Goal: Transaction & Acquisition: Book appointment/travel/reservation

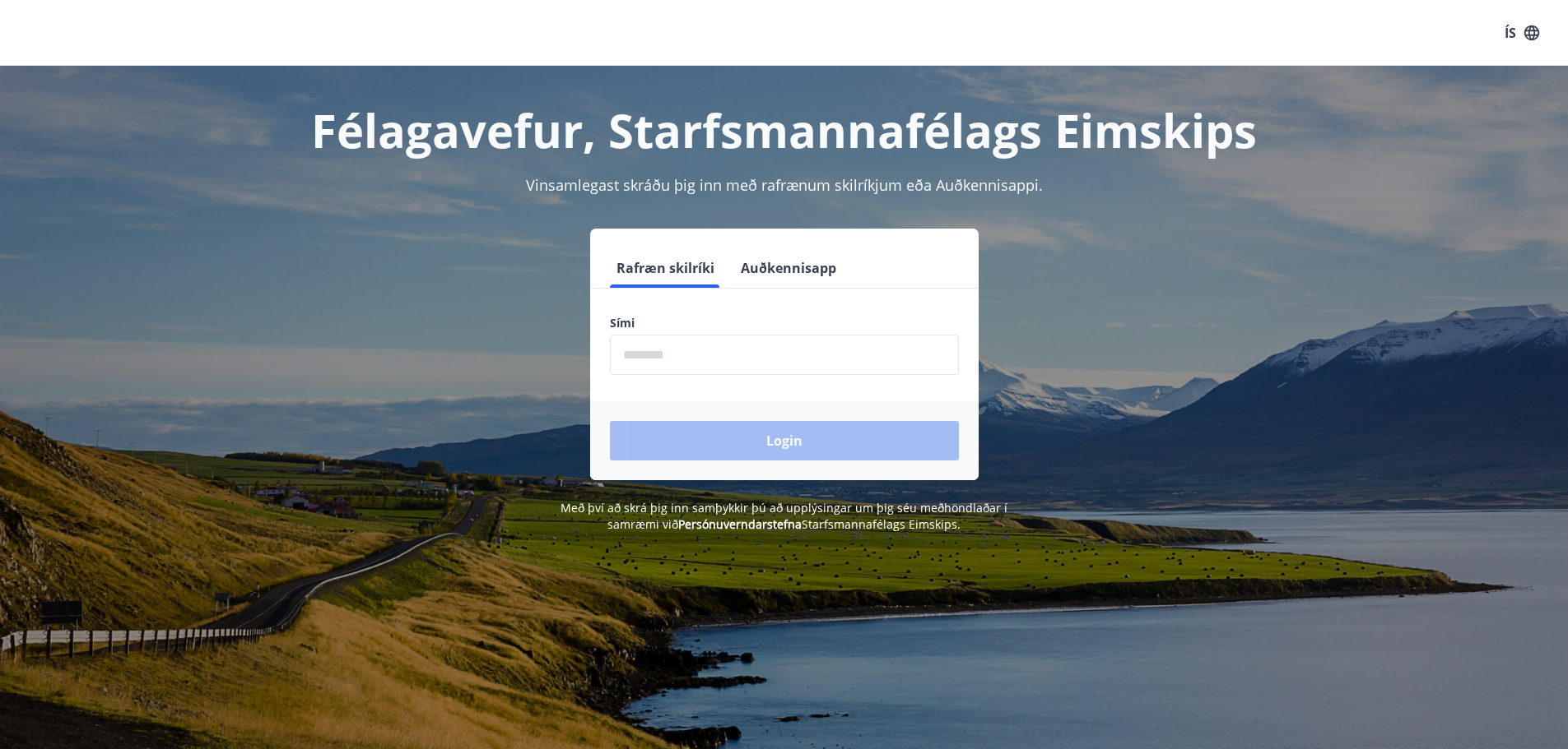
click at [727, 359] on input "phone" at bounding box center [784, 354] width 349 height 40
click at [772, 442] on div "Login" at bounding box center [784, 440] width 389 height 79
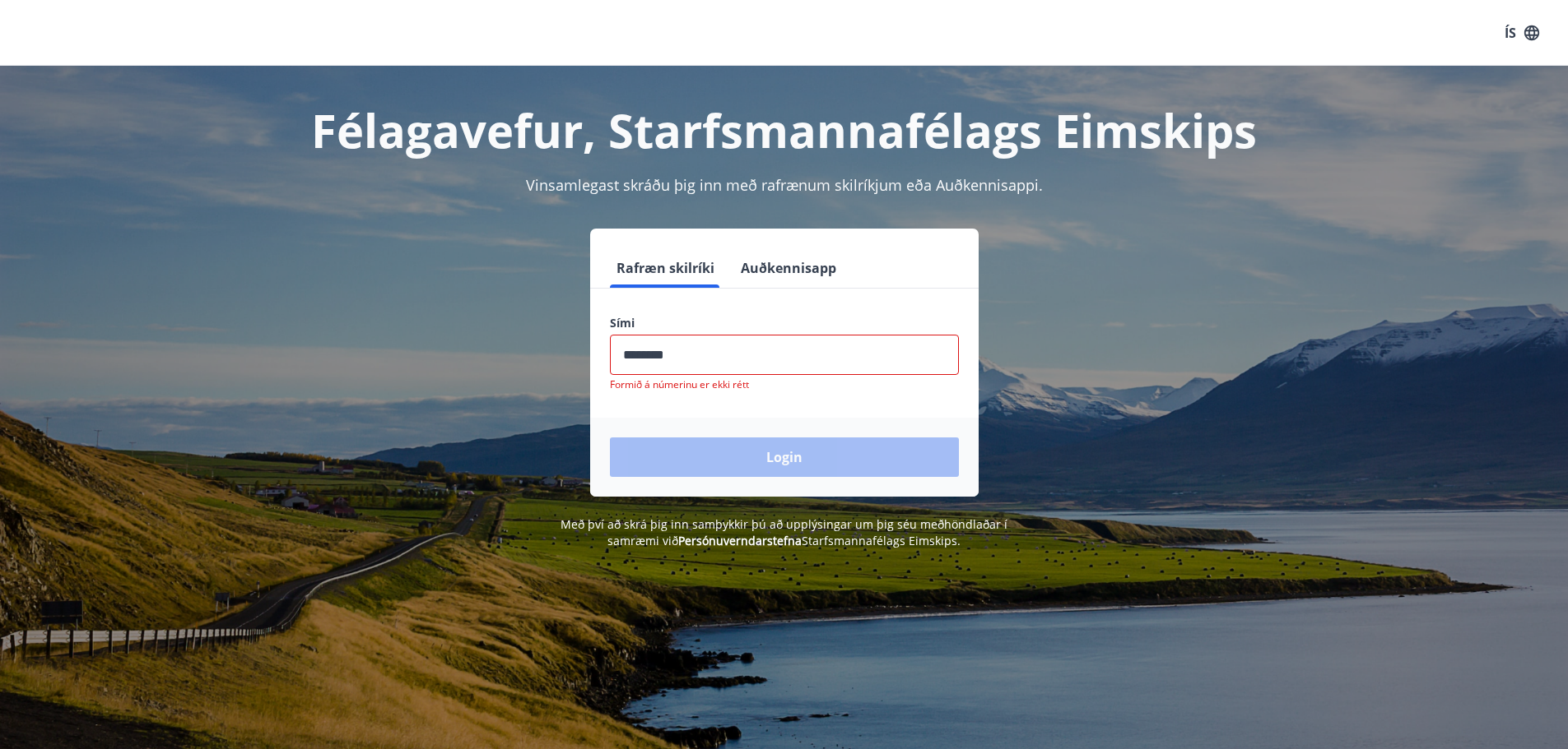
click at [681, 353] on input "phone" at bounding box center [784, 354] width 349 height 40
click at [651, 361] on input "phone" at bounding box center [784, 354] width 349 height 40
click at [652, 358] on input "phone" at bounding box center [784, 354] width 349 height 40
click at [670, 356] on input "phone" at bounding box center [784, 354] width 349 height 40
type input "*"
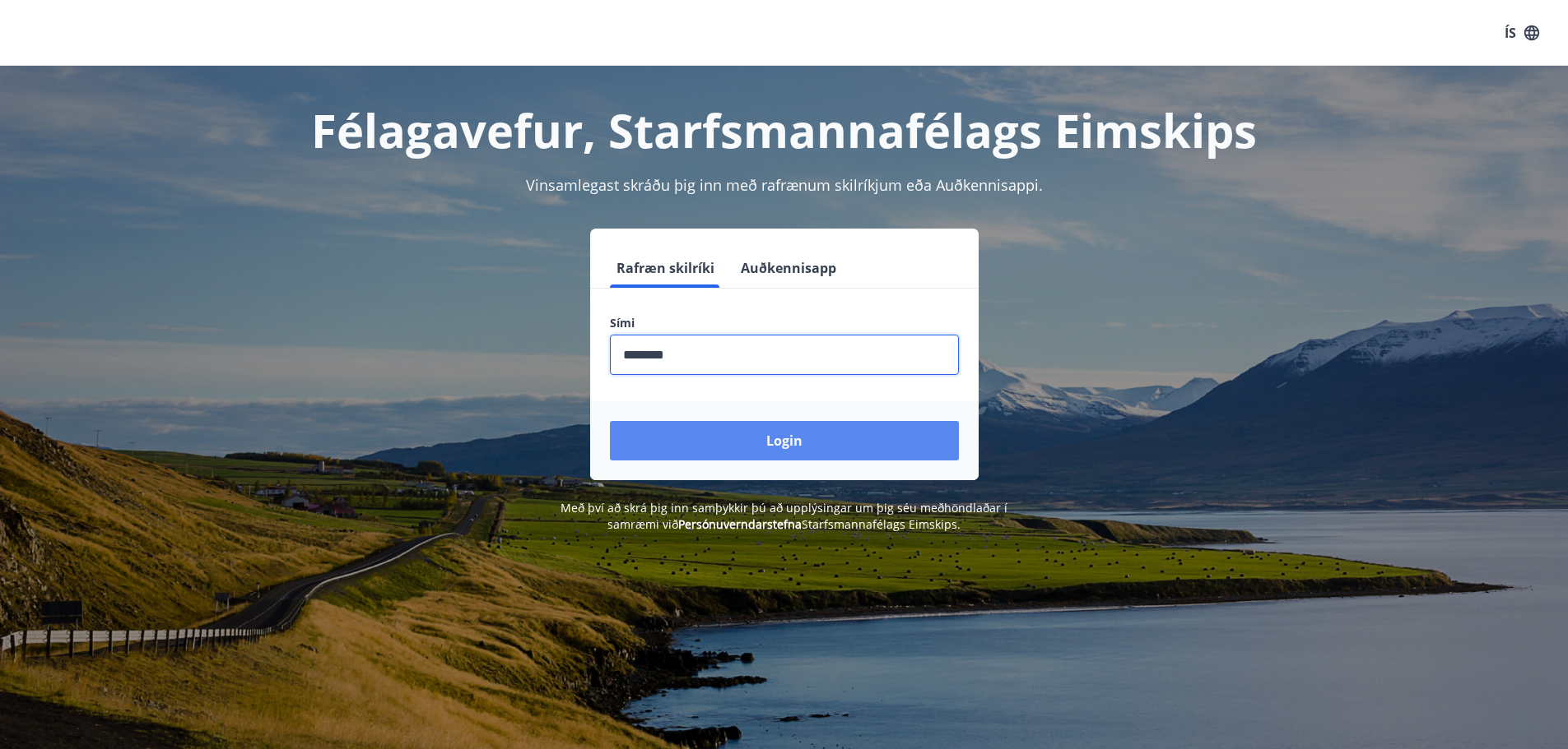
type input "********"
click at [773, 431] on button "Login" at bounding box center [784, 440] width 349 height 39
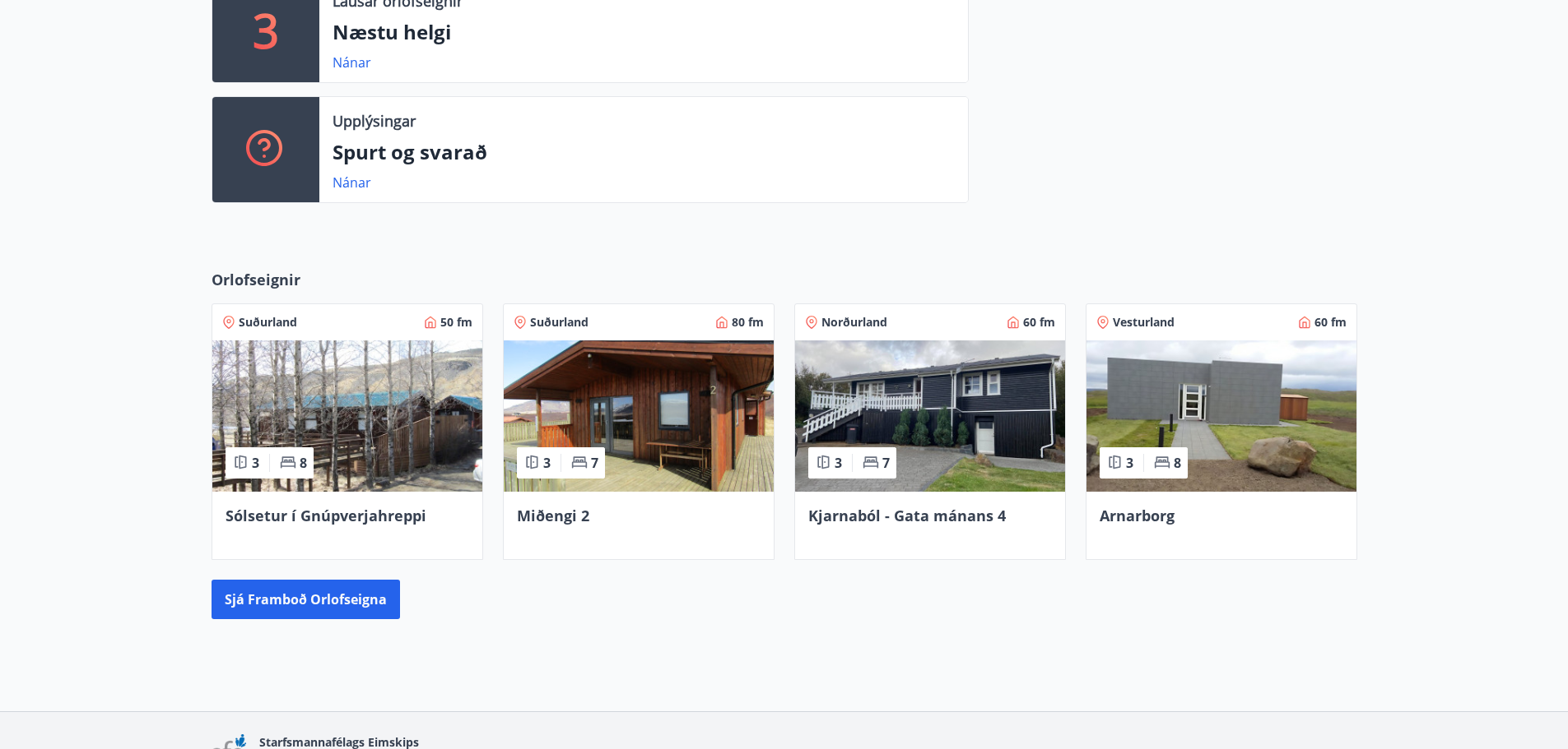
scroll to position [588, 0]
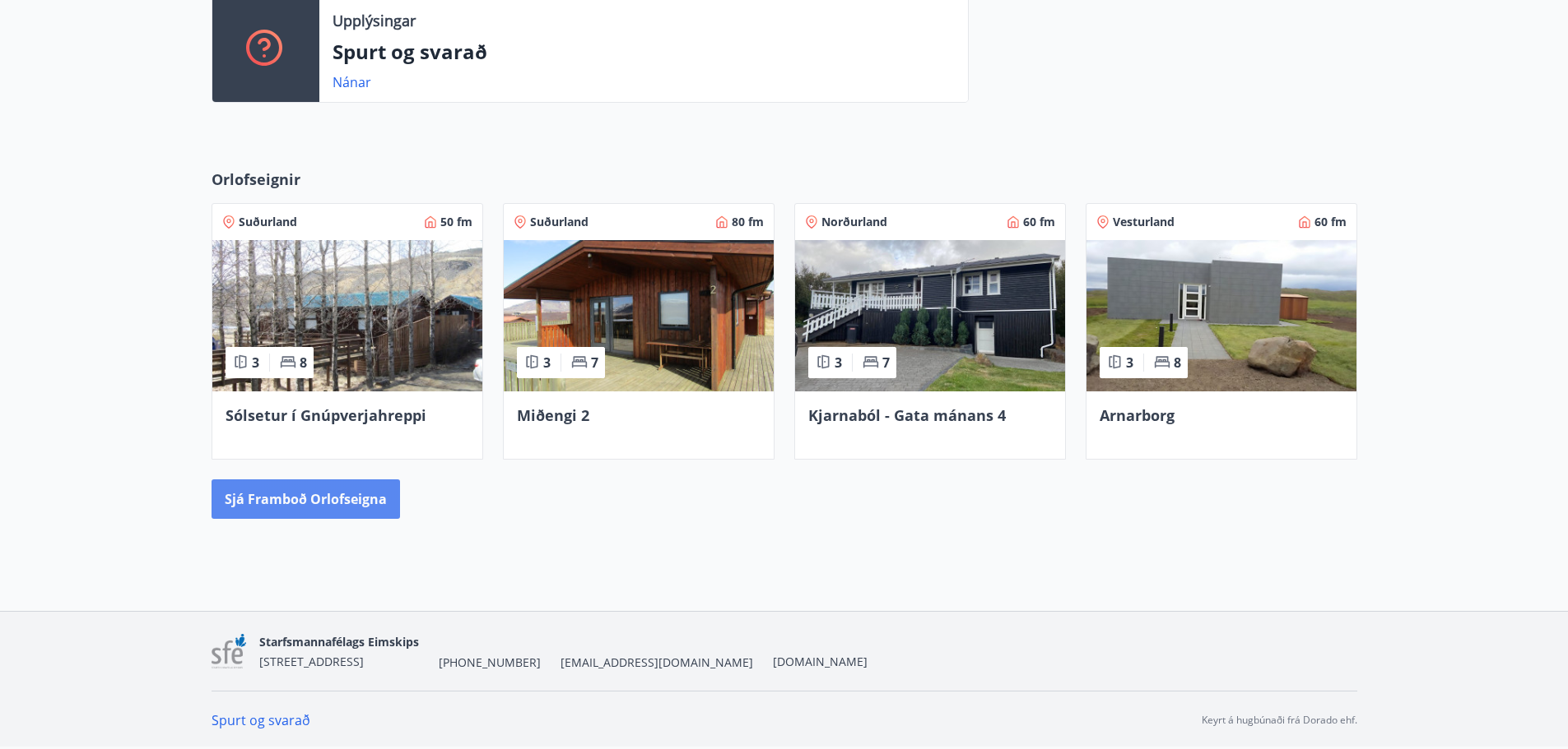
click at [284, 501] on button "Sjá framboð orlofseigna" at bounding box center [306, 500] width 188 height 39
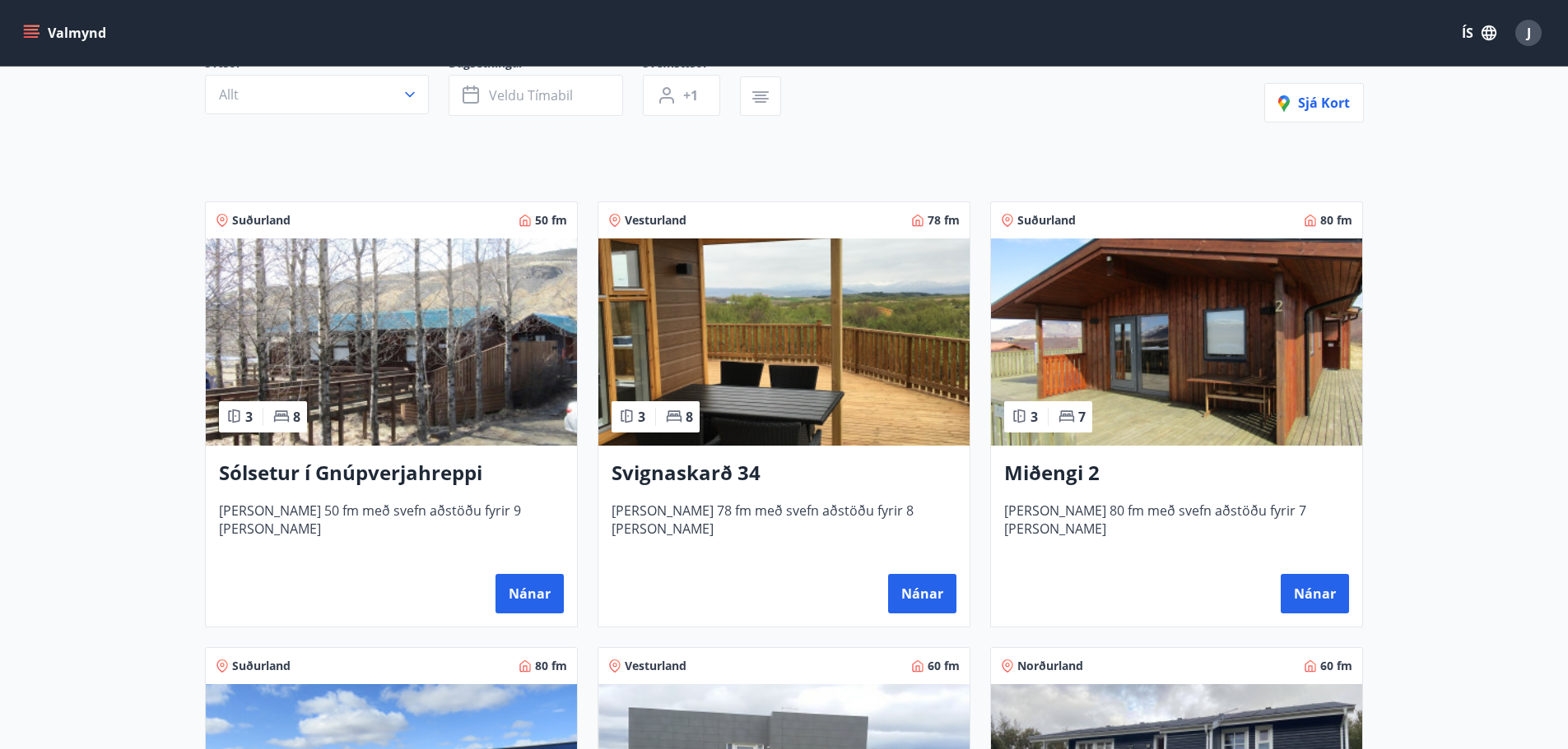
scroll to position [588, 0]
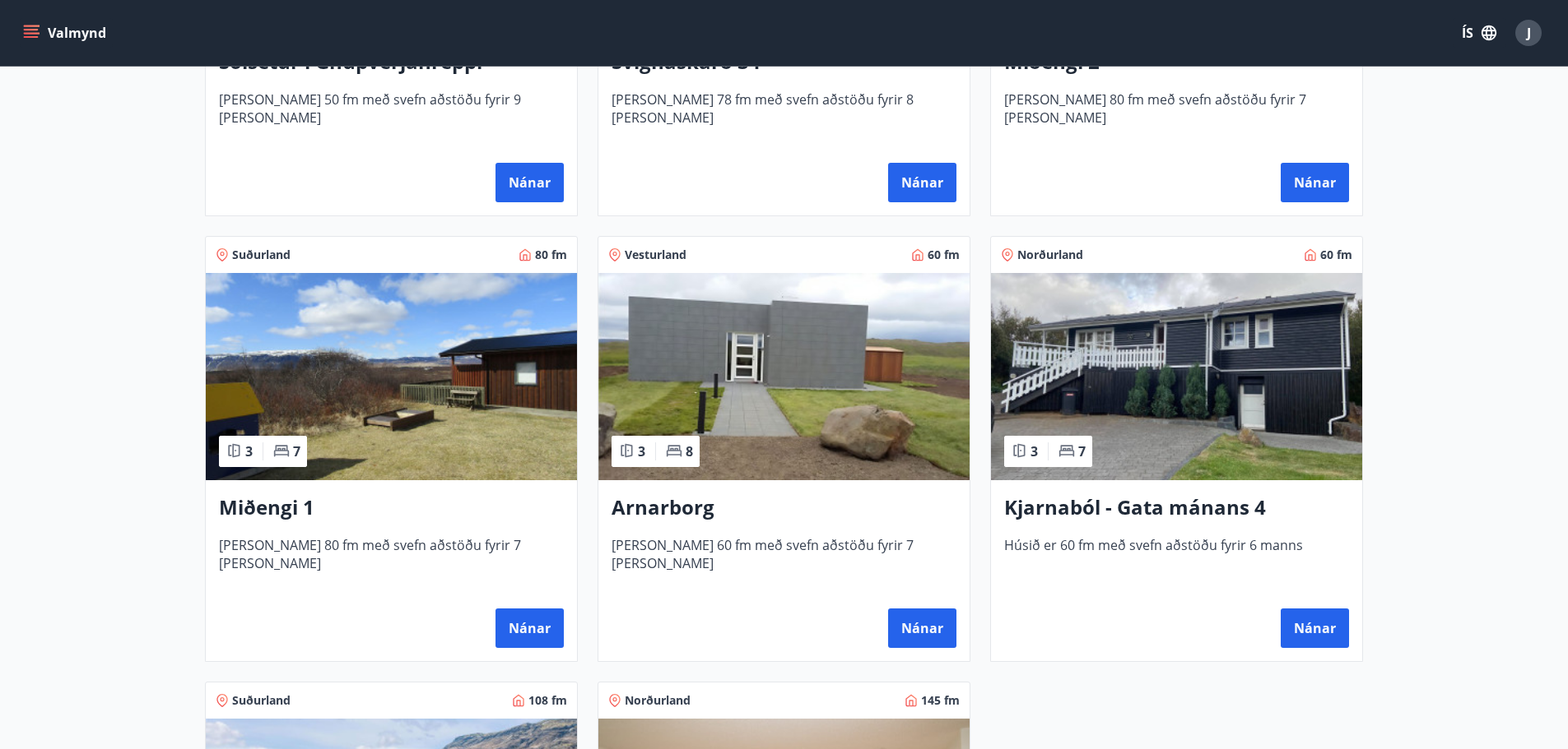
click at [790, 420] on img at bounding box center [784, 376] width 371 height 207
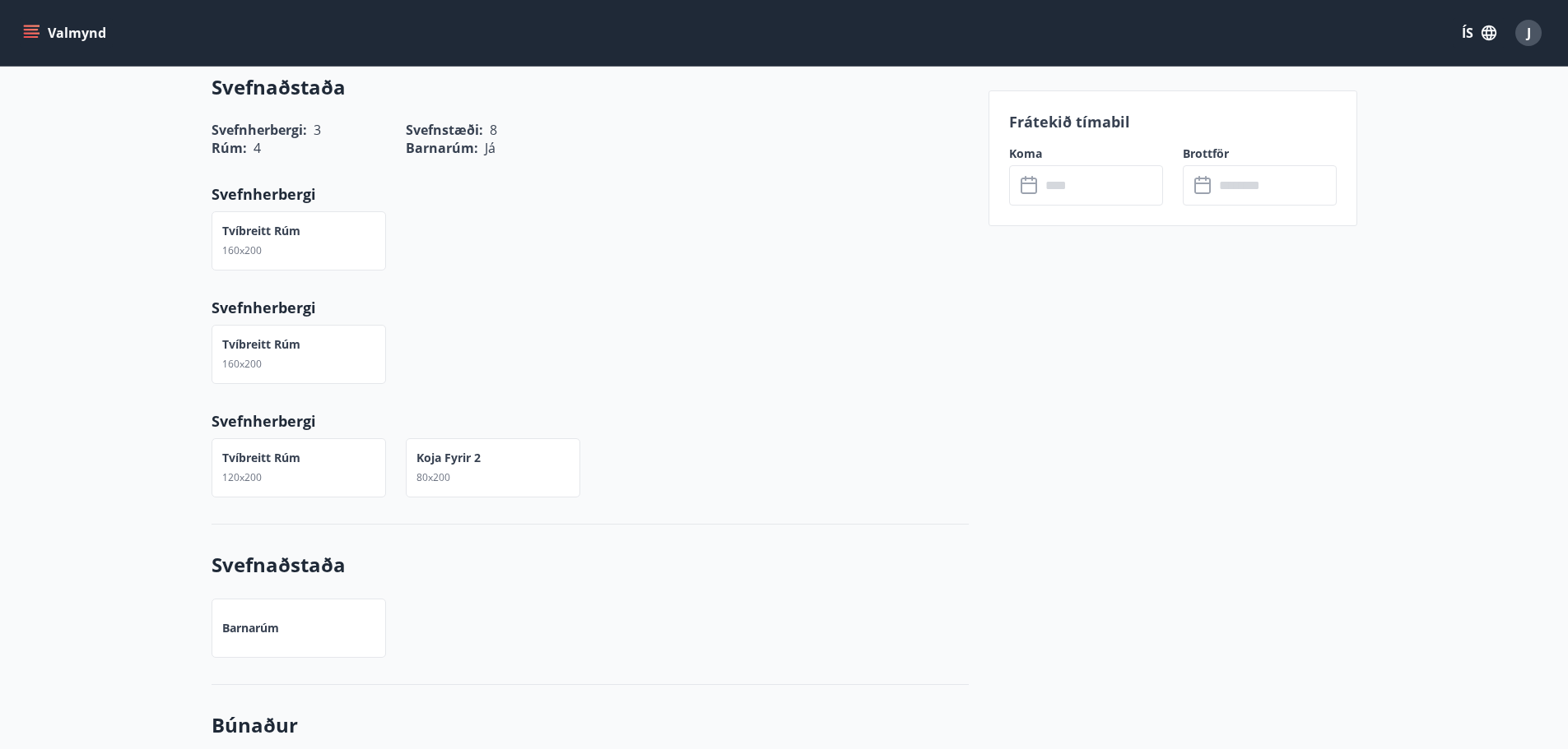
scroll to position [1152, 0]
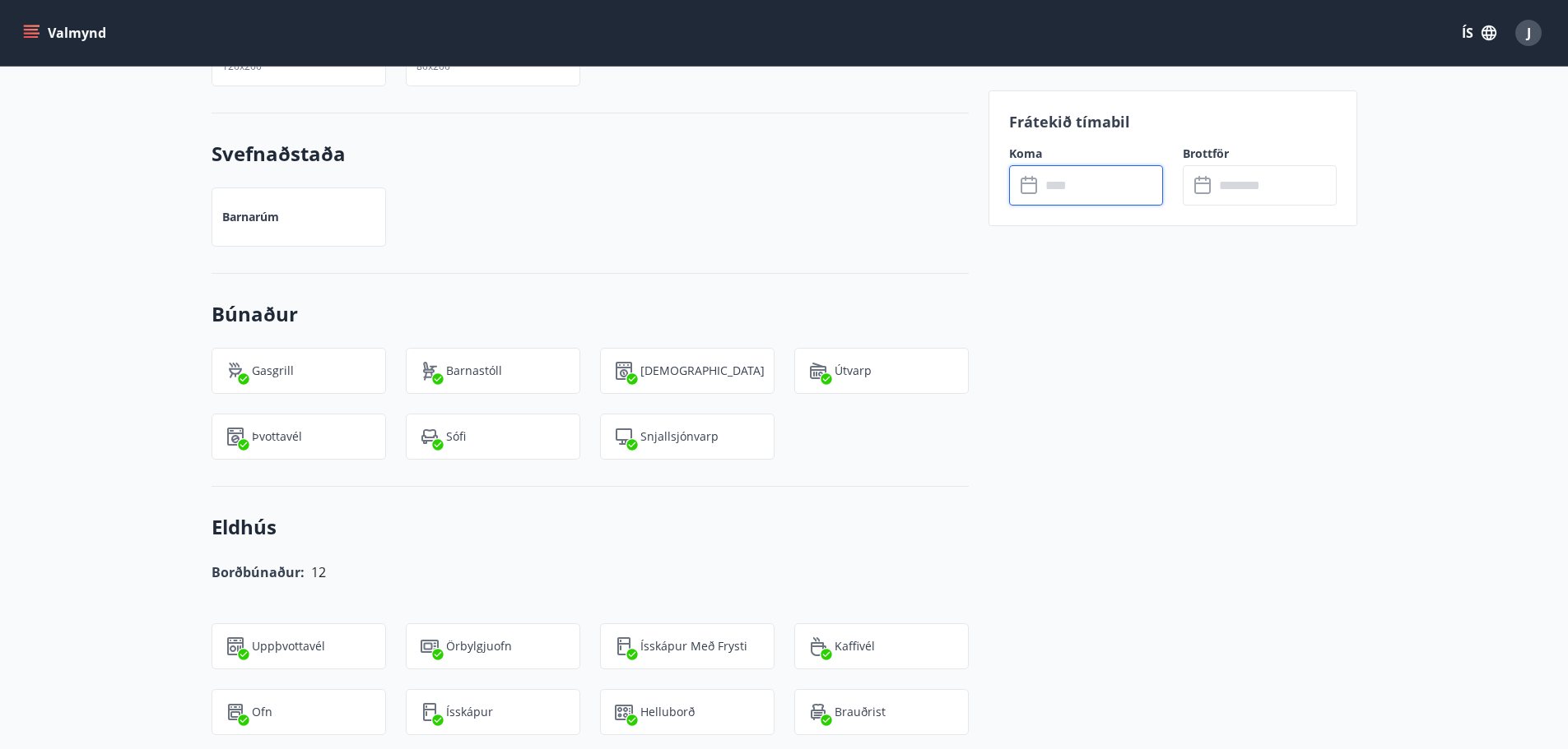
click at [1123, 194] on input "text" at bounding box center [1101, 185] width 123 height 40
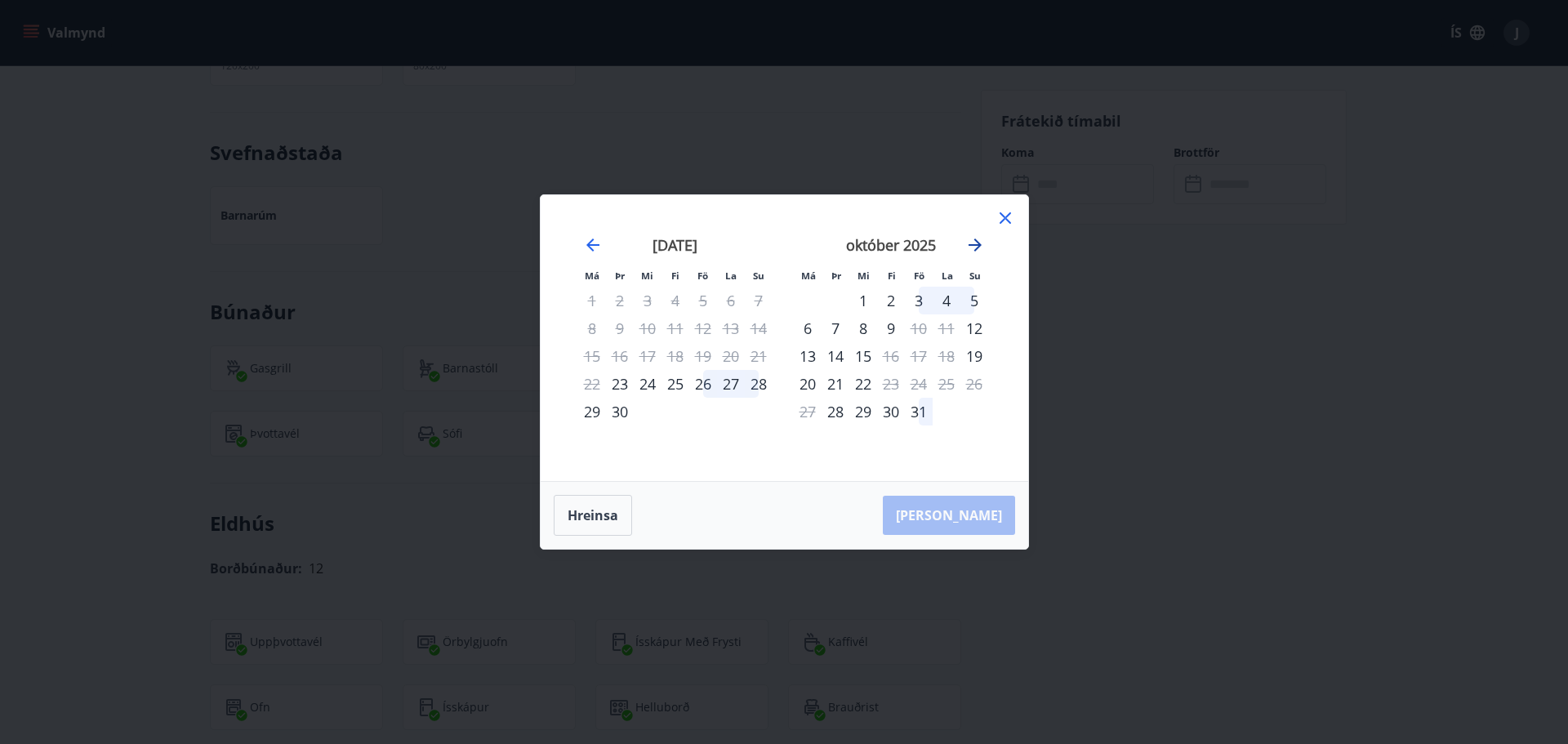
click at [977, 249] on icon "Move forward to switch to the next month." at bounding box center [976, 245] width 20 height 20
click at [1005, 224] on icon at bounding box center [1006, 218] width 20 height 20
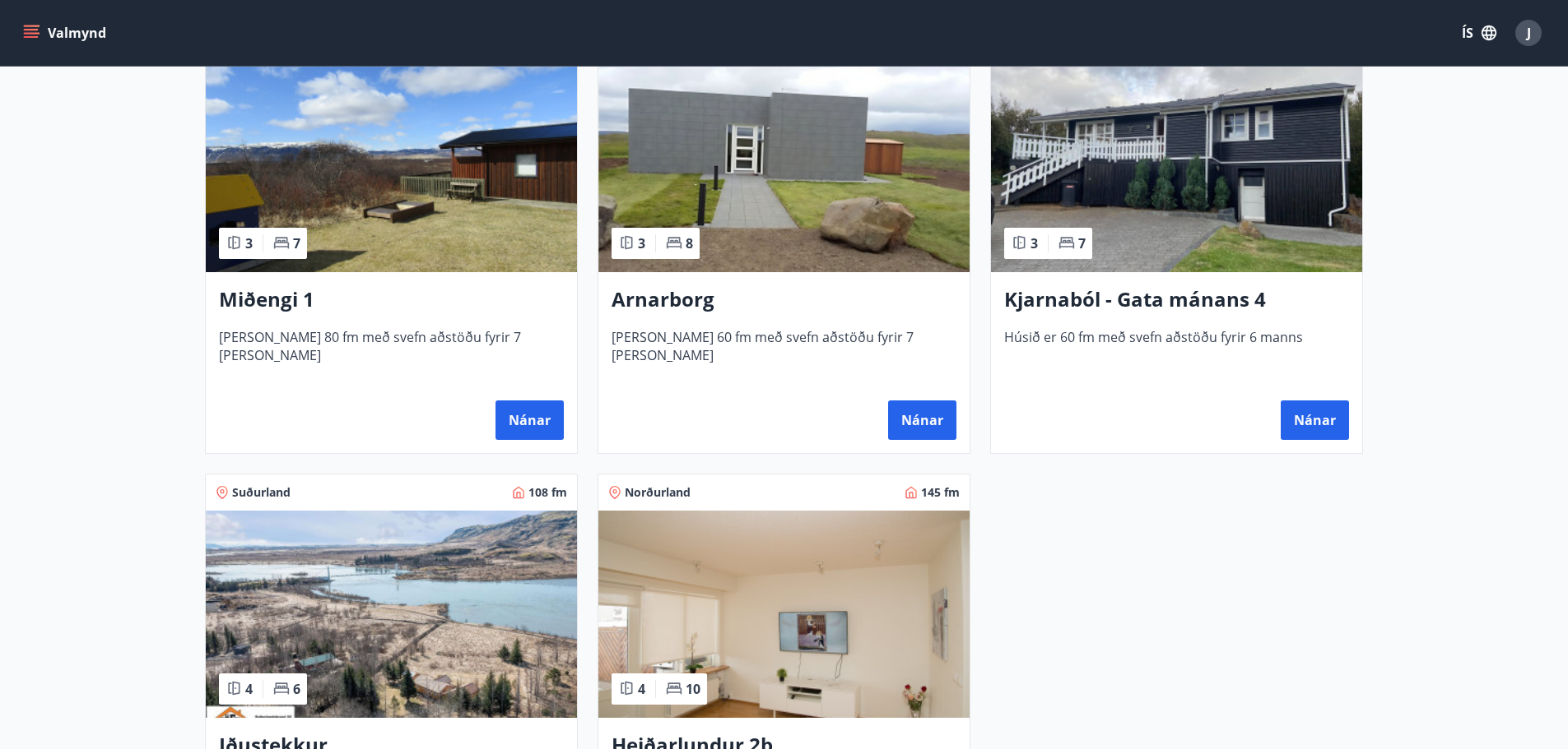
scroll to position [987, 0]
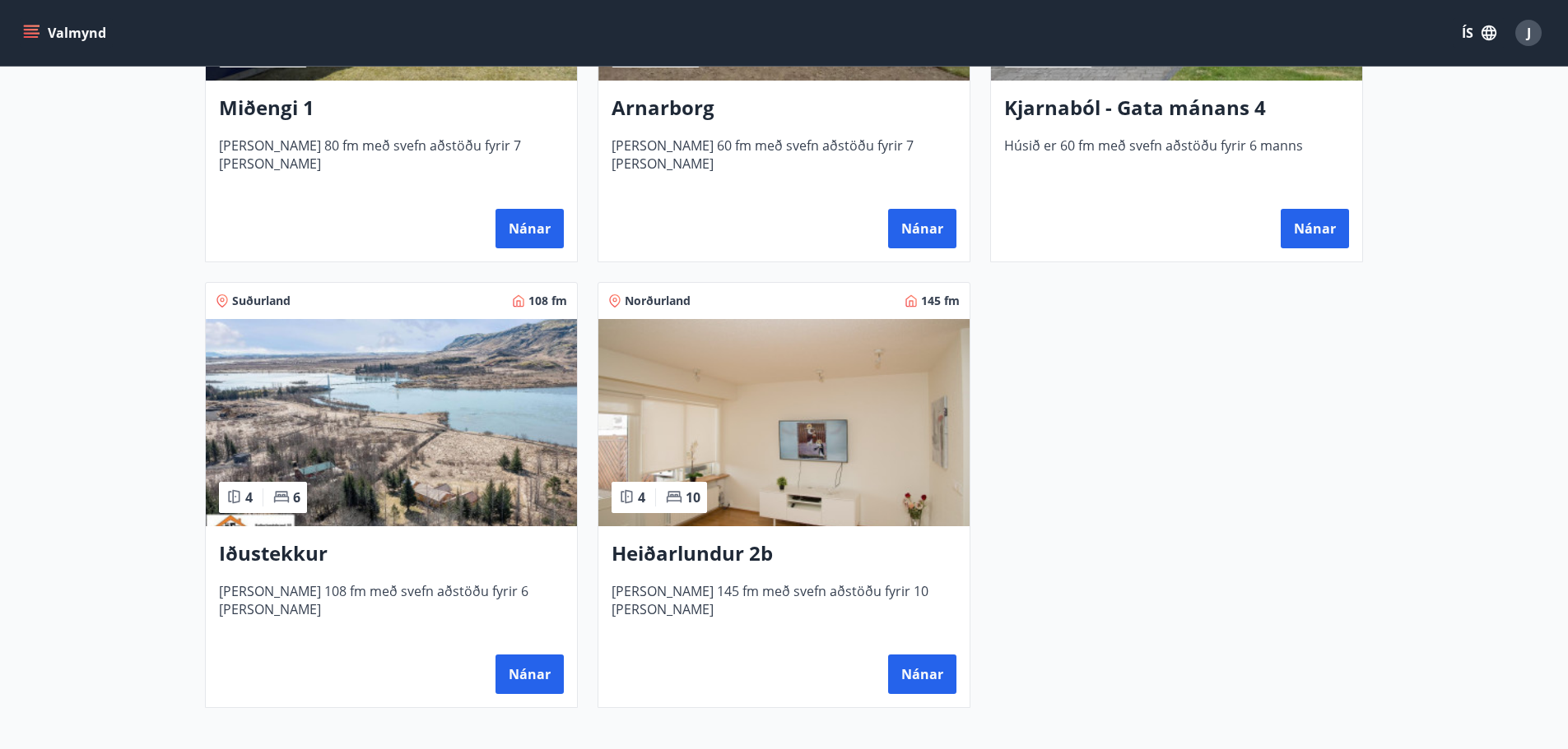
click at [1254, 460] on div "Suðurland 50 fm 3 8 Sólsetur í Gnúpverjahreppi [PERSON_NAME] 50 fm með svefn að…" at bounding box center [774, 39] width 1178 height 1337
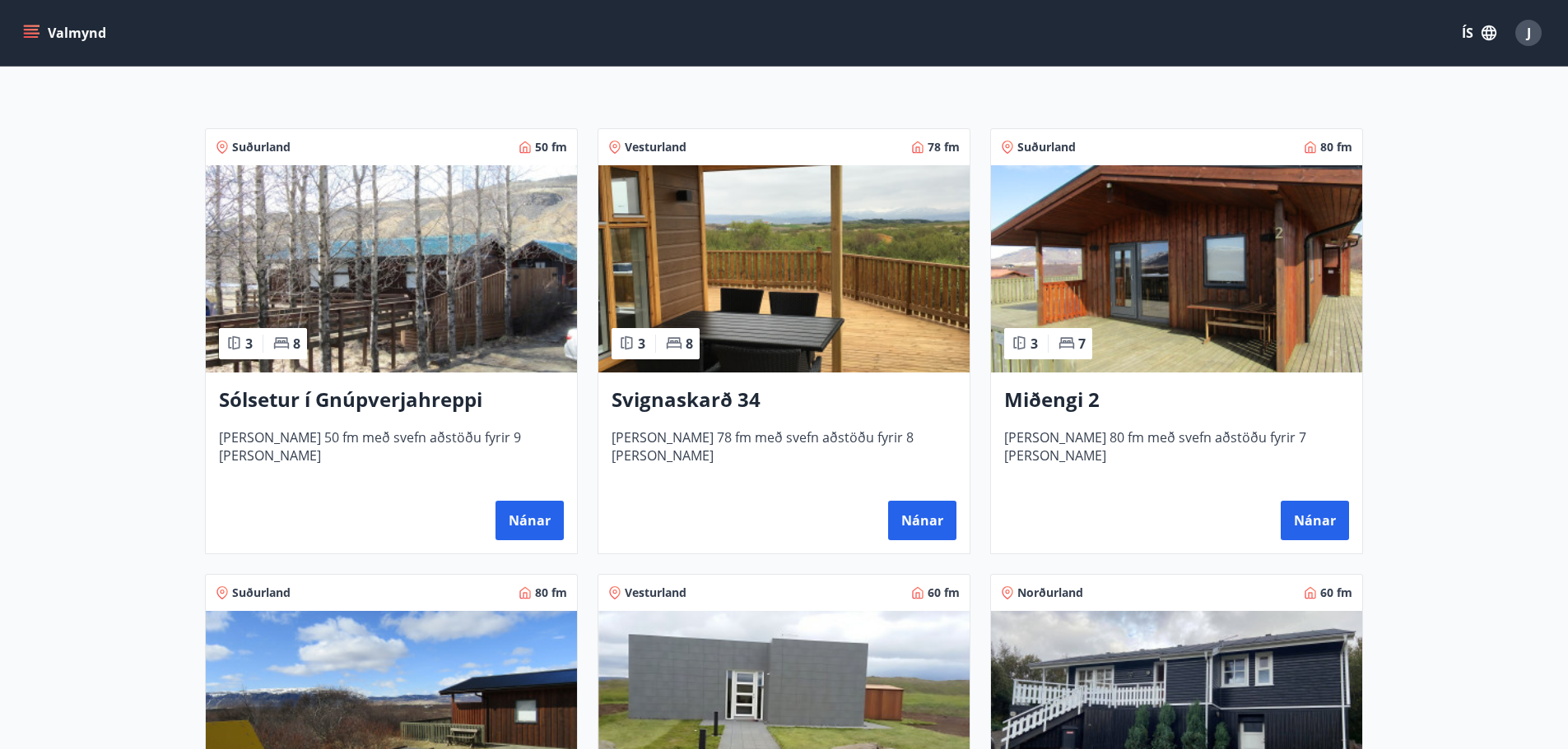
scroll to position [247, 0]
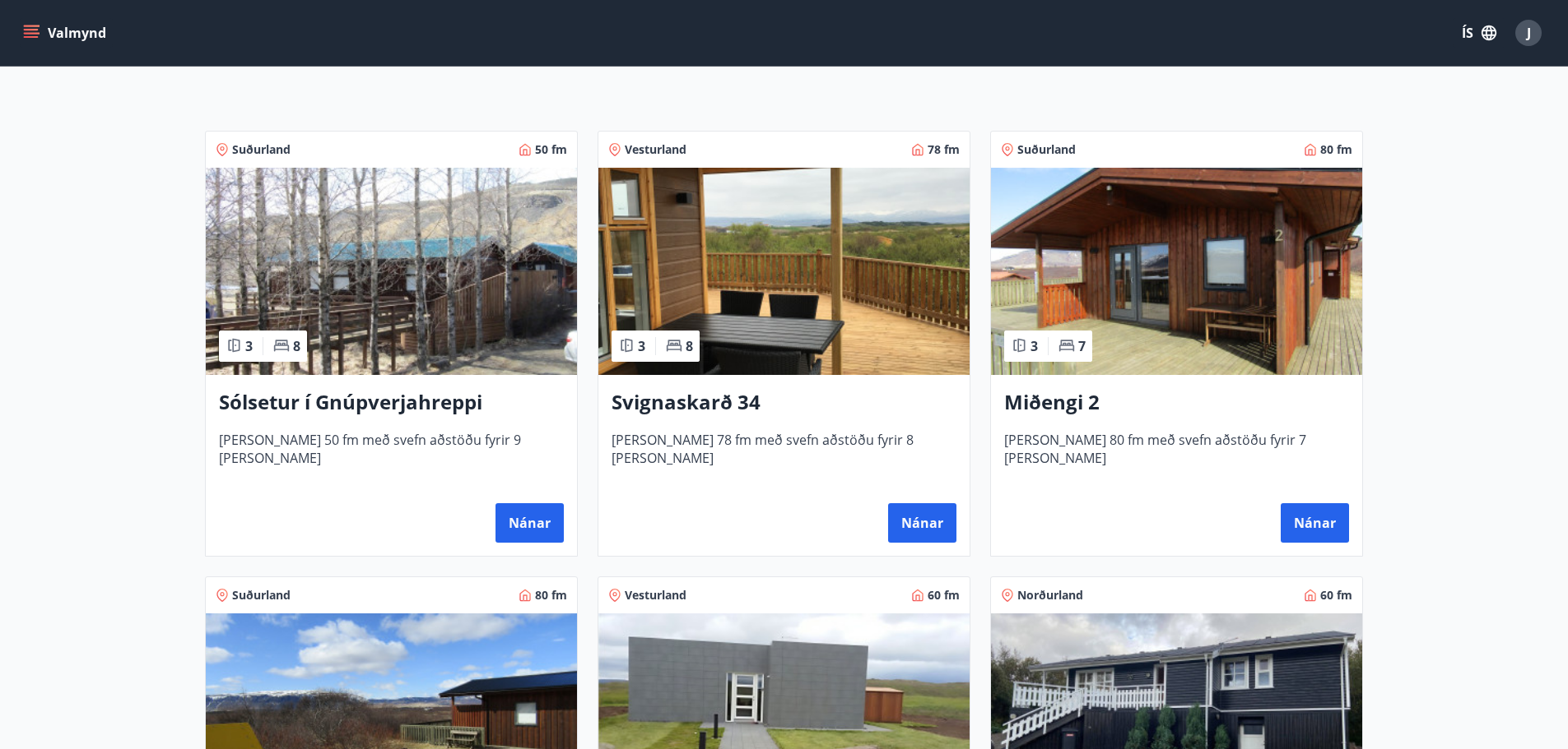
click at [878, 337] on img at bounding box center [784, 271] width 371 height 207
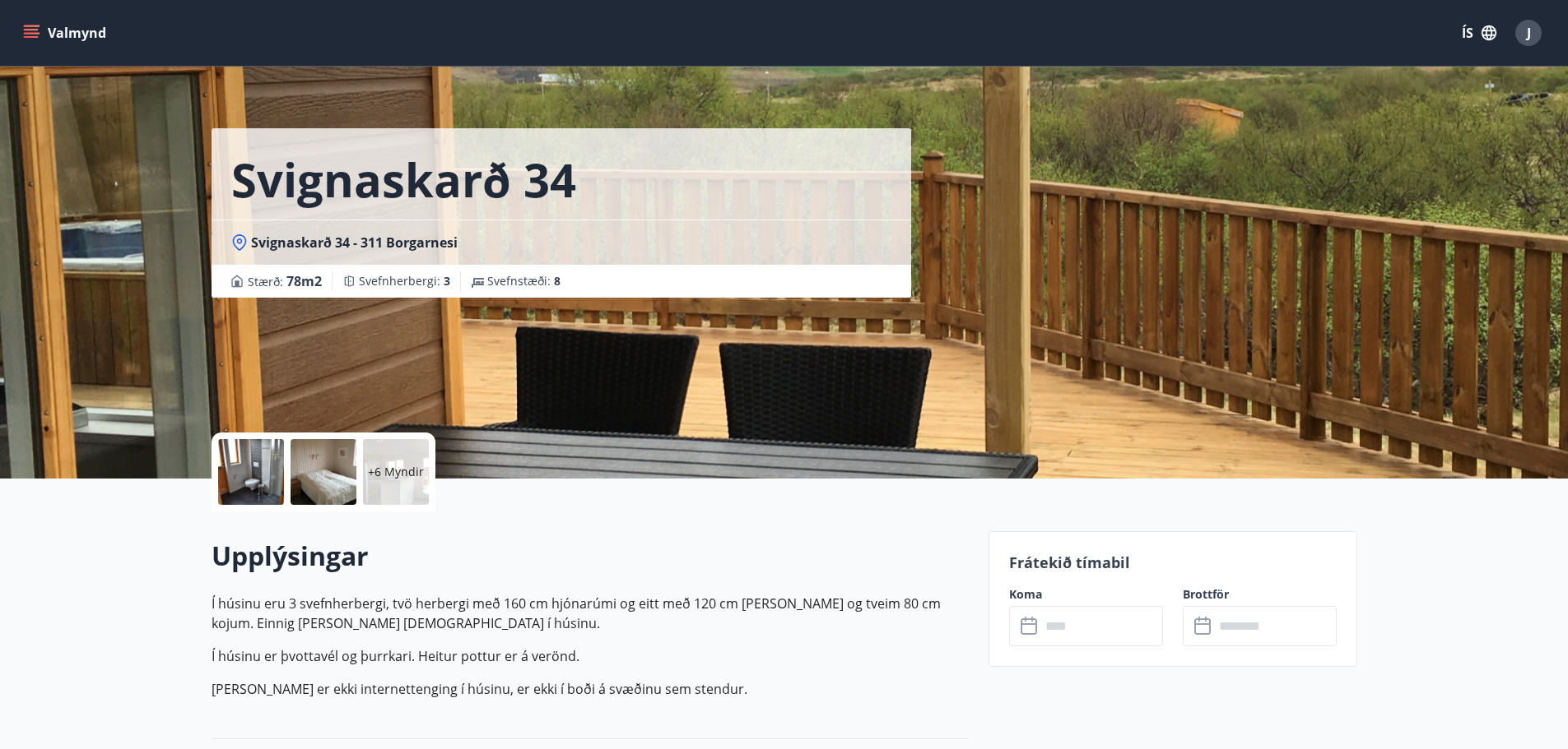
scroll to position [329, 0]
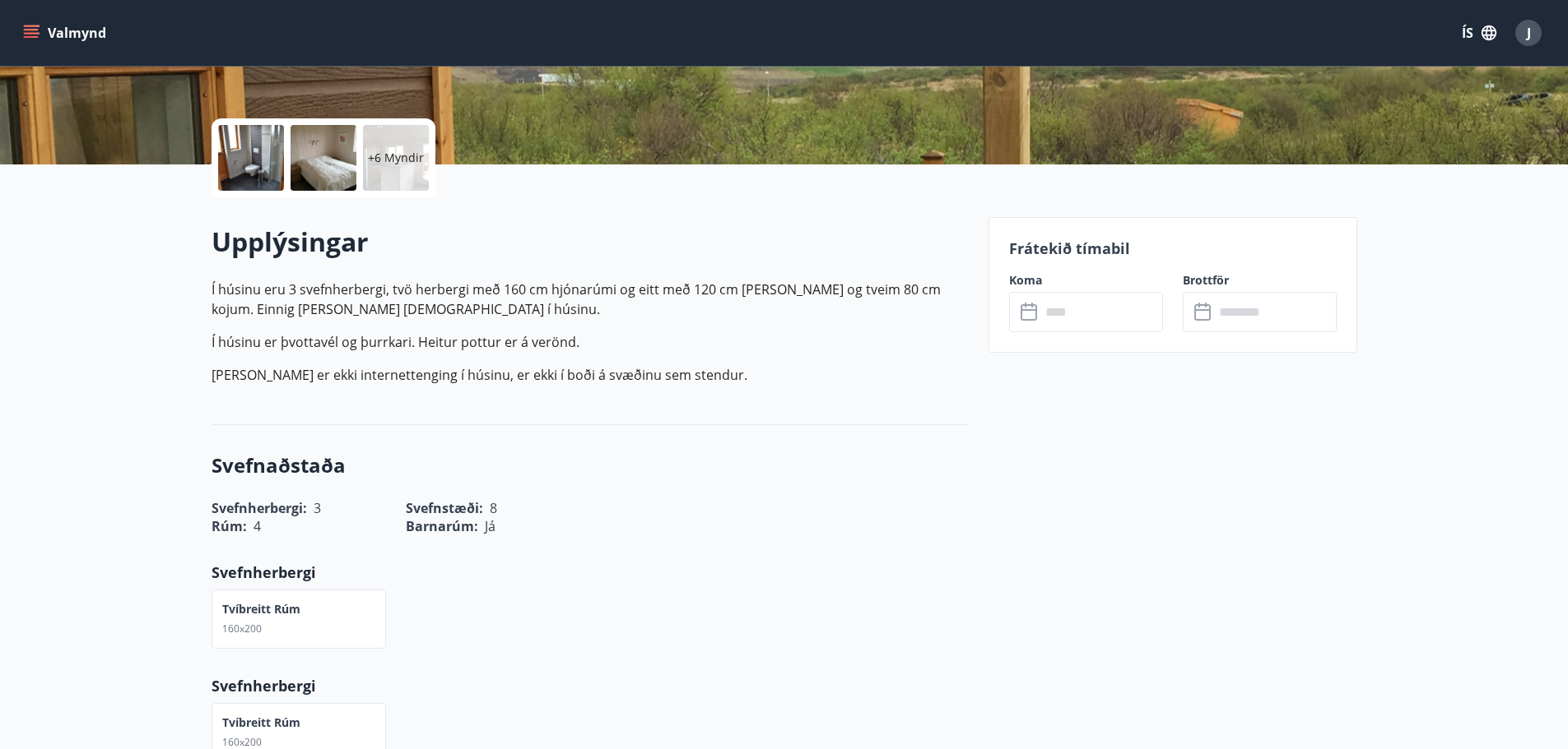
click at [1097, 327] on input "text" at bounding box center [1101, 311] width 123 height 40
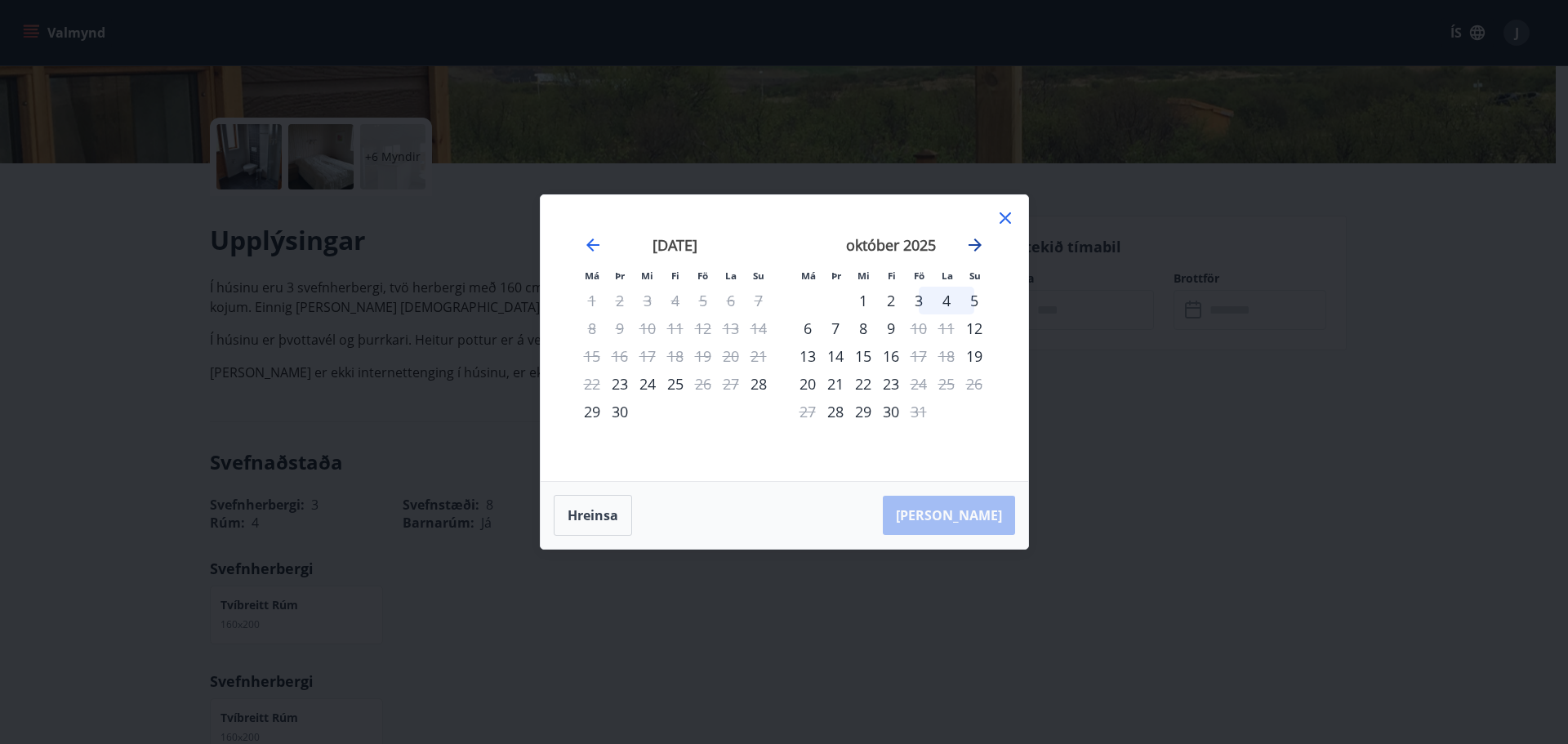
click at [969, 249] on icon "Move forward to switch to the next month." at bounding box center [976, 245] width 20 height 20
click at [1002, 220] on icon at bounding box center [1006, 218] width 20 height 20
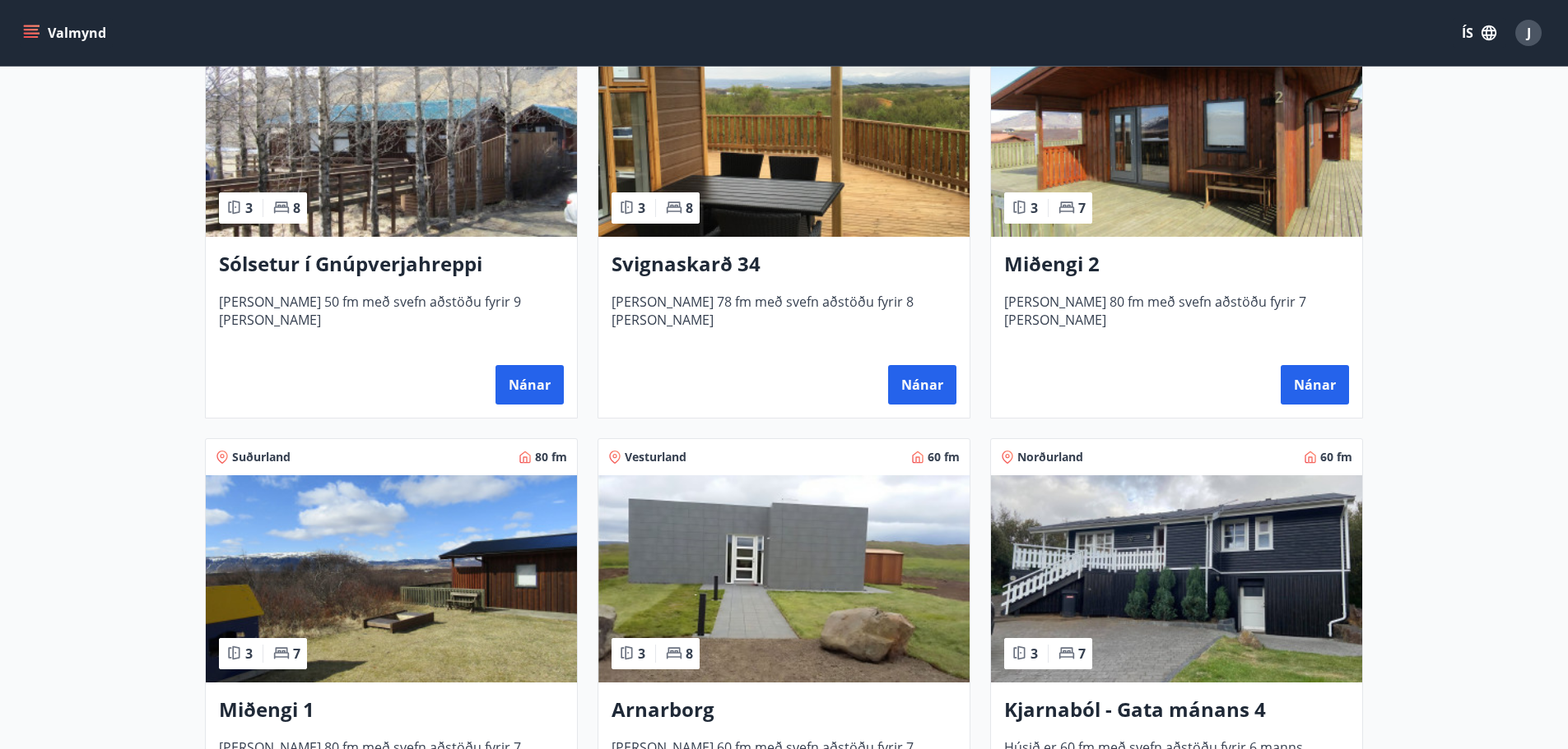
scroll to position [164, 0]
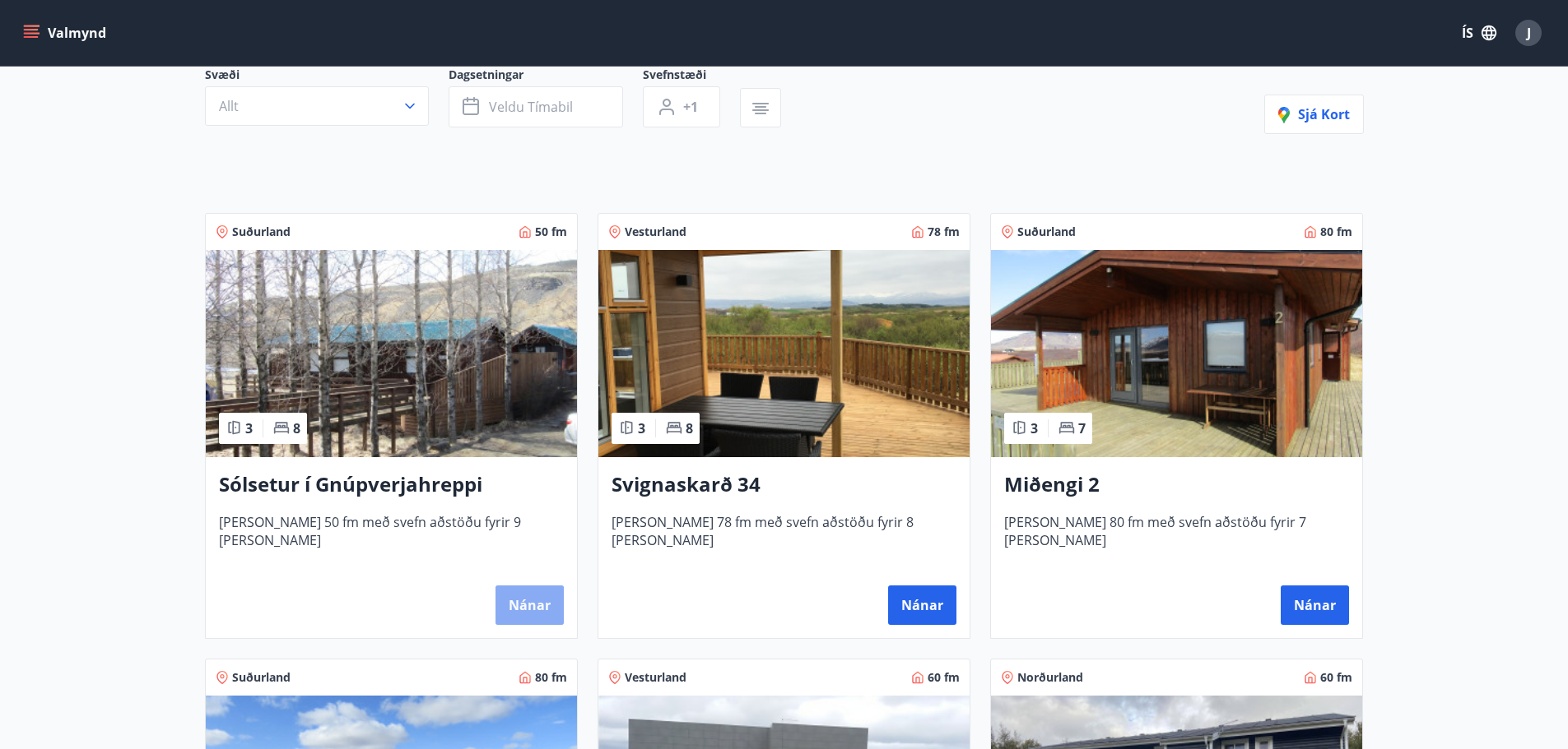
click at [512, 605] on button "Nánar" at bounding box center [530, 605] width 68 height 39
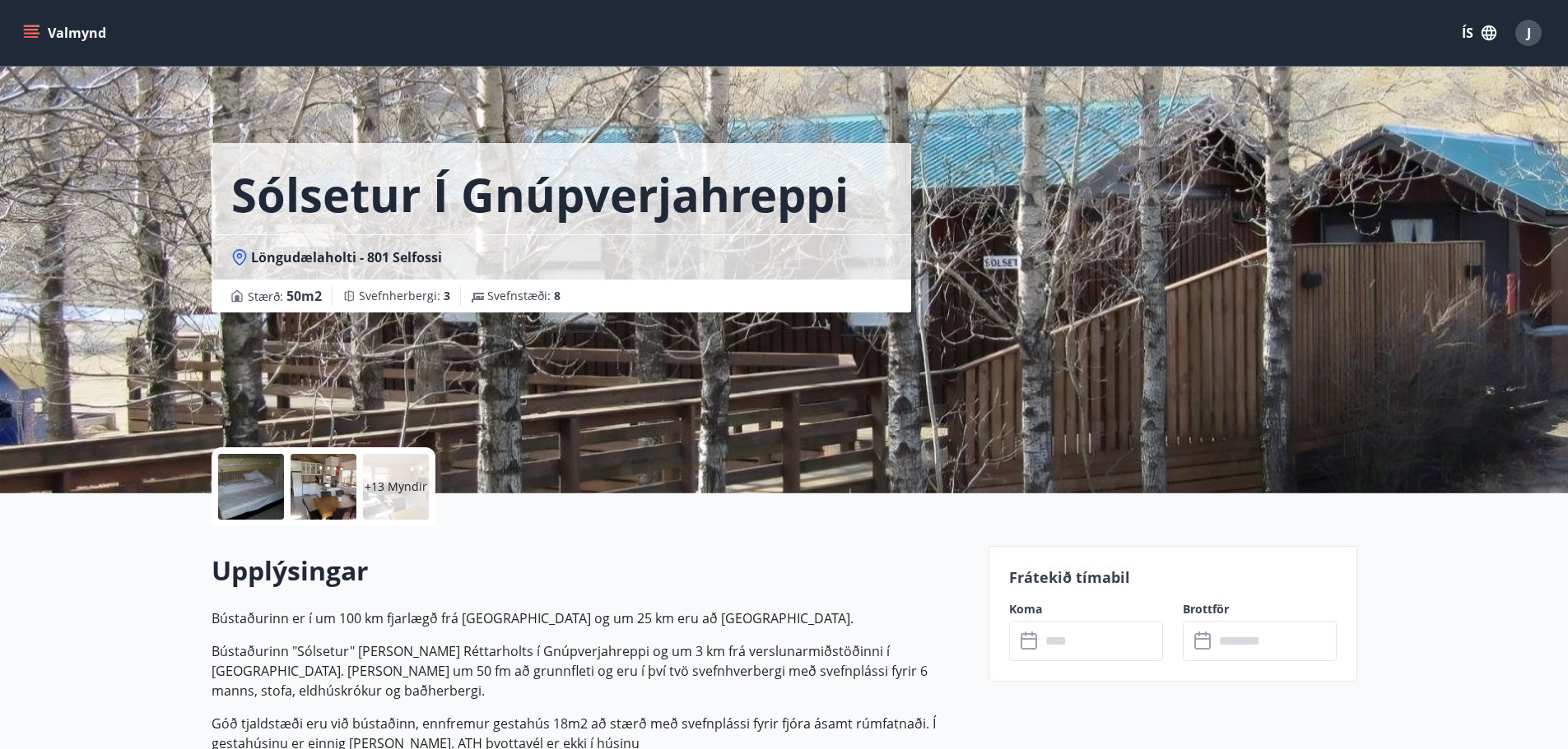
click at [1108, 649] on input "text" at bounding box center [1101, 640] width 123 height 40
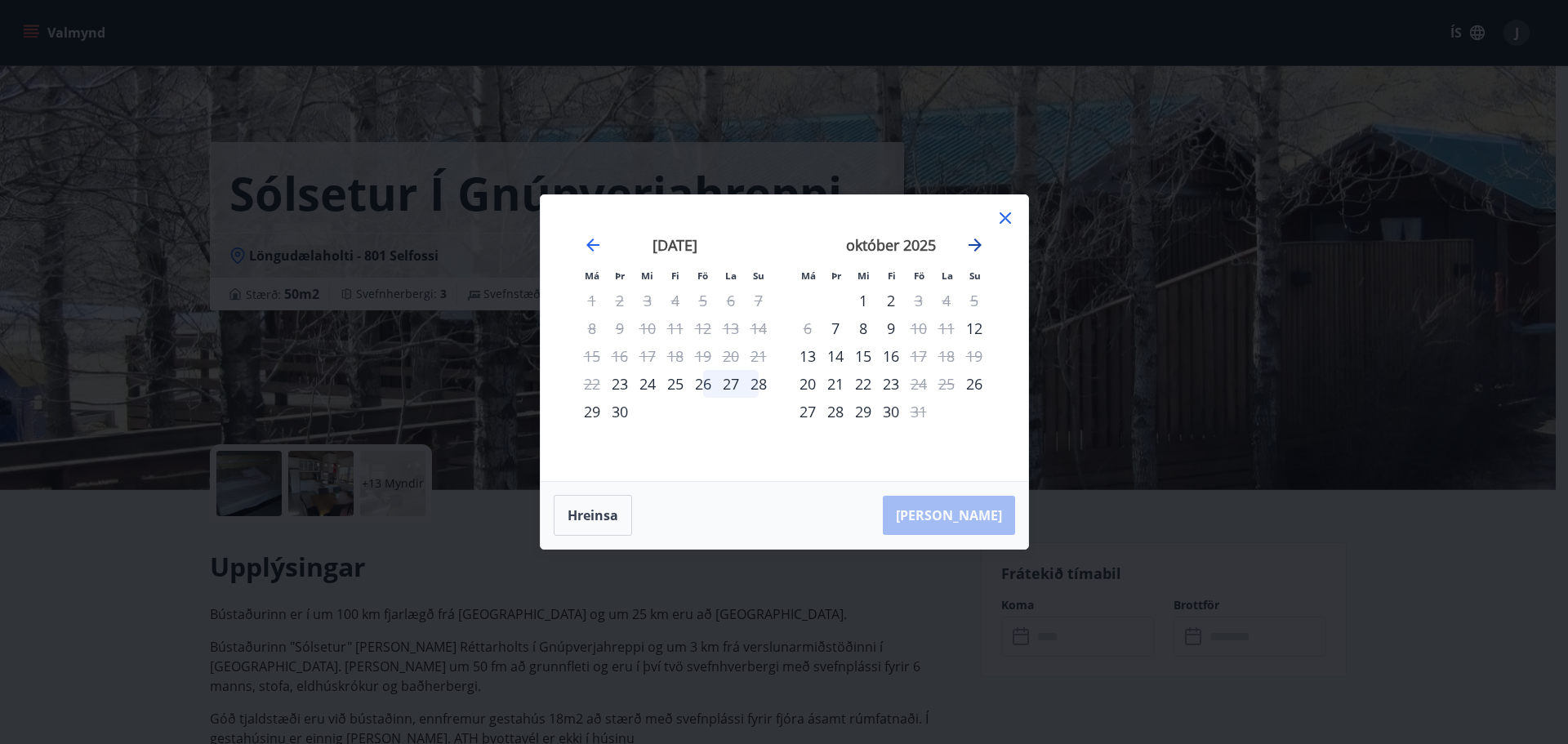
click at [972, 247] on icon "Move forward to switch to the next month." at bounding box center [976, 245] width 20 height 20
click at [1007, 217] on icon at bounding box center [1005, 217] width 12 height 12
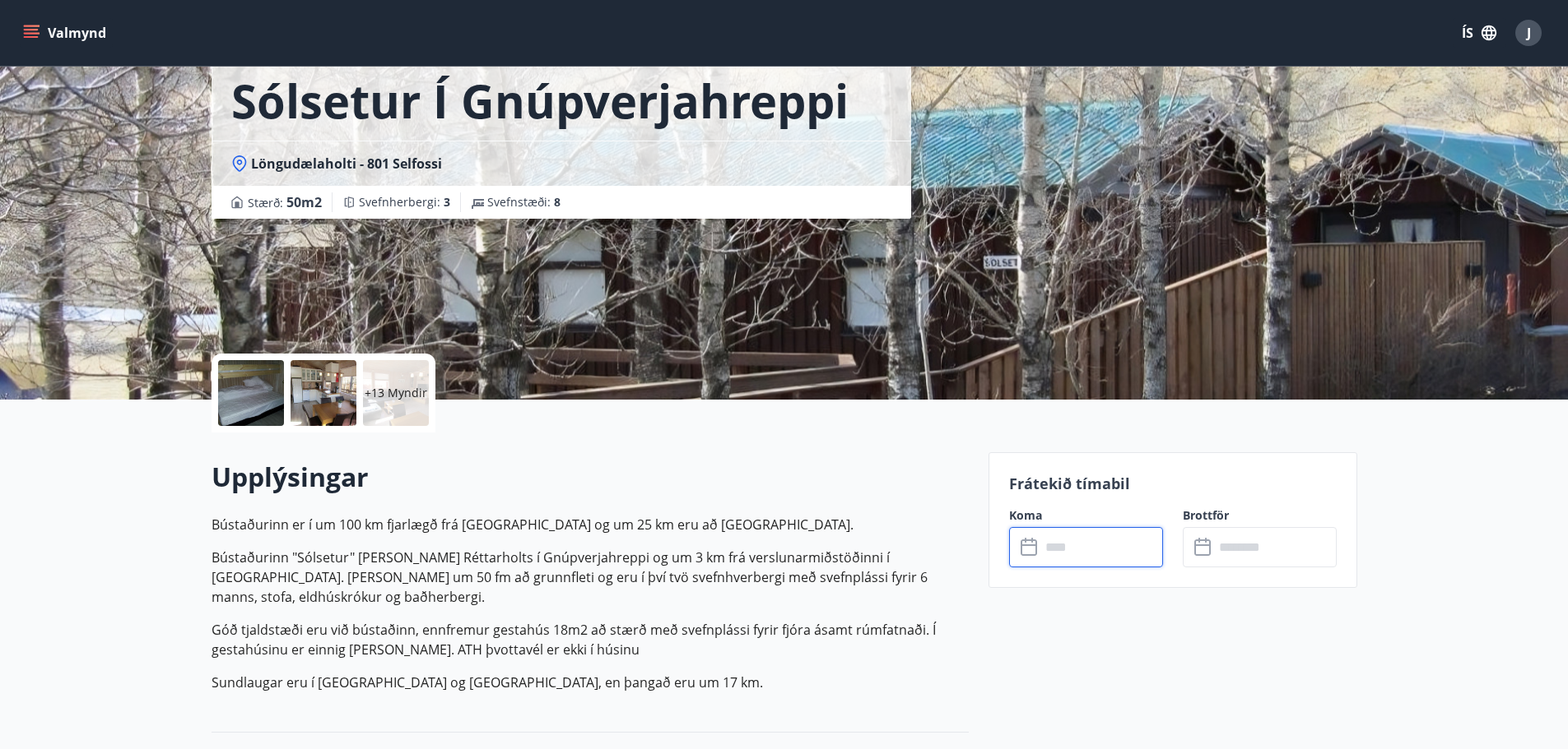
scroll to position [247, 0]
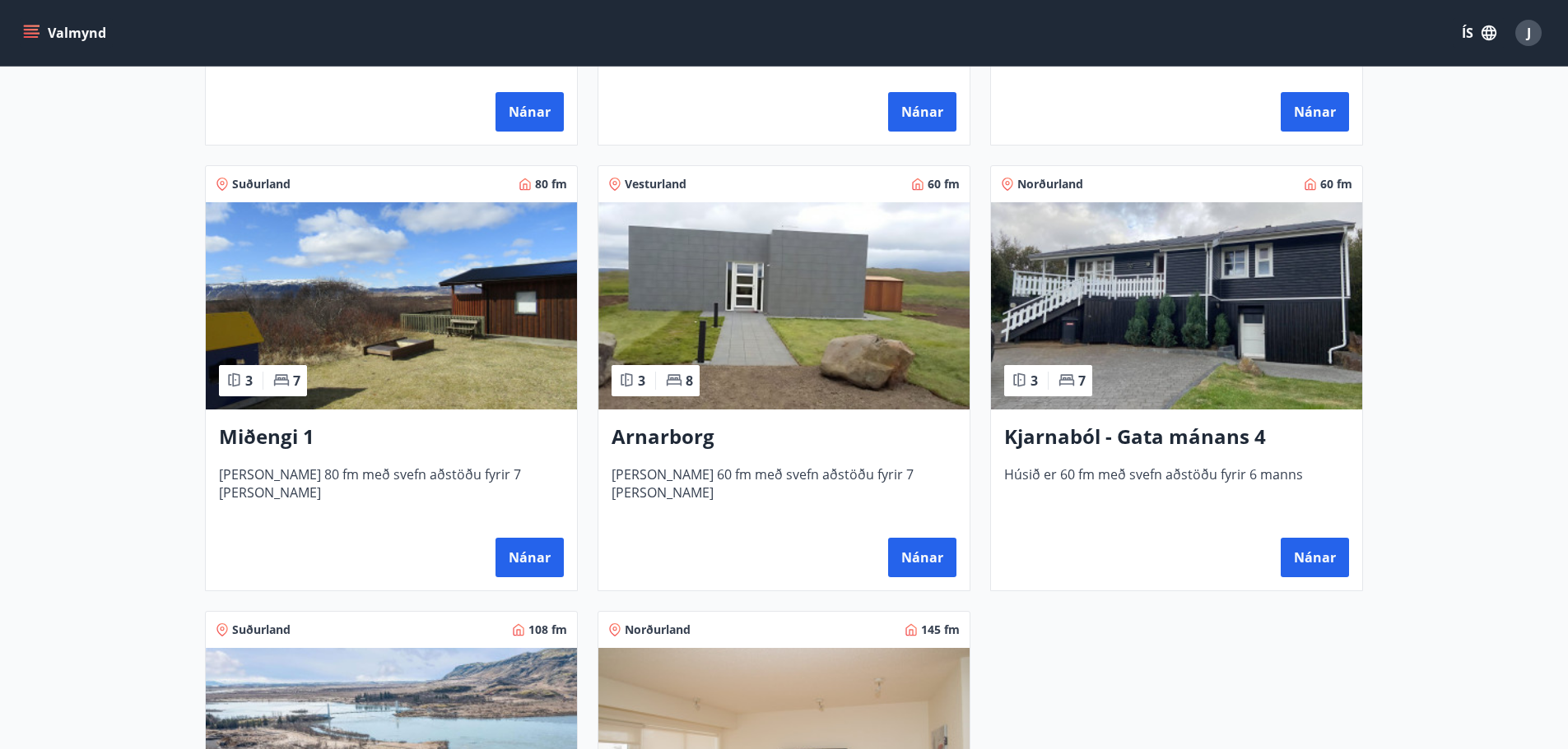
scroll to position [987, 0]
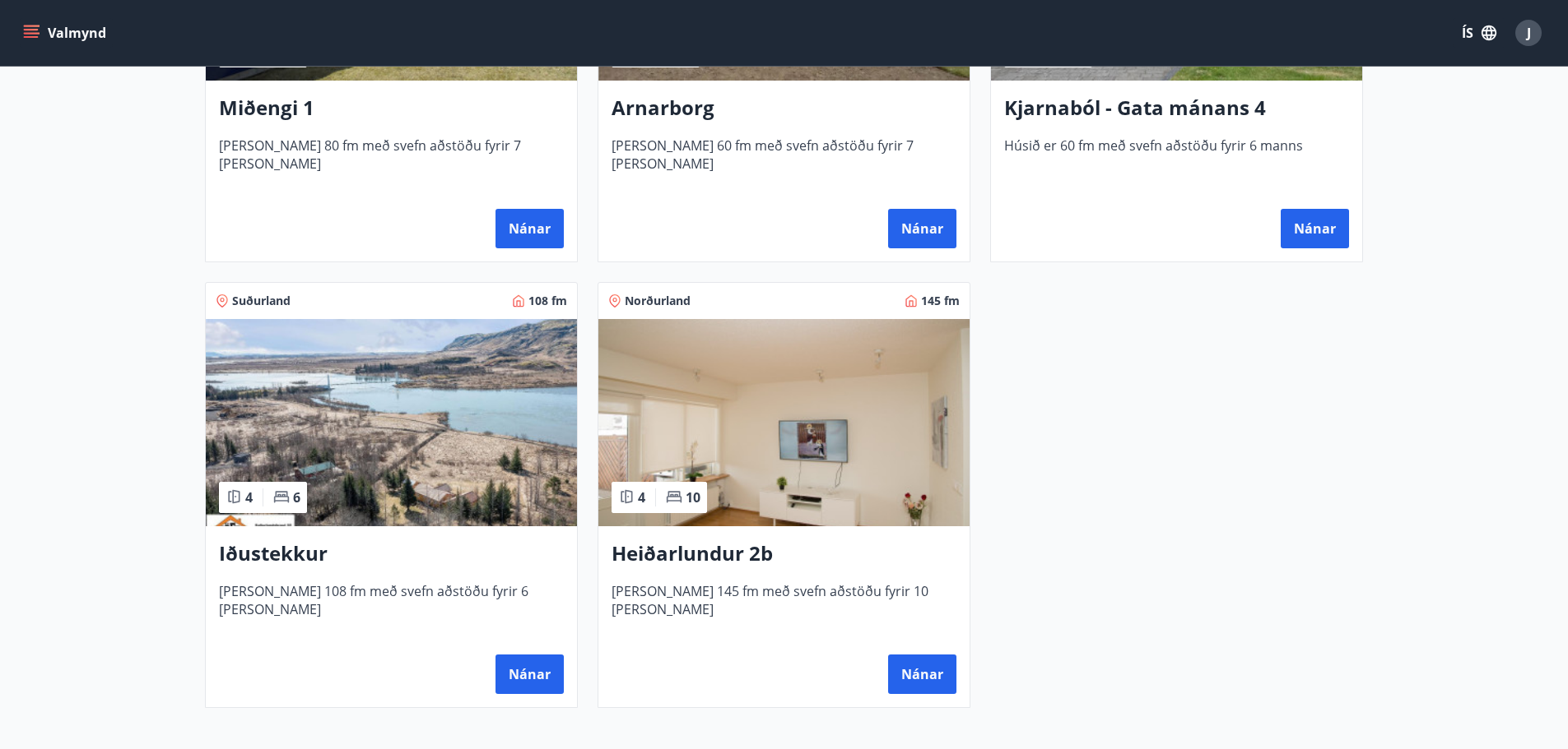
click at [282, 552] on h3 "Iðustekkur" at bounding box center [391, 553] width 345 height 30
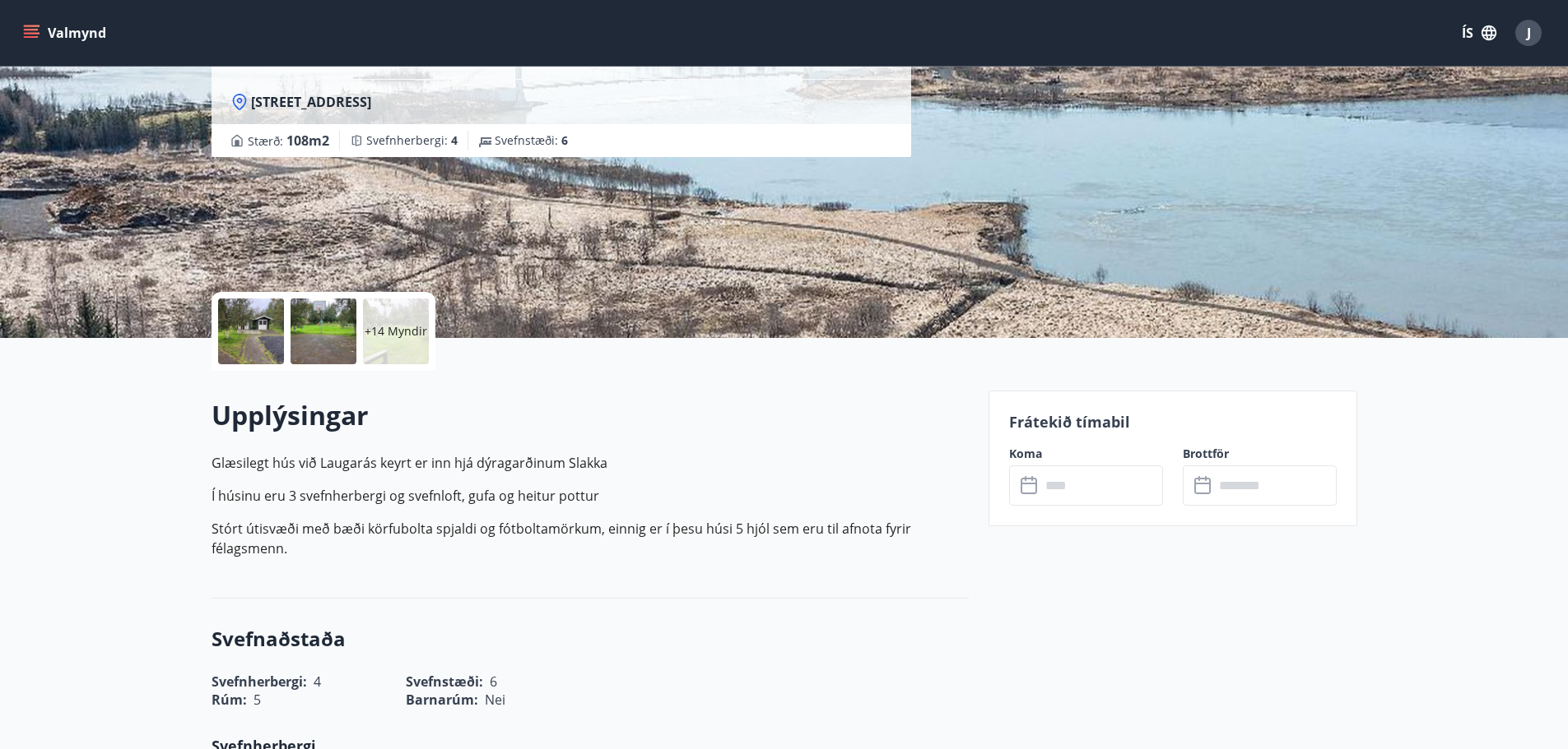
scroll to position [164, 0]
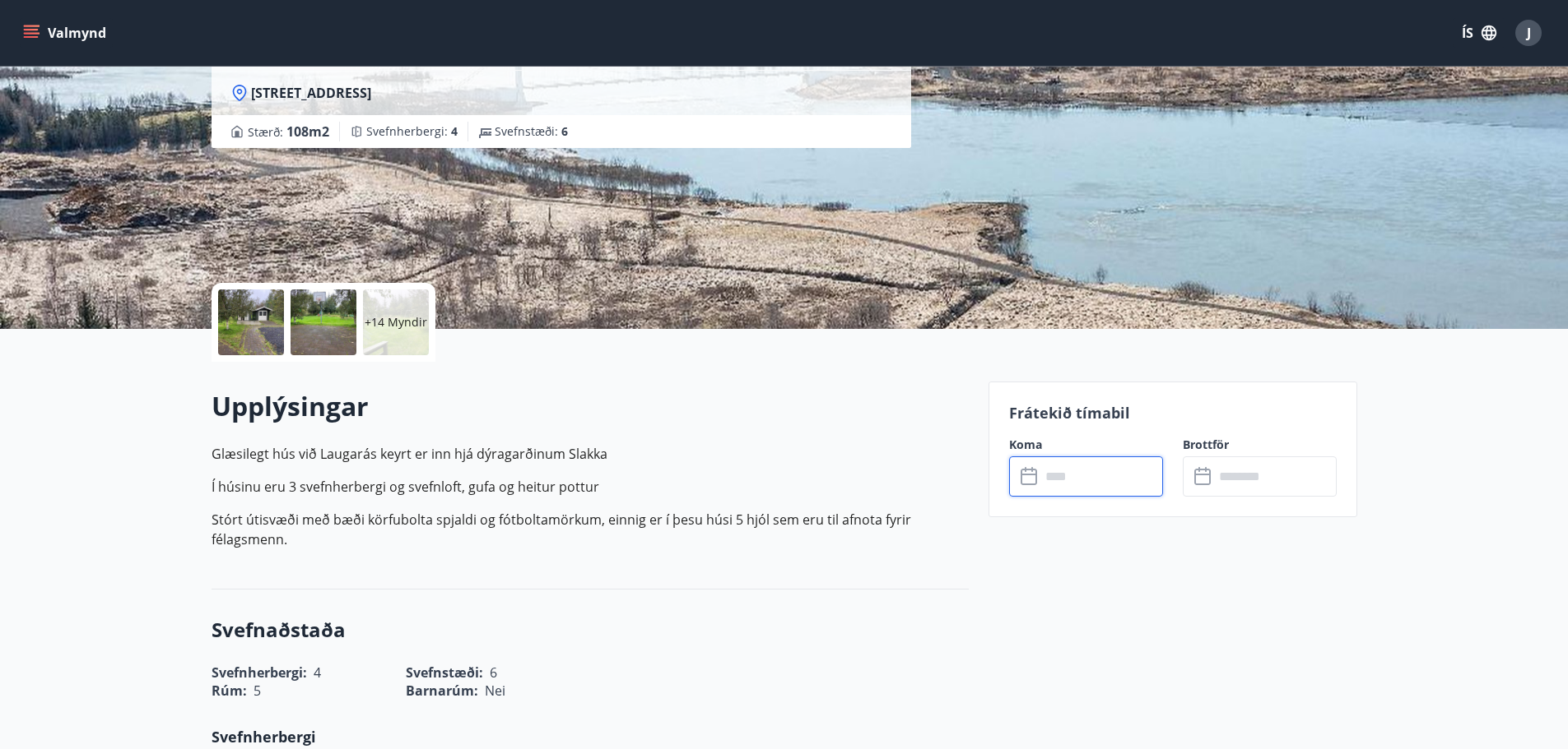
click at [1056, 474] on input "text" at bounding box center [1101, 476] width 123 height 40
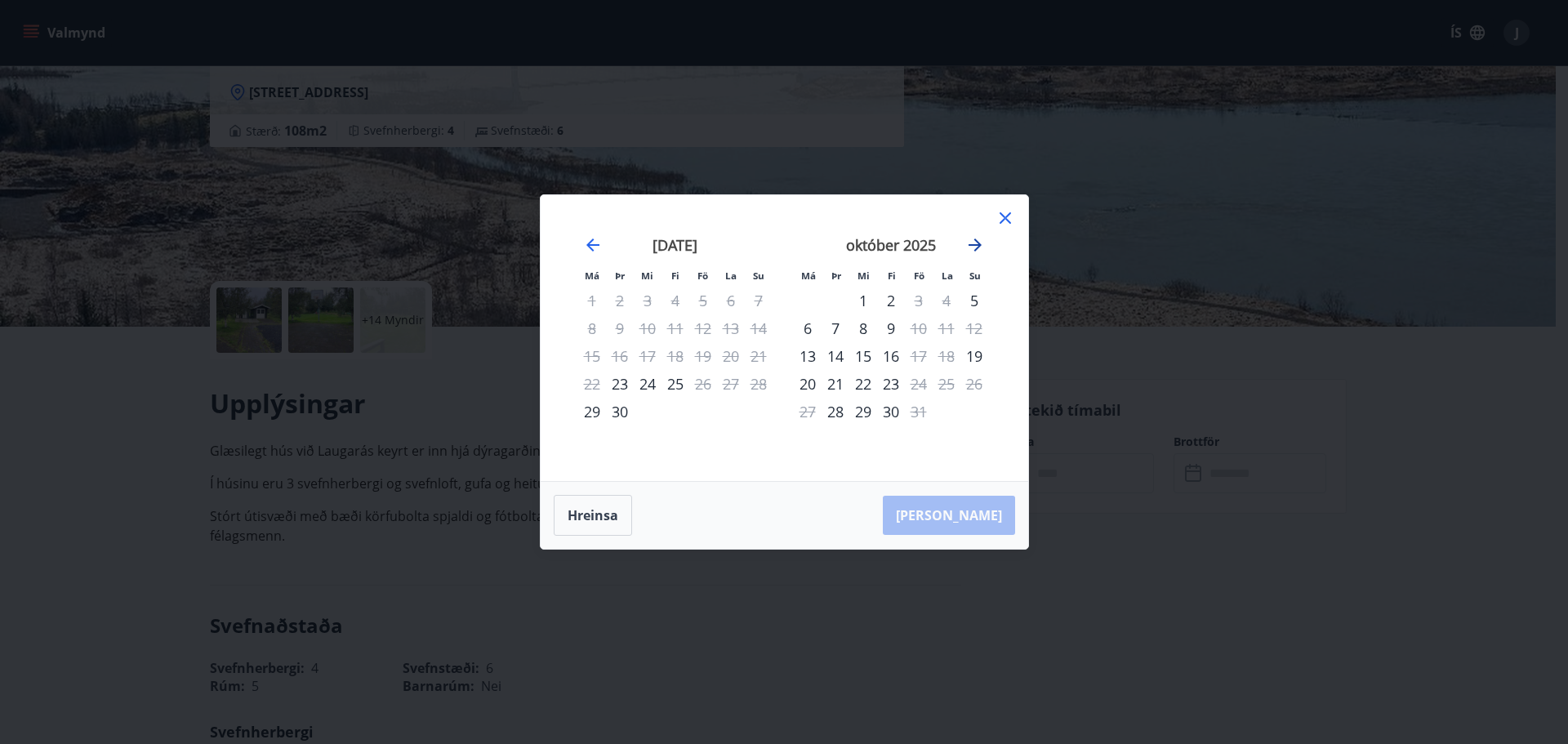
click at [978, 242] on icon "Move forward to switch to the next month." at bounding box center [975, 245] width 13 height 13
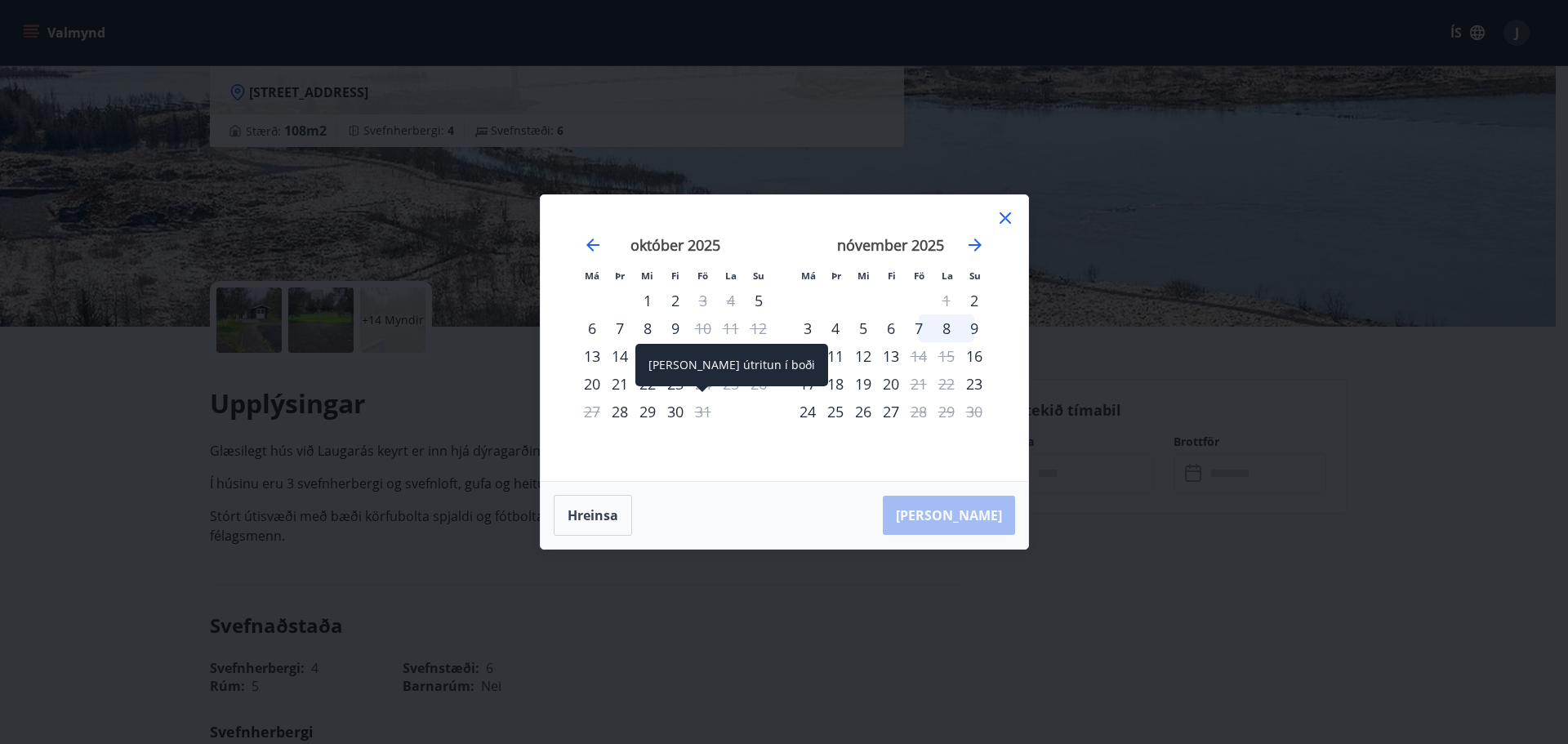
click at [702, 416] on div "31" at bounding box center [703, 411] width 28 height 28
click at [942, 301] on div "1" at bounding box center [946, 300] width 28 height 28
click at [1000, 215] on icon at bounding box center [1006, 218] width 20 height 20
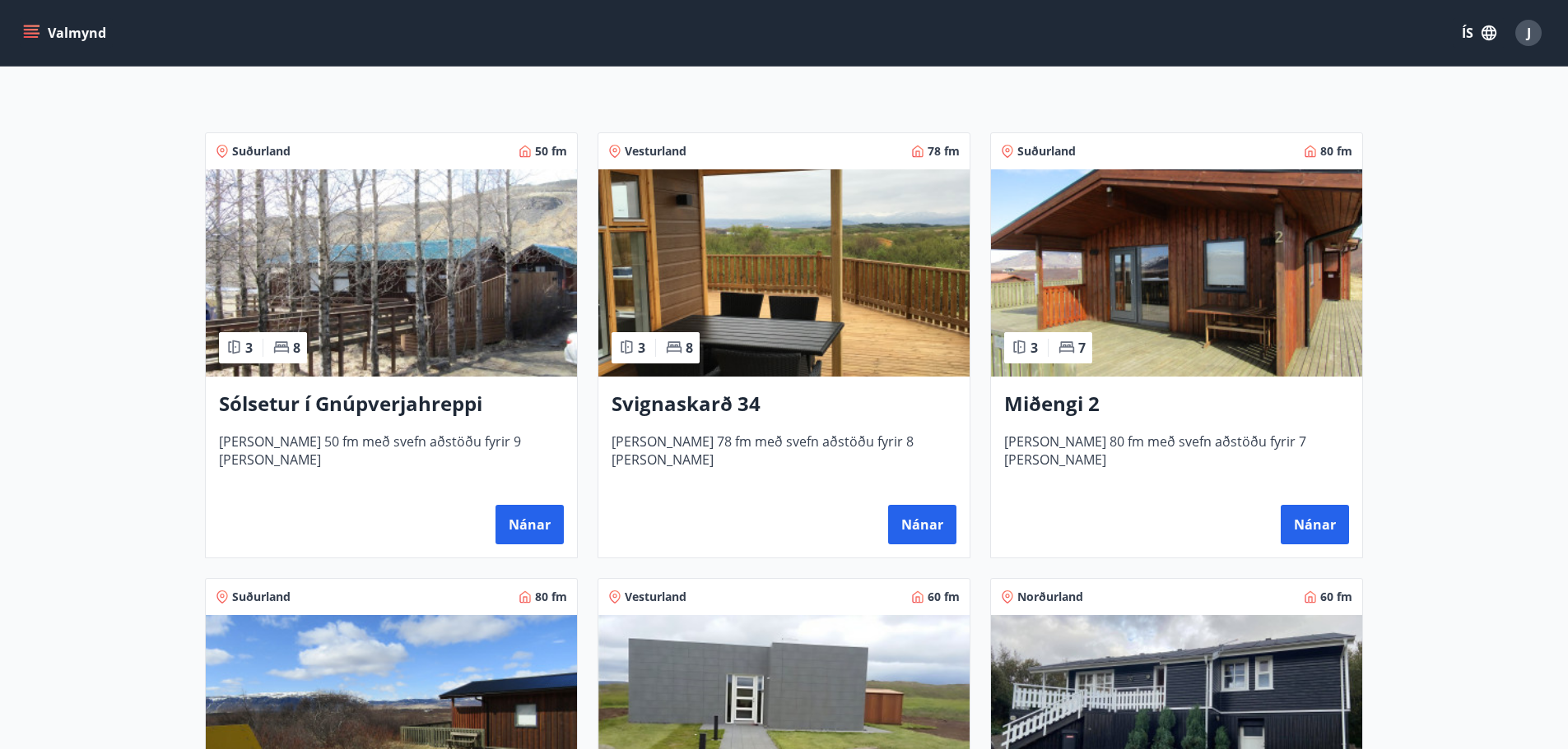
scroll to position [493, 0]
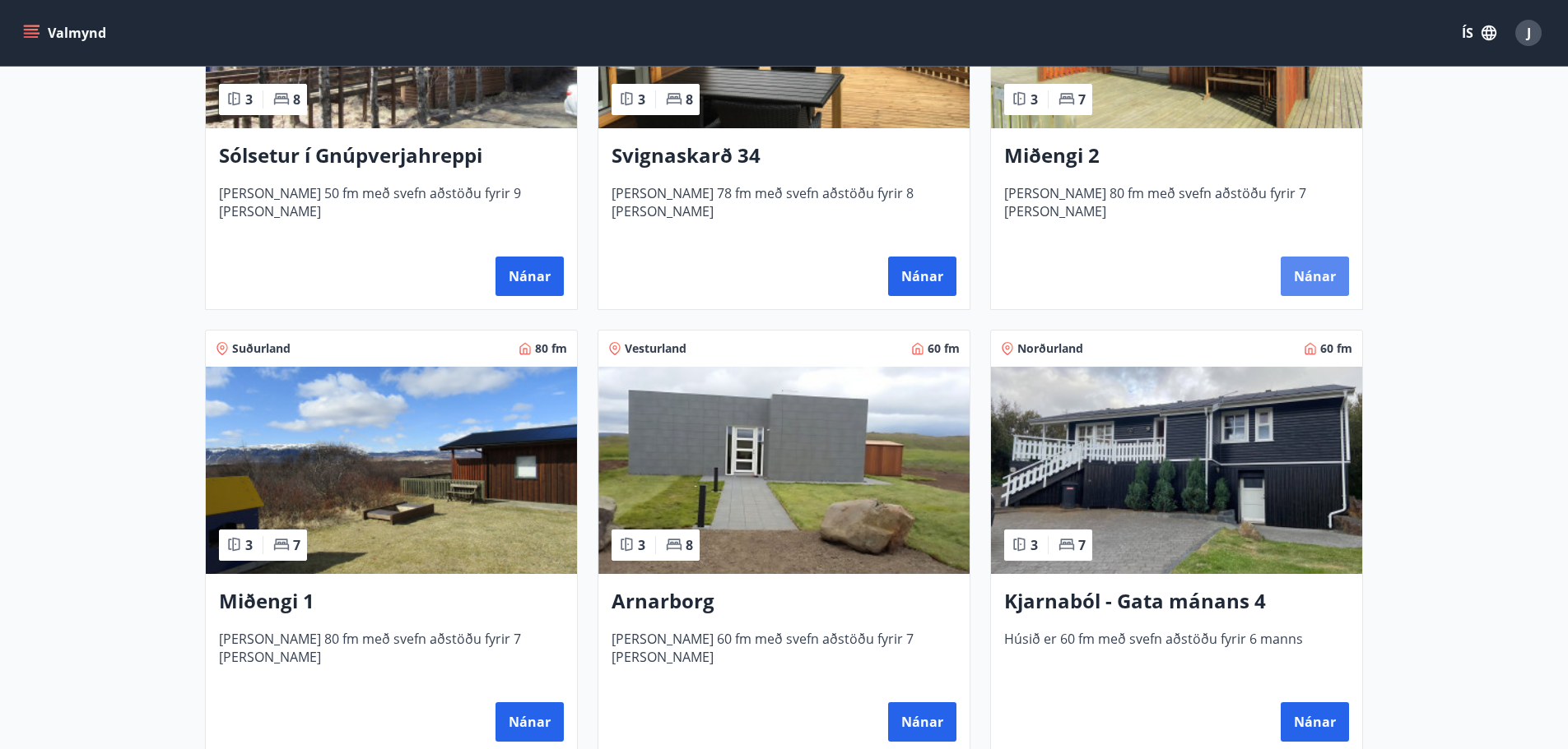
click at [1318, 269] on button "Nánar" at bounding box center [1315, 276] width 68 height 39
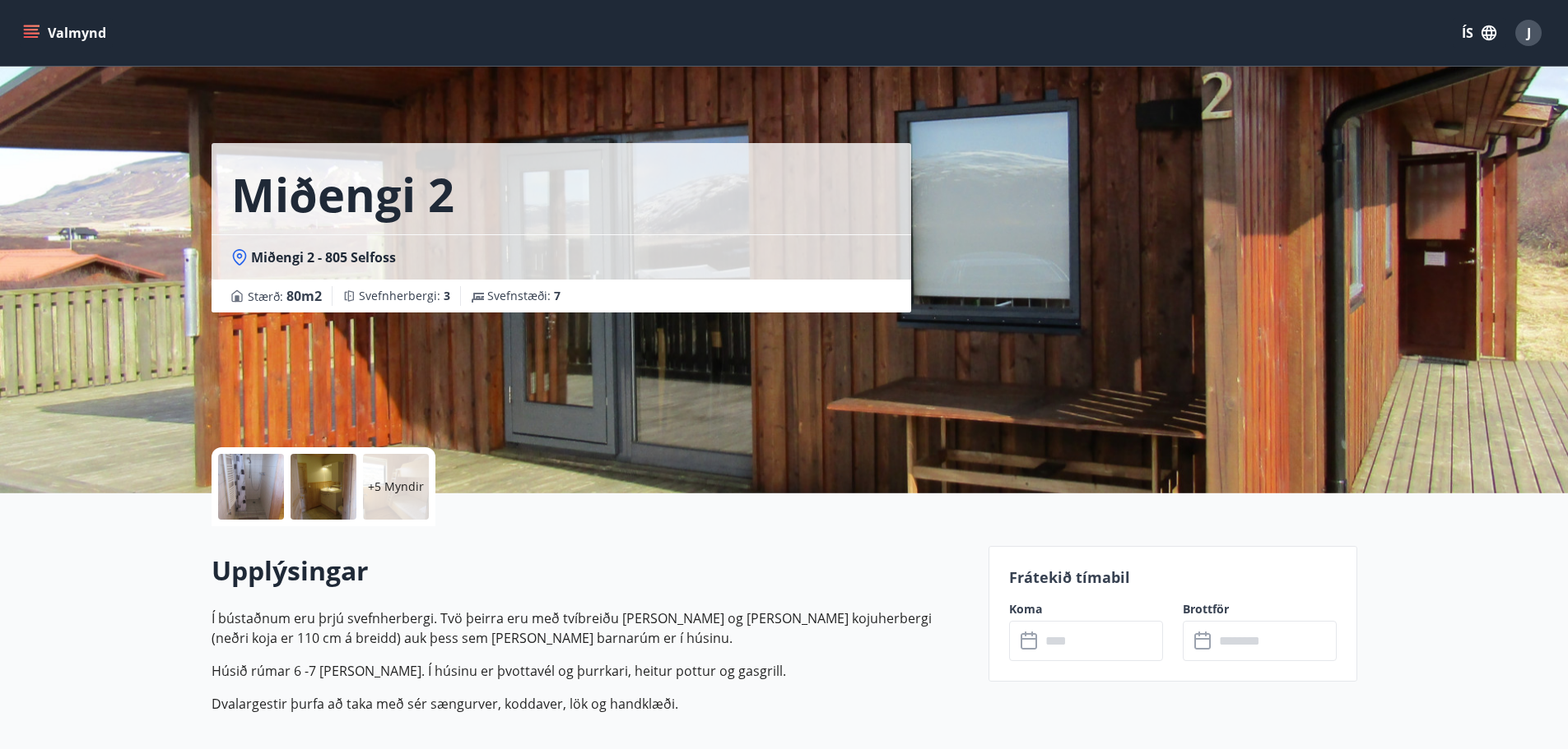
click at [1058, 637] on input "text" at bounding box center [1101, 640] width 123 height 40
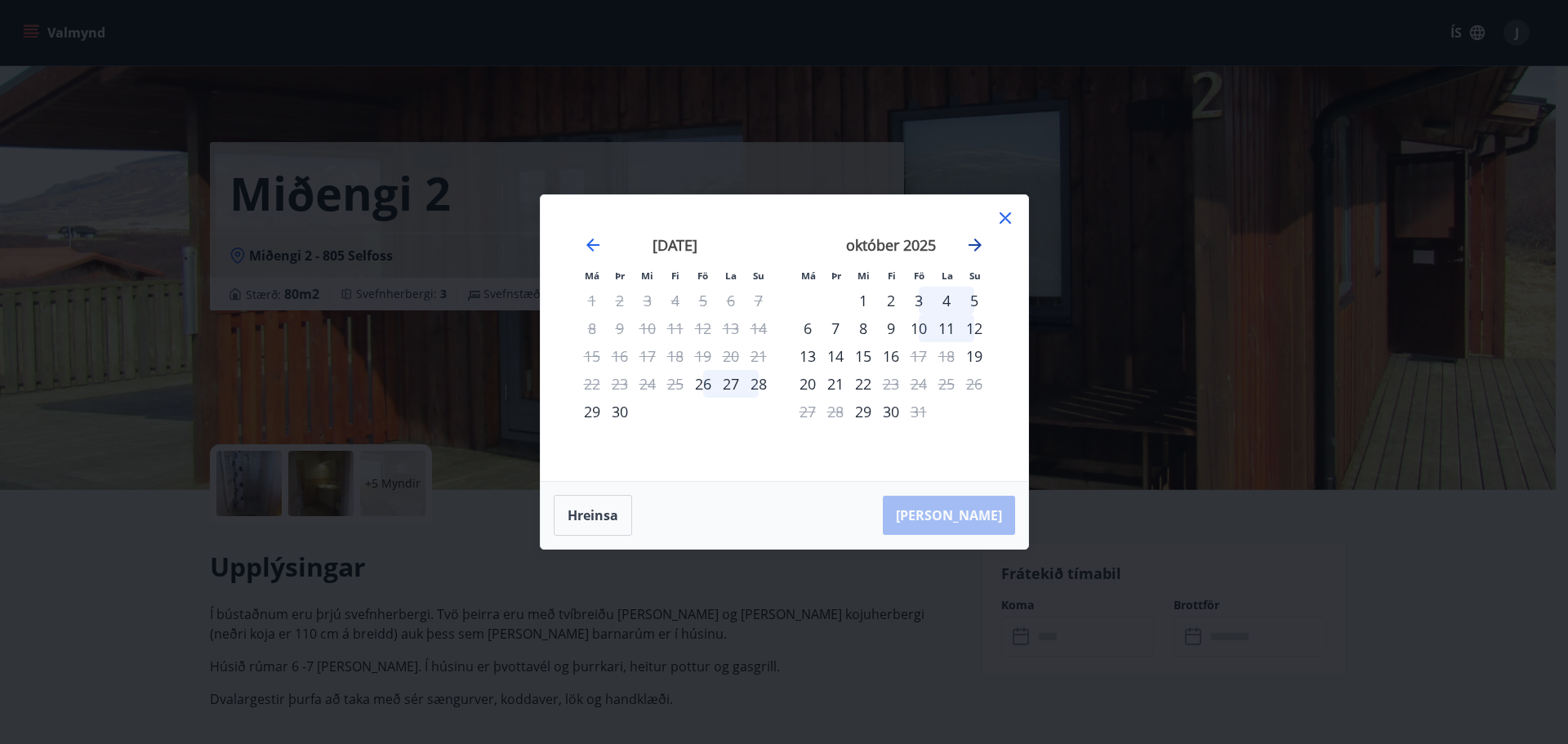
click at [975, 244] on icon "Move forward to switch to the next month." at bounding box center [975, 245] width 13 height 13
click at [1008, 218] on icon at bounding box center [1006, 218] width 20 height 20
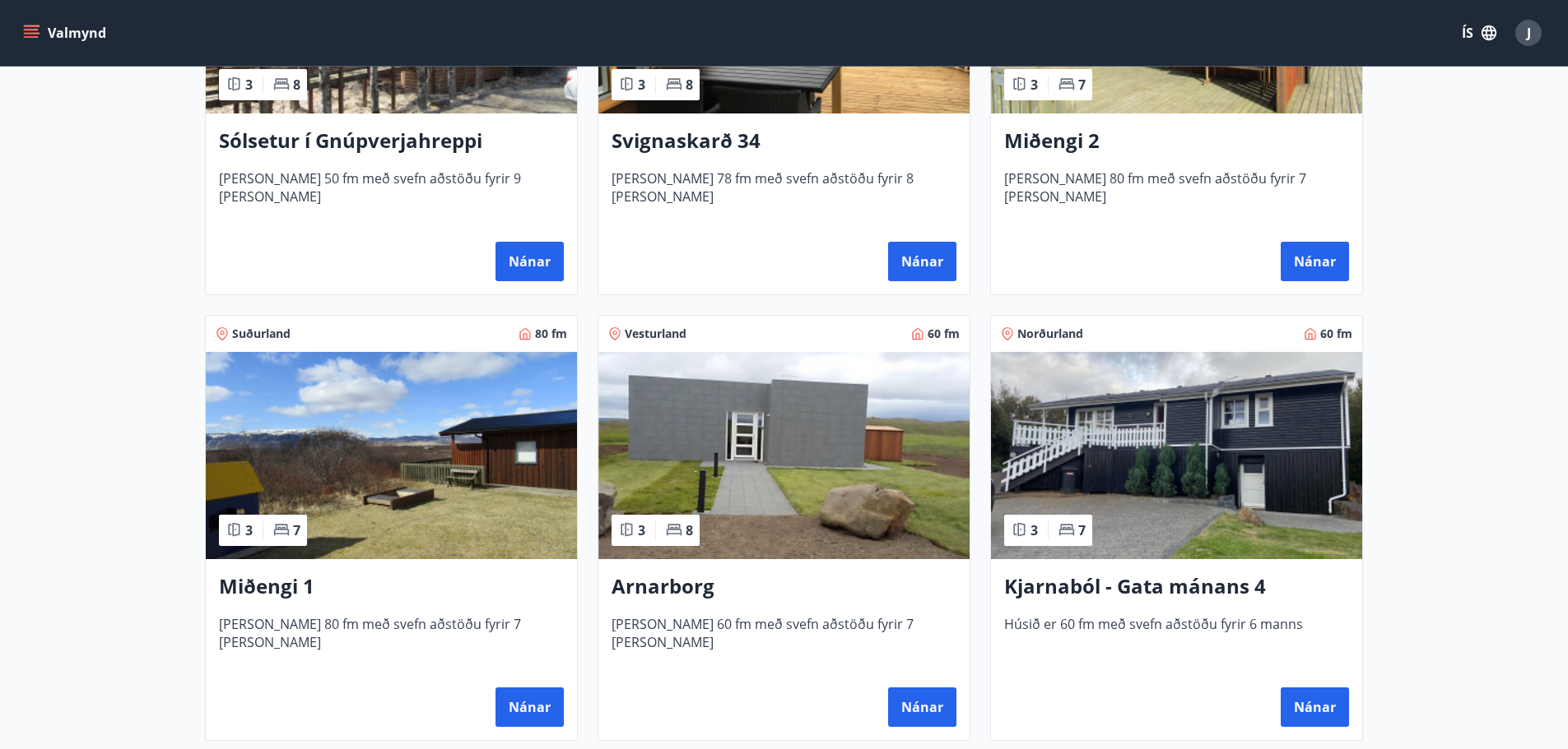
scroll to position [658, 0]
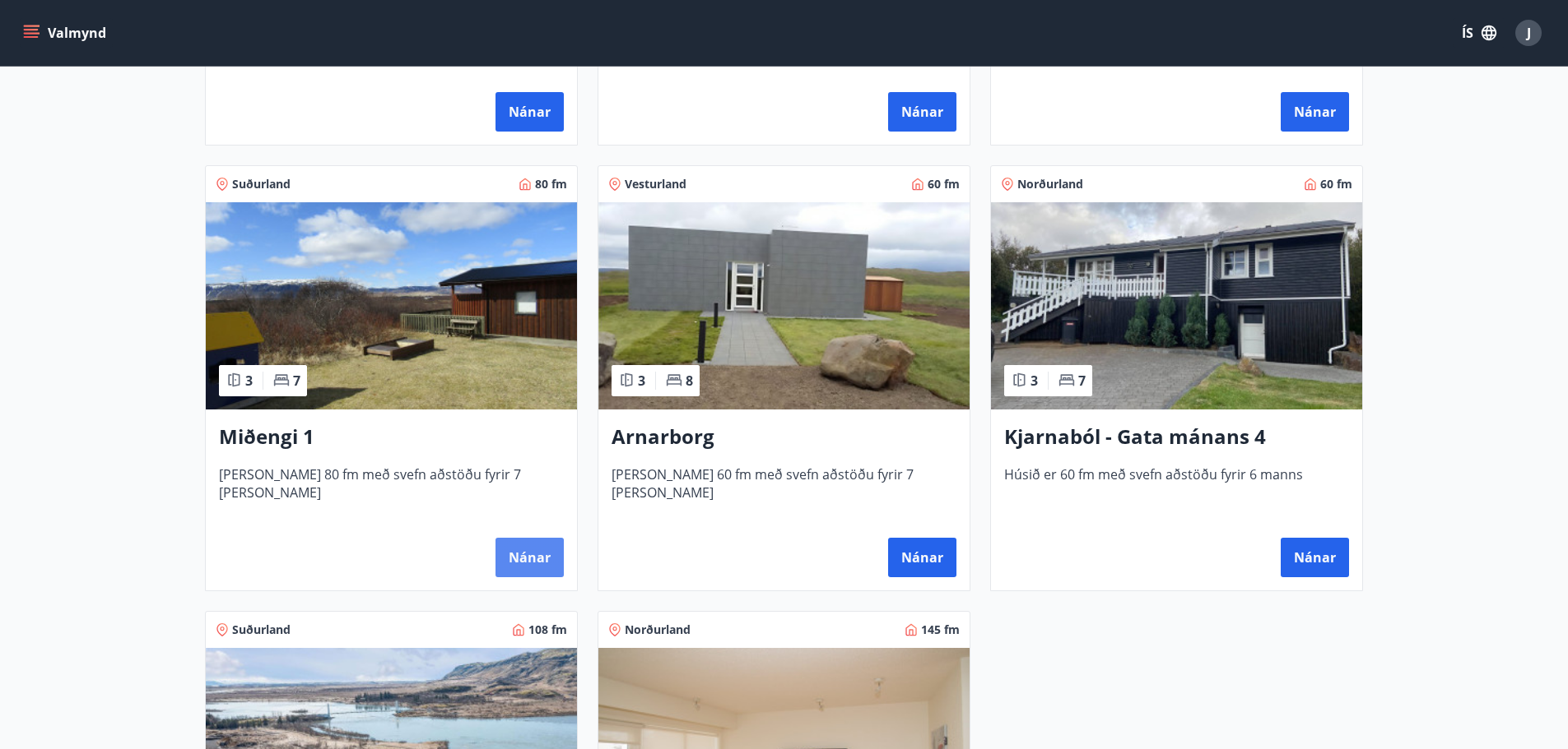
click at [512, 557] on button "Nánar" at bounding box center [530, 558] width 68 height 39
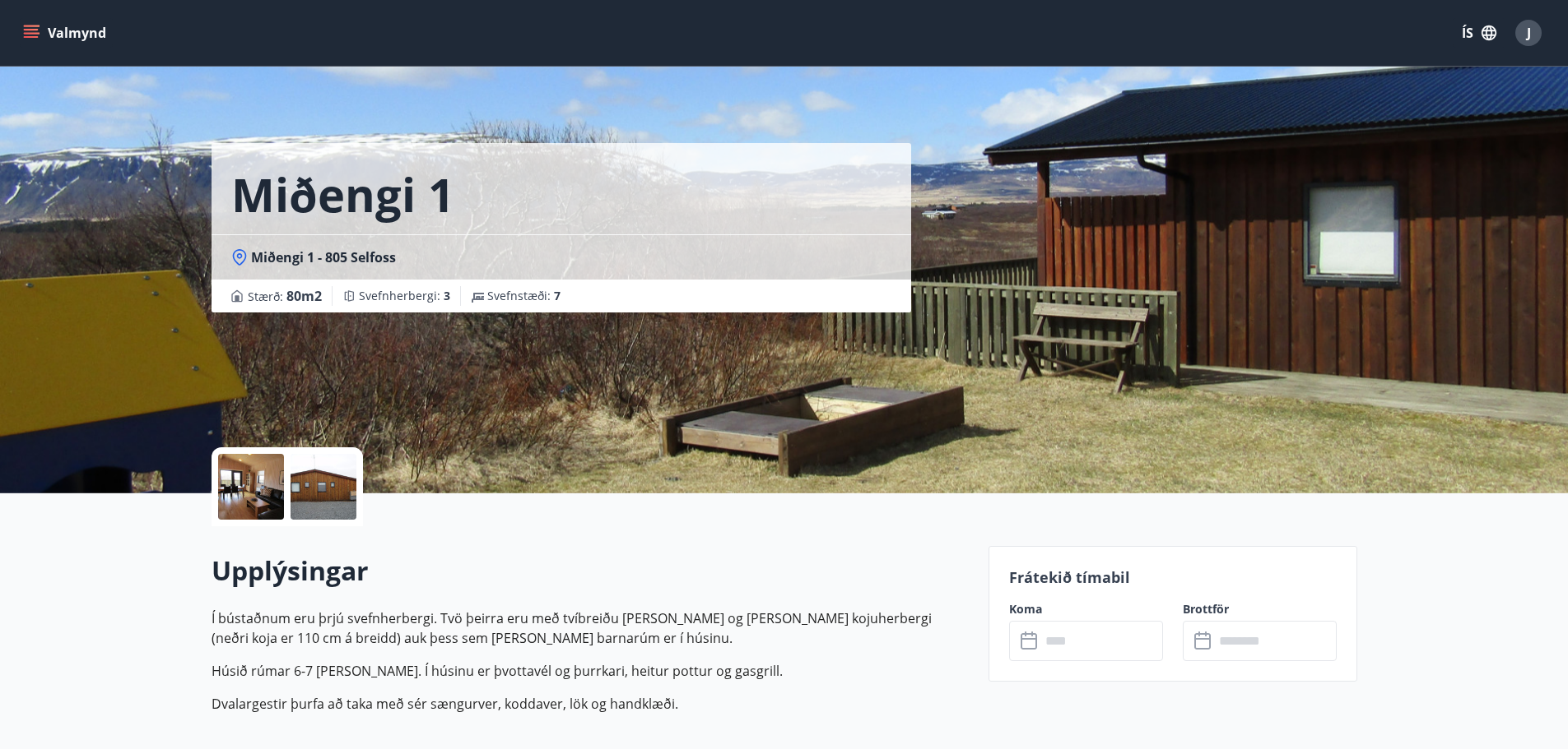
click at [1139, 652] on input "text" at bounding box center [1101, 640] width 123 height 40
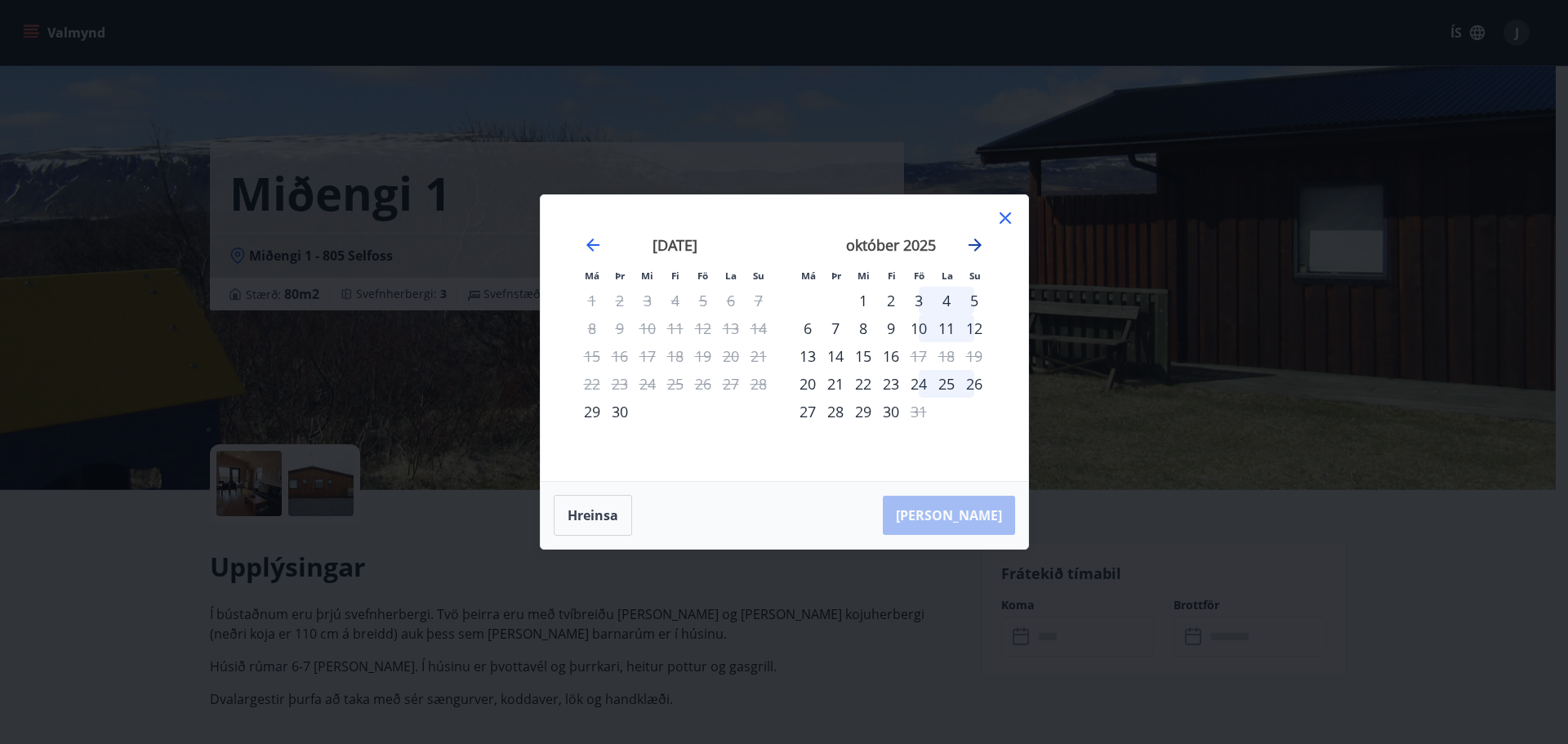
click at [979, 247] on icon "Move forward to switch to the next month." at bounding box center [975, 245] width 13 height 13
click at [1009, 217] on icon at bounding box center [1006, 218] width 20 height 20
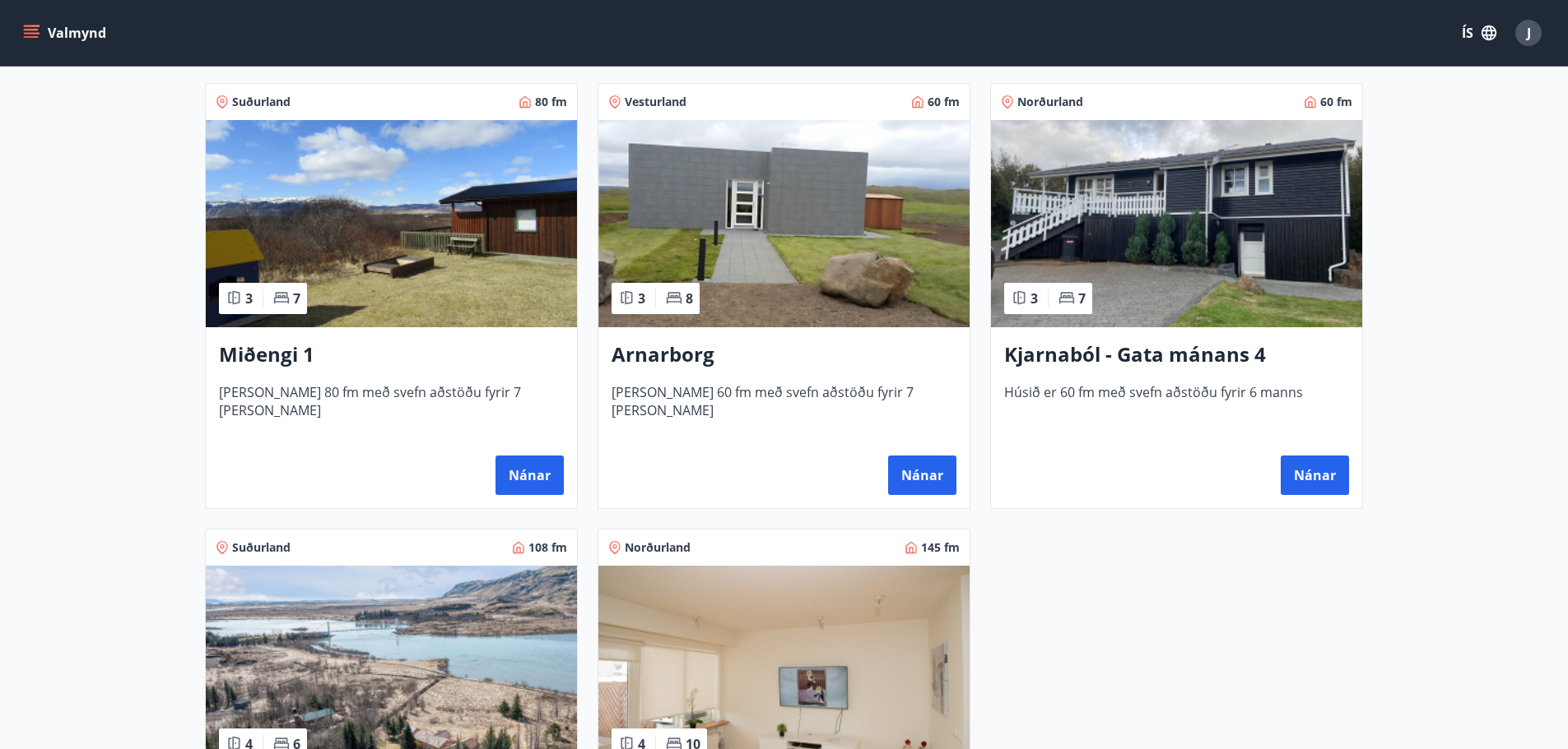
scroll to position [1069, 0]
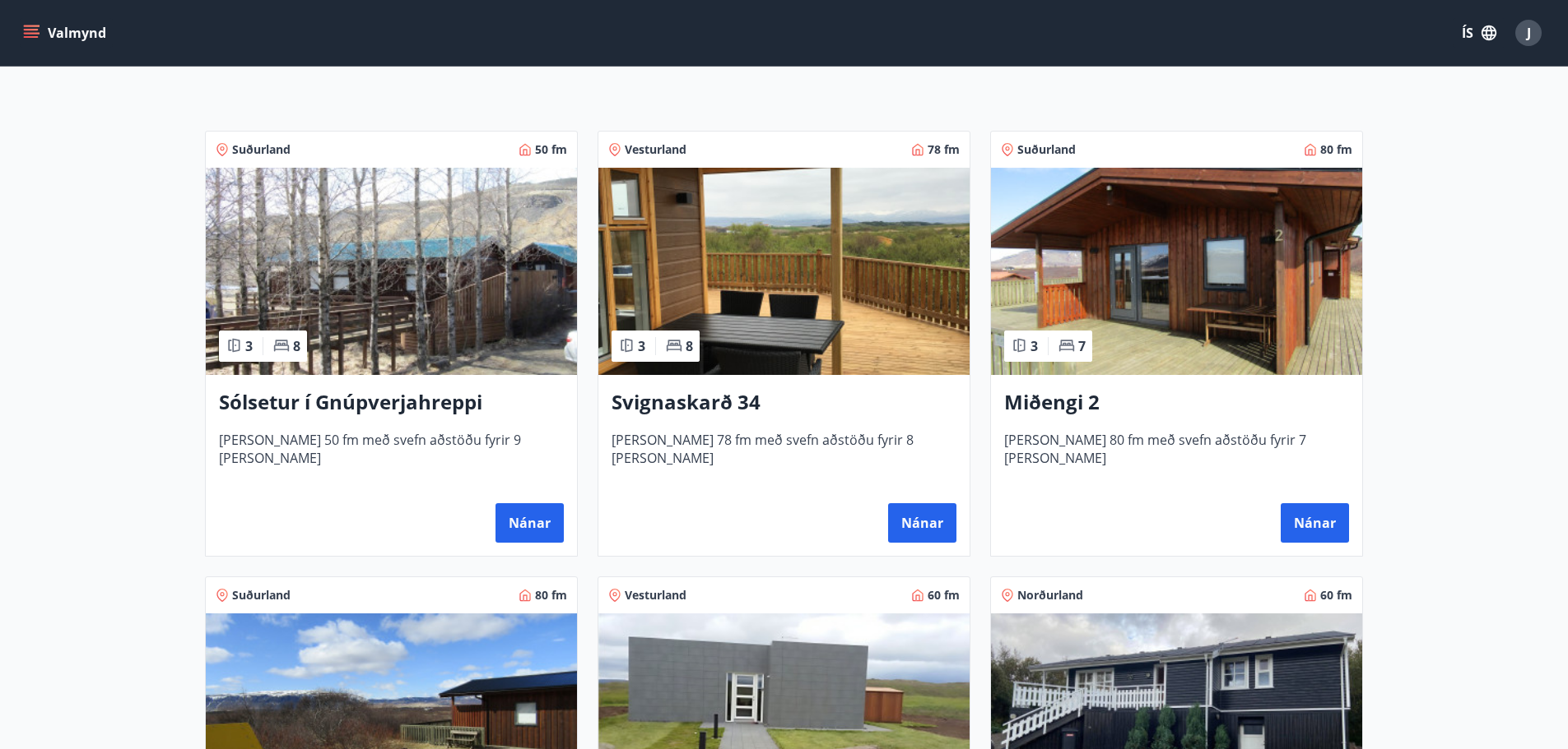
click at [714, 258] on img at bounding box center [784, 271] width 371 height 207
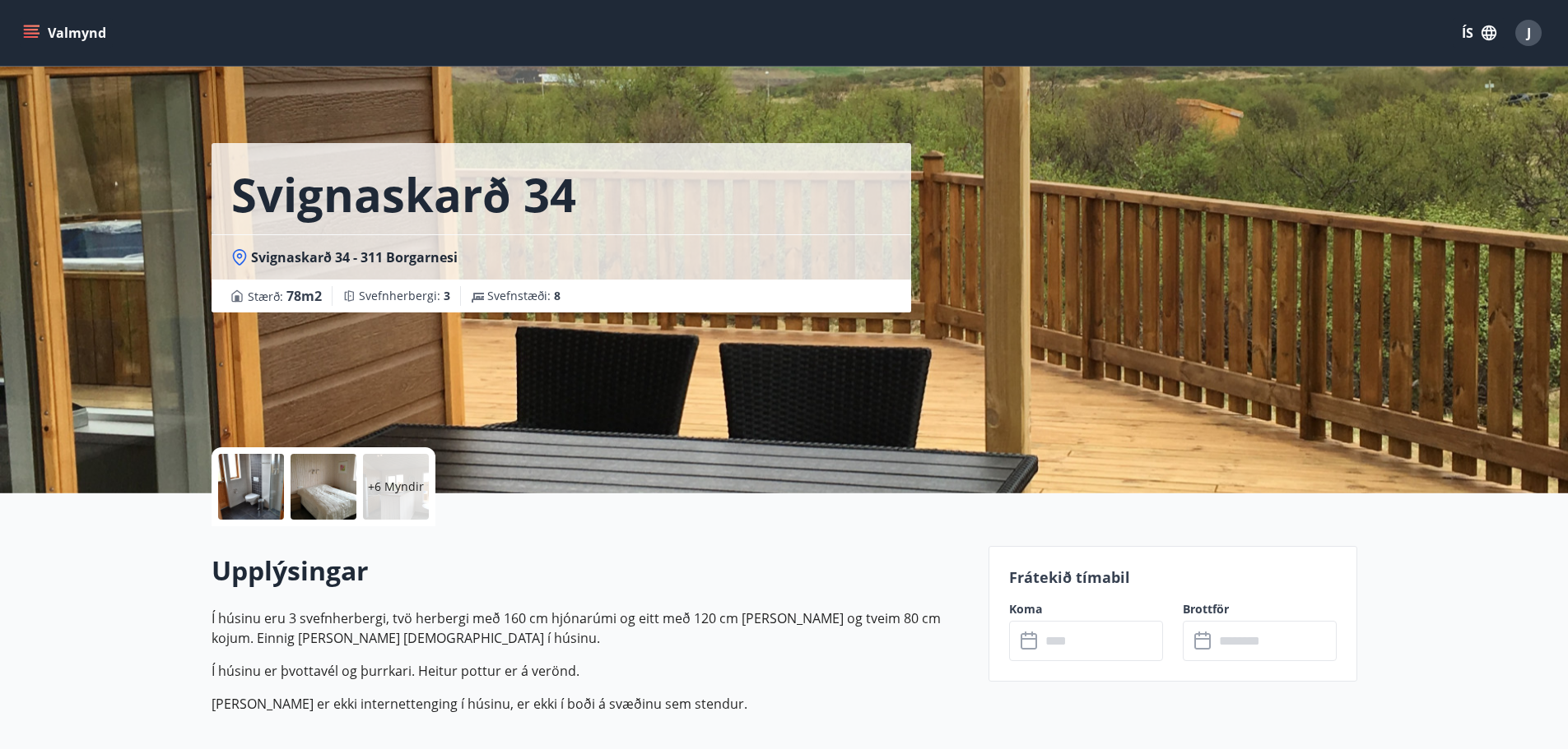
click at [1072, 628] on input "text" at bounding box center [1101, 640] width 123 height 40
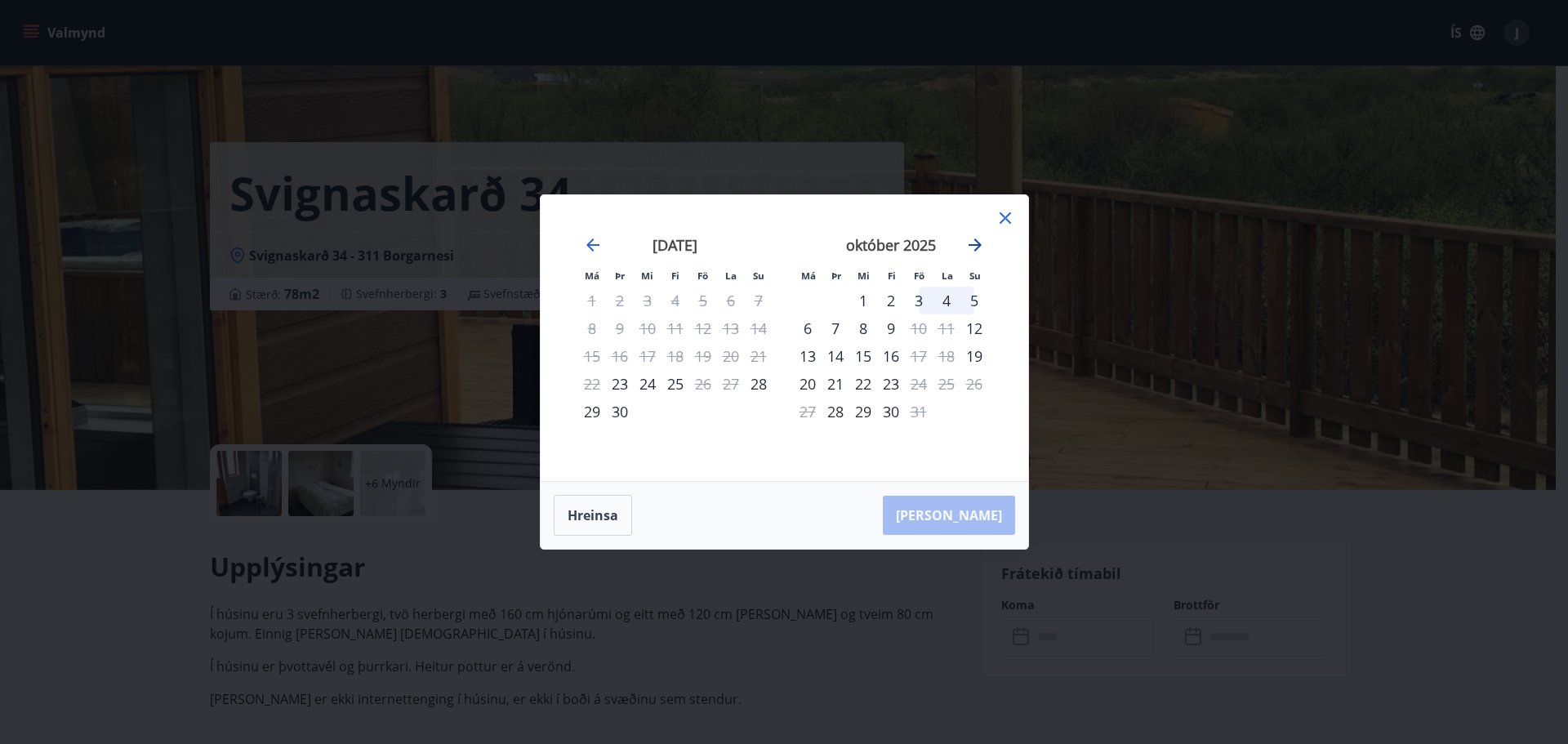
click at [972, 244] on icon "Move forward to switch to the next month." at bounding box center [975, 245] width 13 height 13
click at [1000, 222] on icon at bounding box center [1005, 217] width 12 height 12
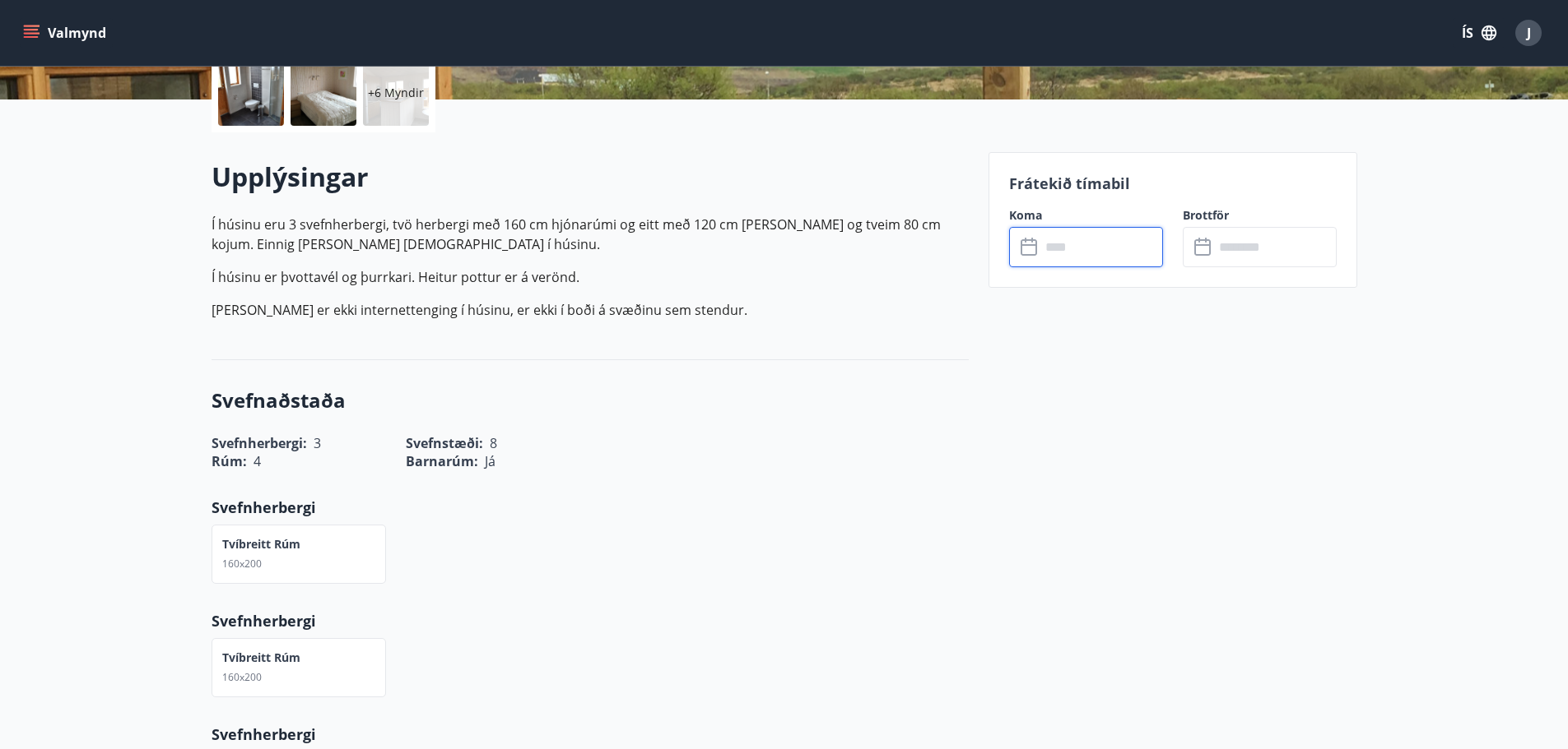
scroll to position [411, 0]
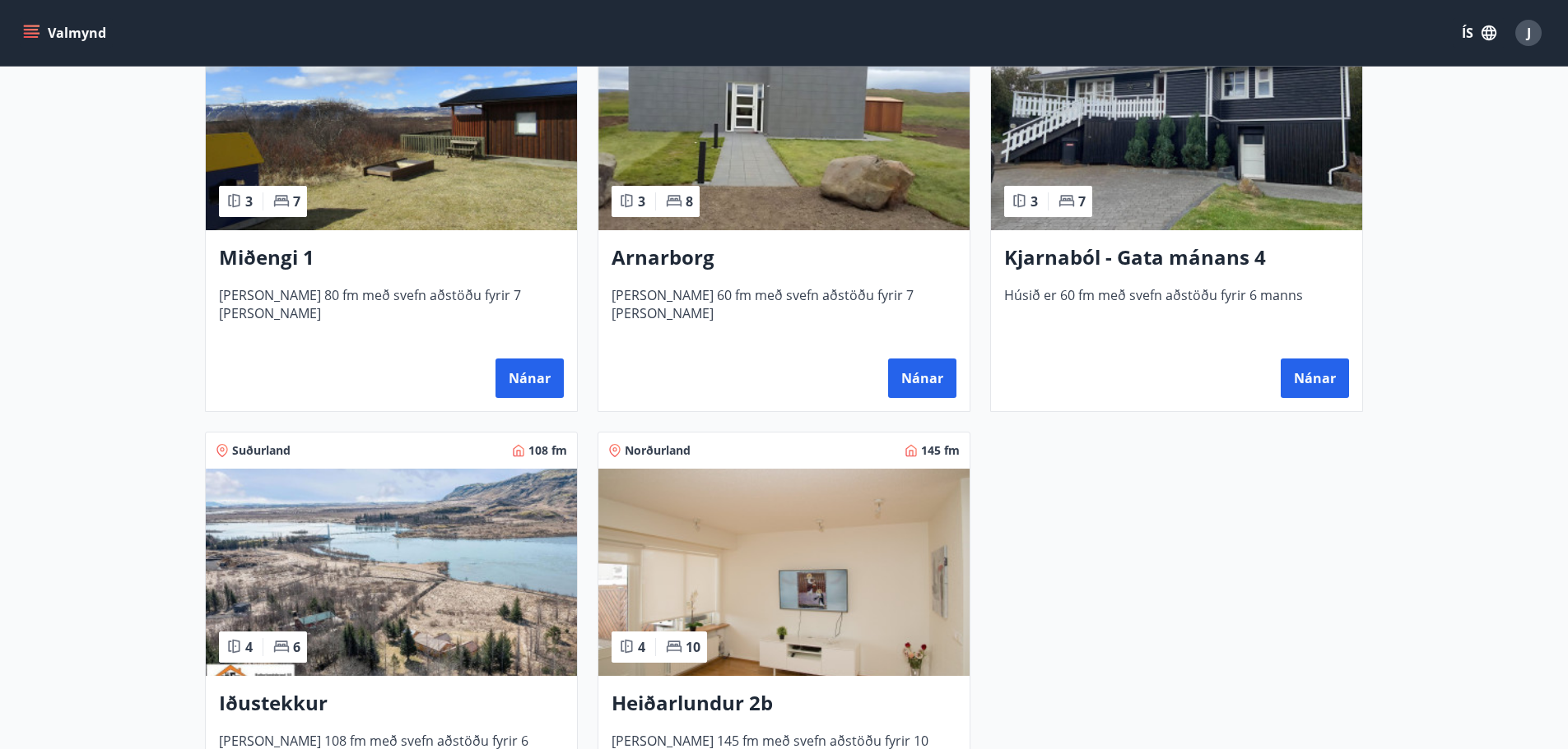
scroll to position [752, 0]
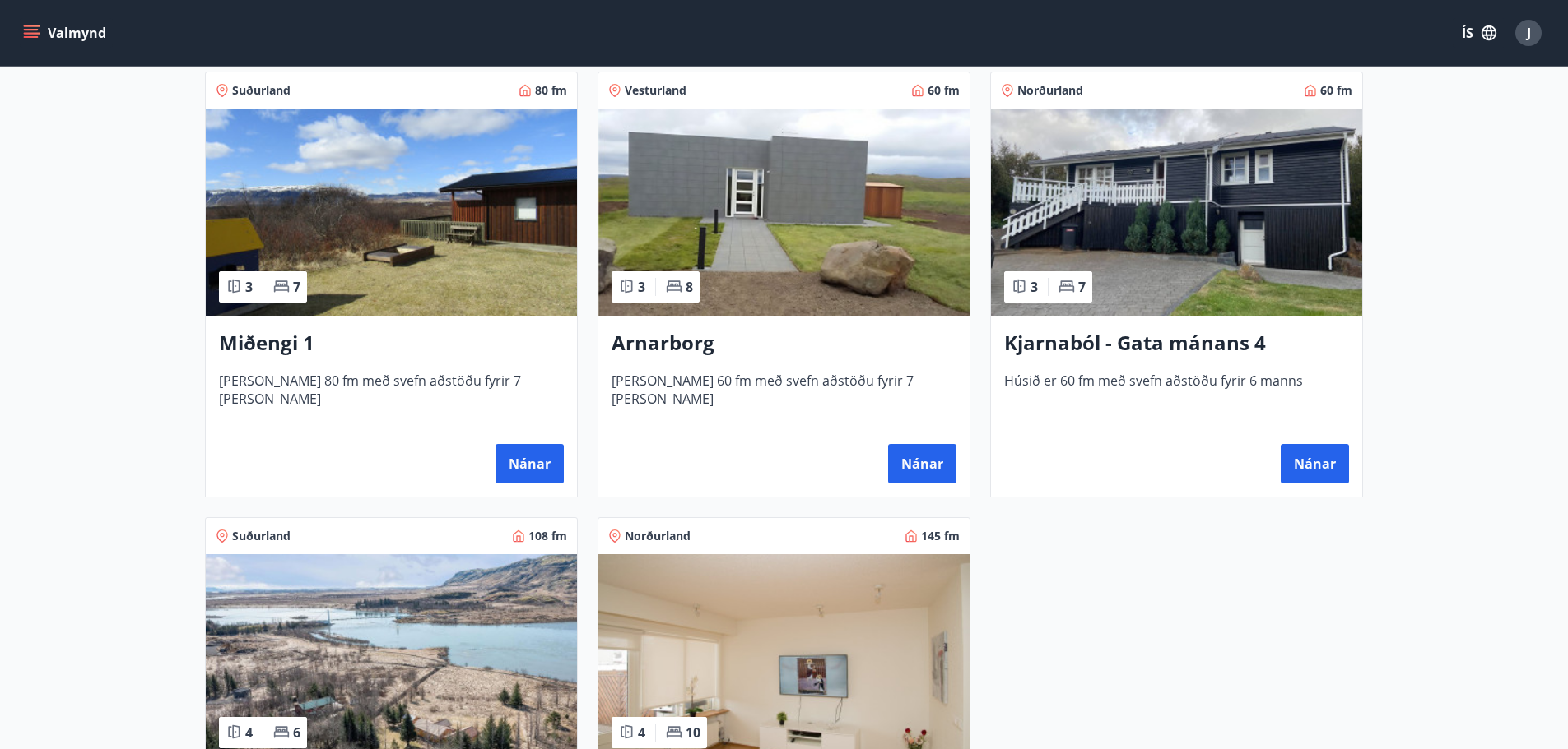
click at [1101, 347] on h3 "Kjarnaból - Gata mánans 4" at bounding box center [1177, 344] width 345 height 30
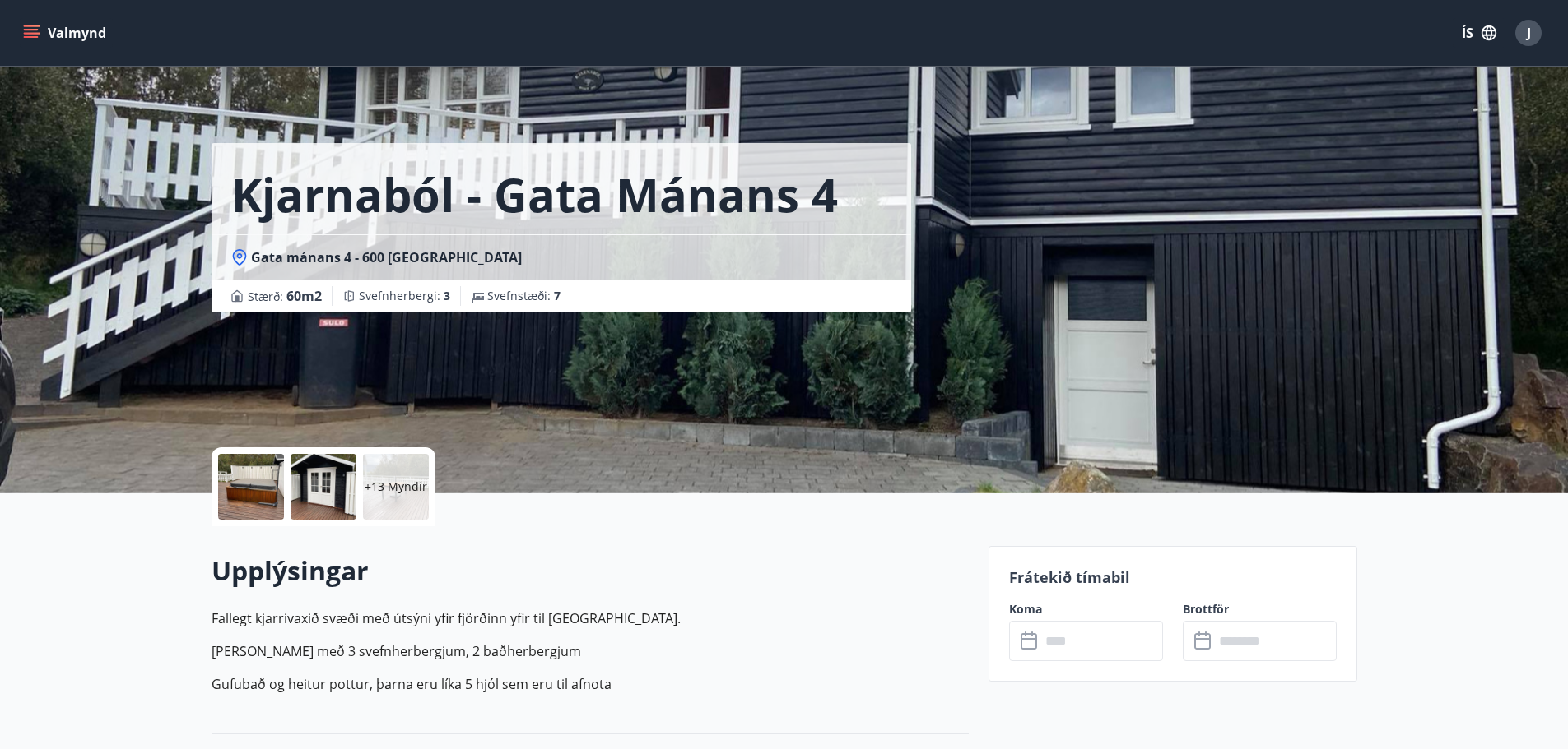
click at [1070, 633] on input "text" at bounding box center [1101, 640] width 123 height 40
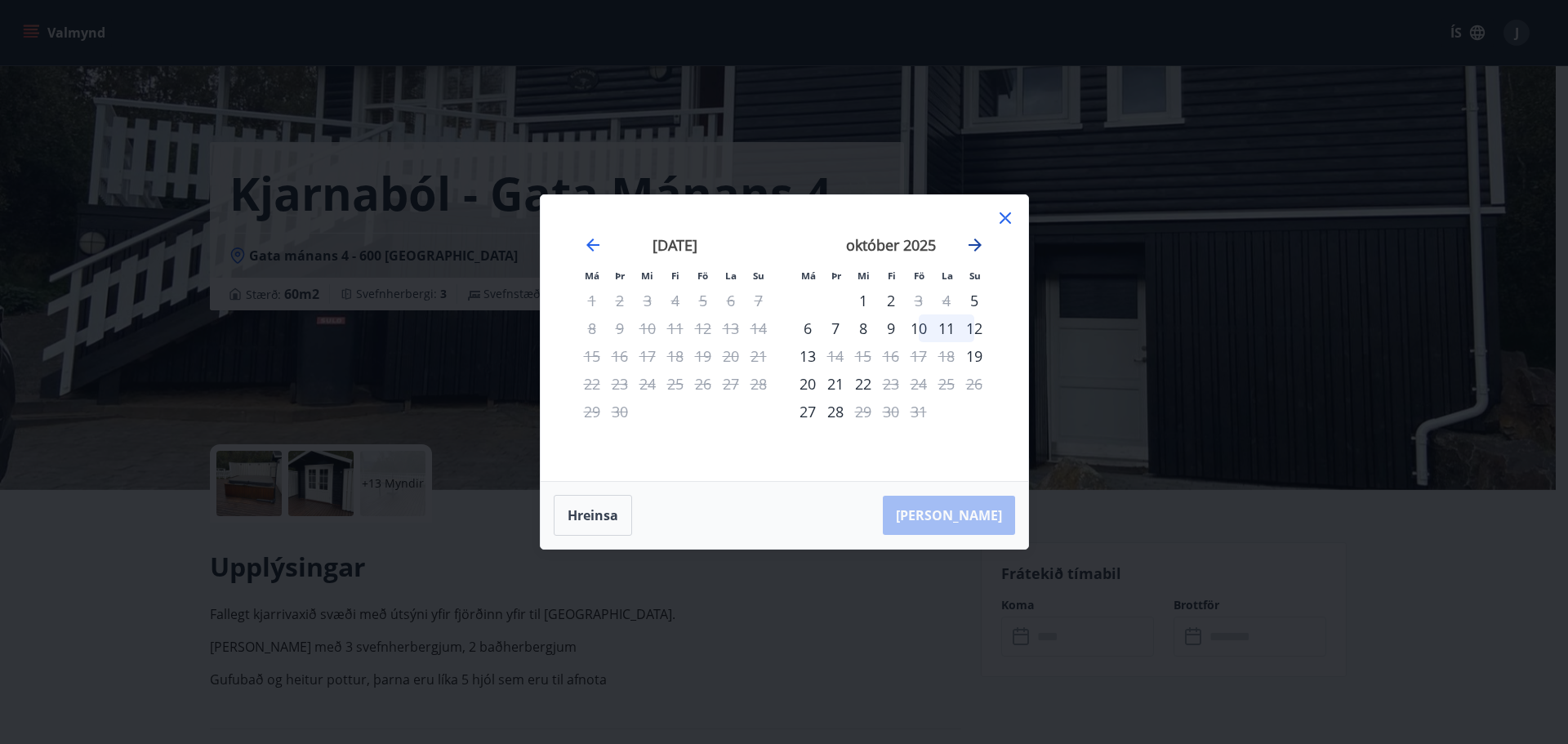
click at [976, 246] on icon "Move forward to switch to the next month." at bounding box center [975, 245] width 13 height 13
click at [1004, 224] on icon at bounding box center [1006, 218] width 20 height 20
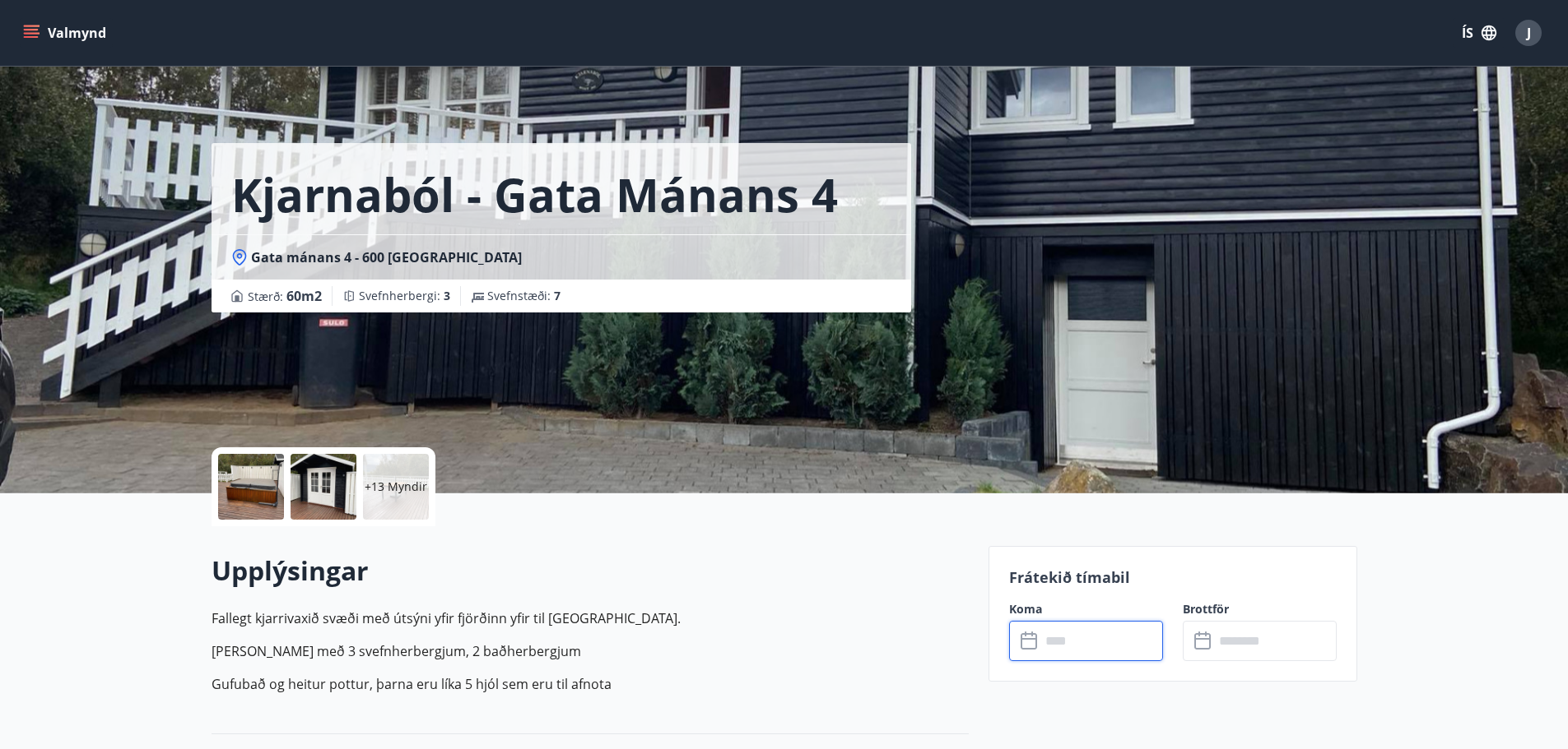
click at [613, 407] on div "Kjarnaból - Gata mánans 4 Gata mánans 4 - 600 [GEOGRAPHIC_DATA] Stærð : 60 m2 […" at bounding box center [593, 247] width 764 height 493
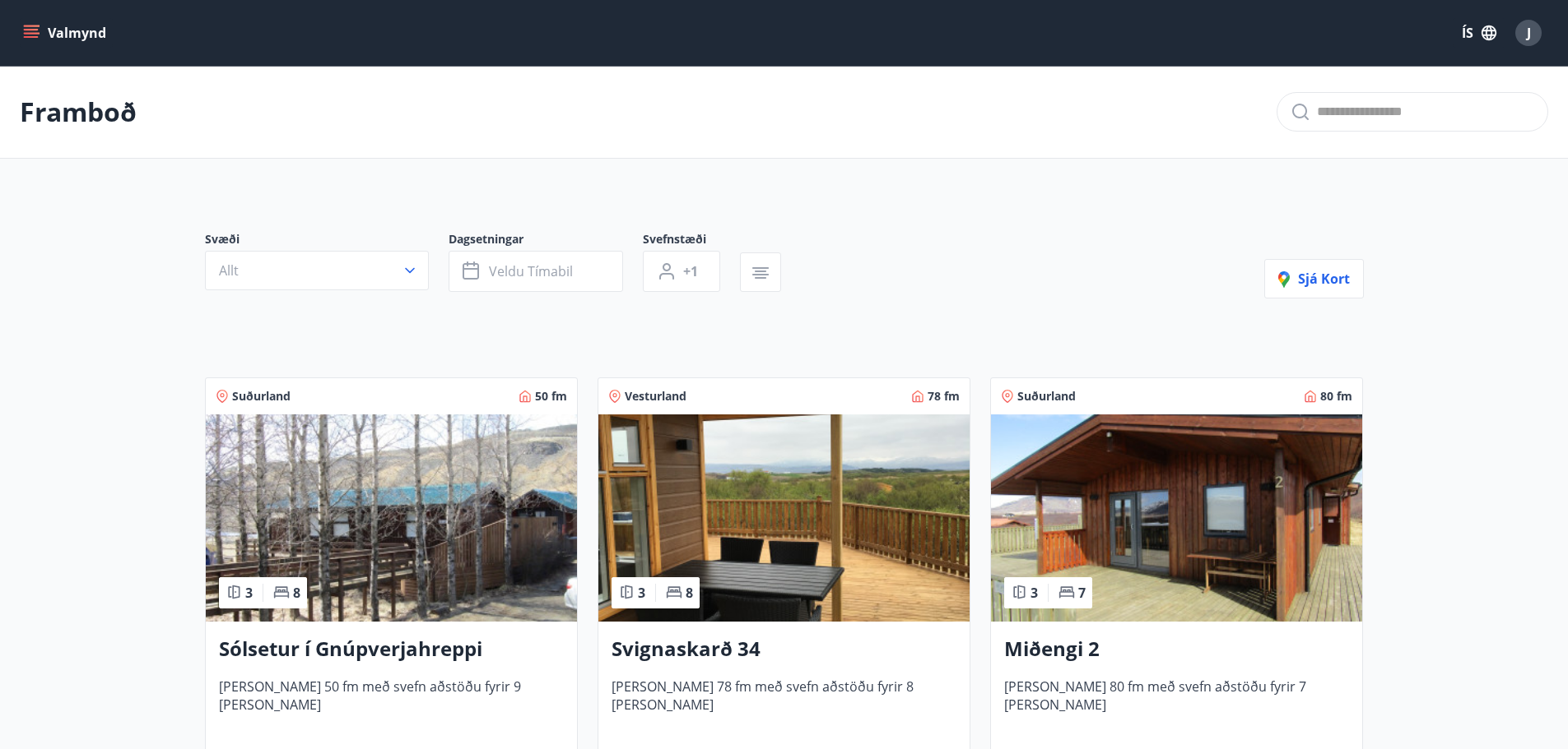
click at [732, 650] on h3 "Svignaskarð 34" at bounding box center [784, 649] width 345 height 30
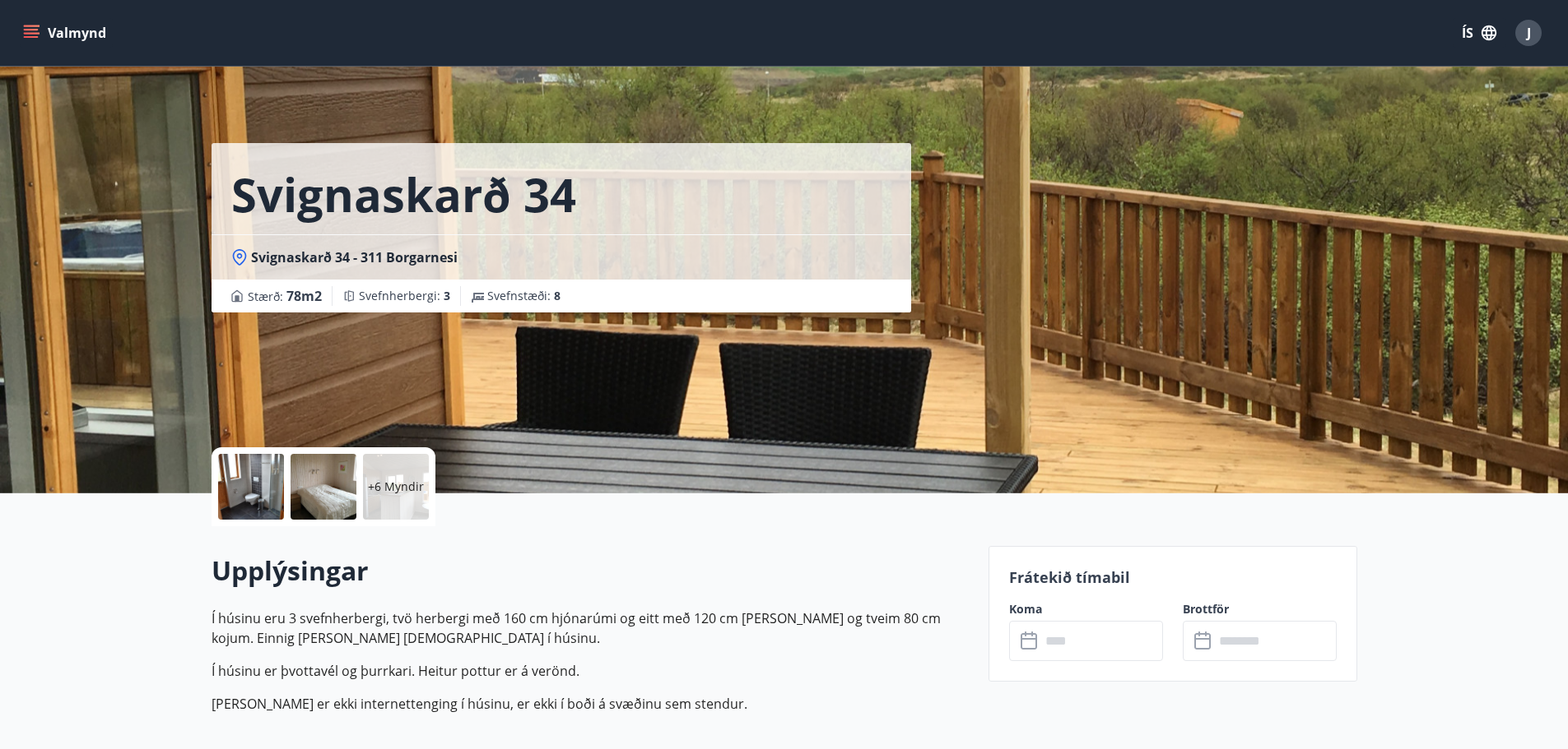
click at [1127, 633] on input "text" at bounding box center [1101, 640] width 123 height 40
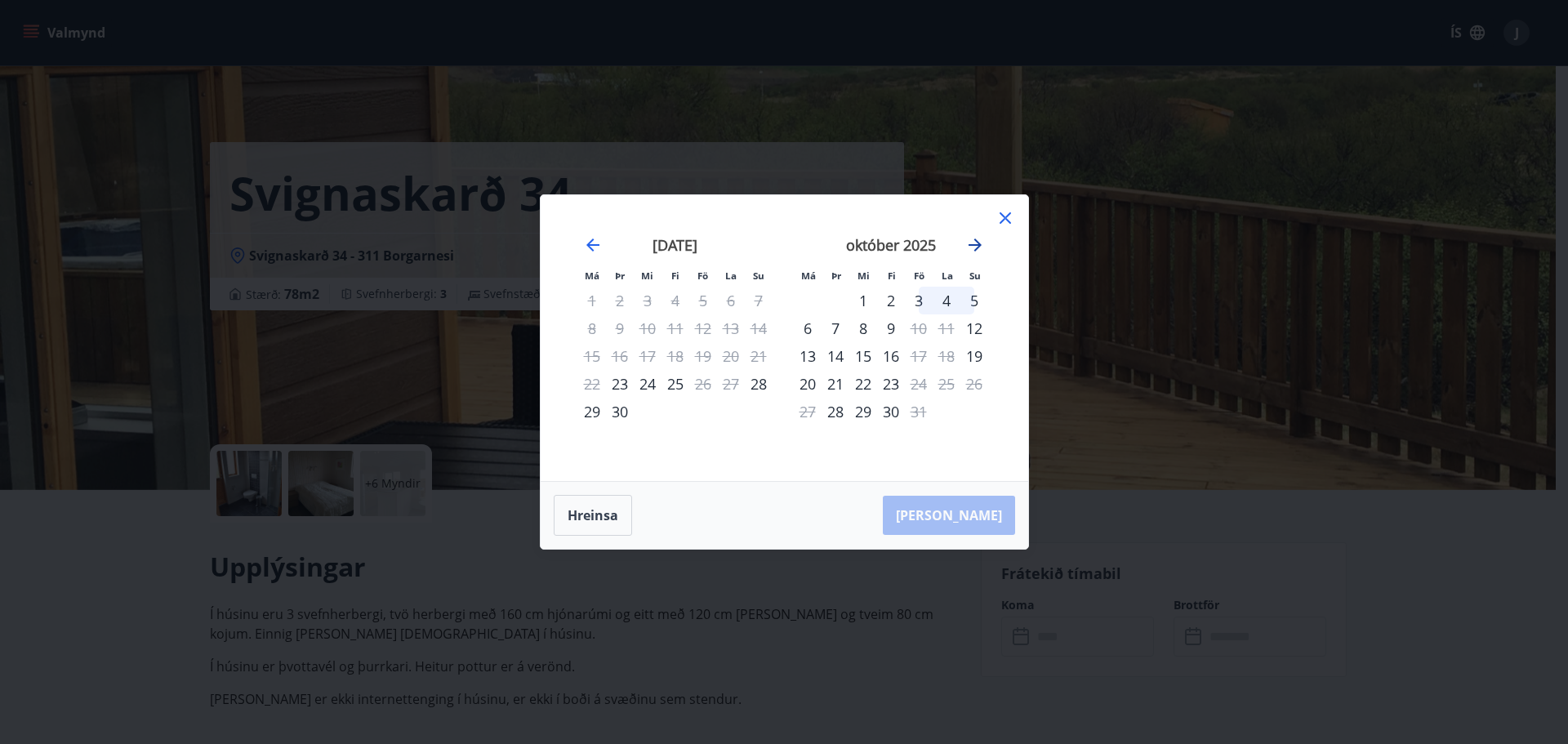
click at [981, 249] on icon "Move forward to switch to the next month." at bounding box center [976, 245] width 20 height 20
click at [1009, 223] on icon at bounding box center [1005, 217] width 12 height 12
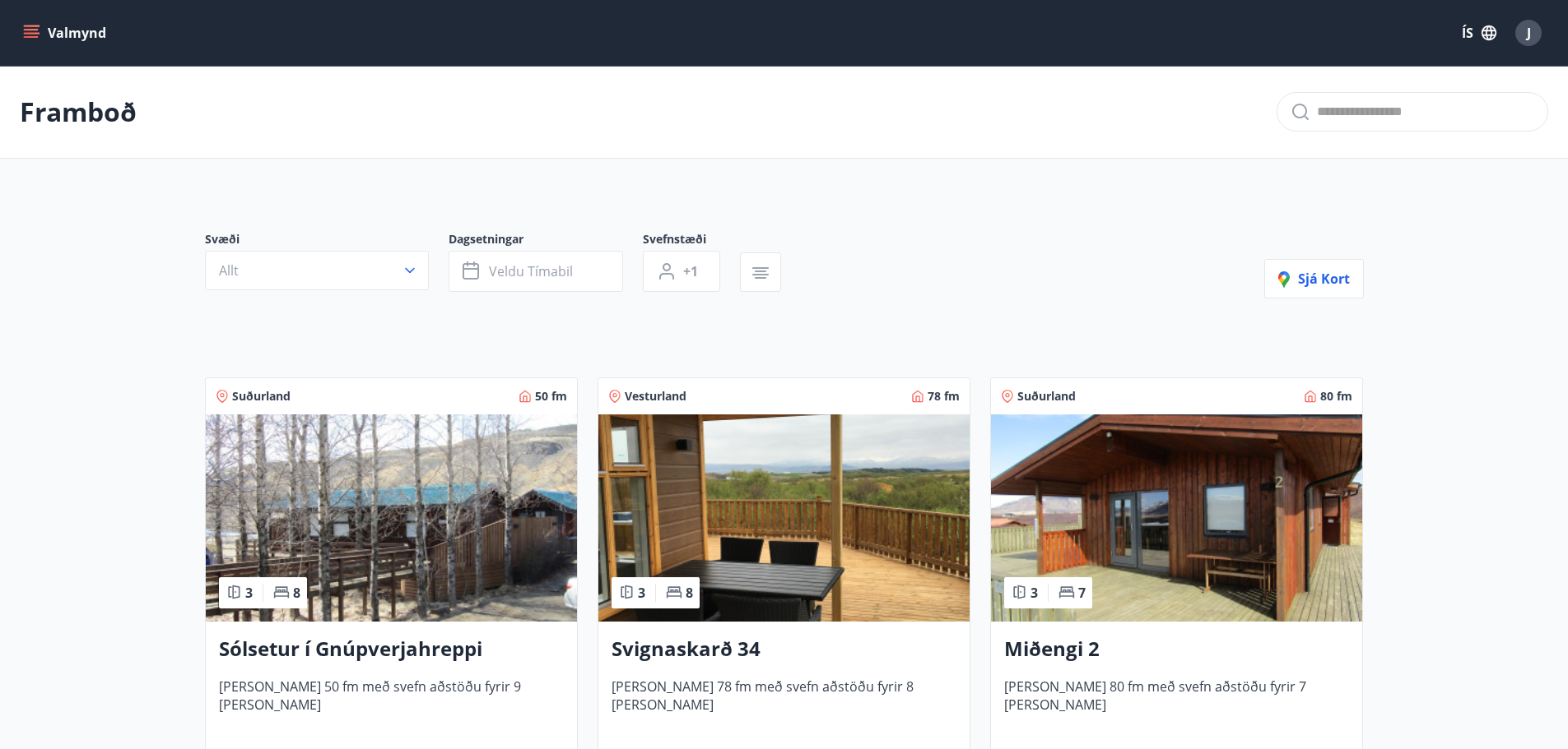
click at [399, 650] on h3 "Sólsetur í Gnúpverjahreppi" at bounding box center [391, 649] width 345 height 30
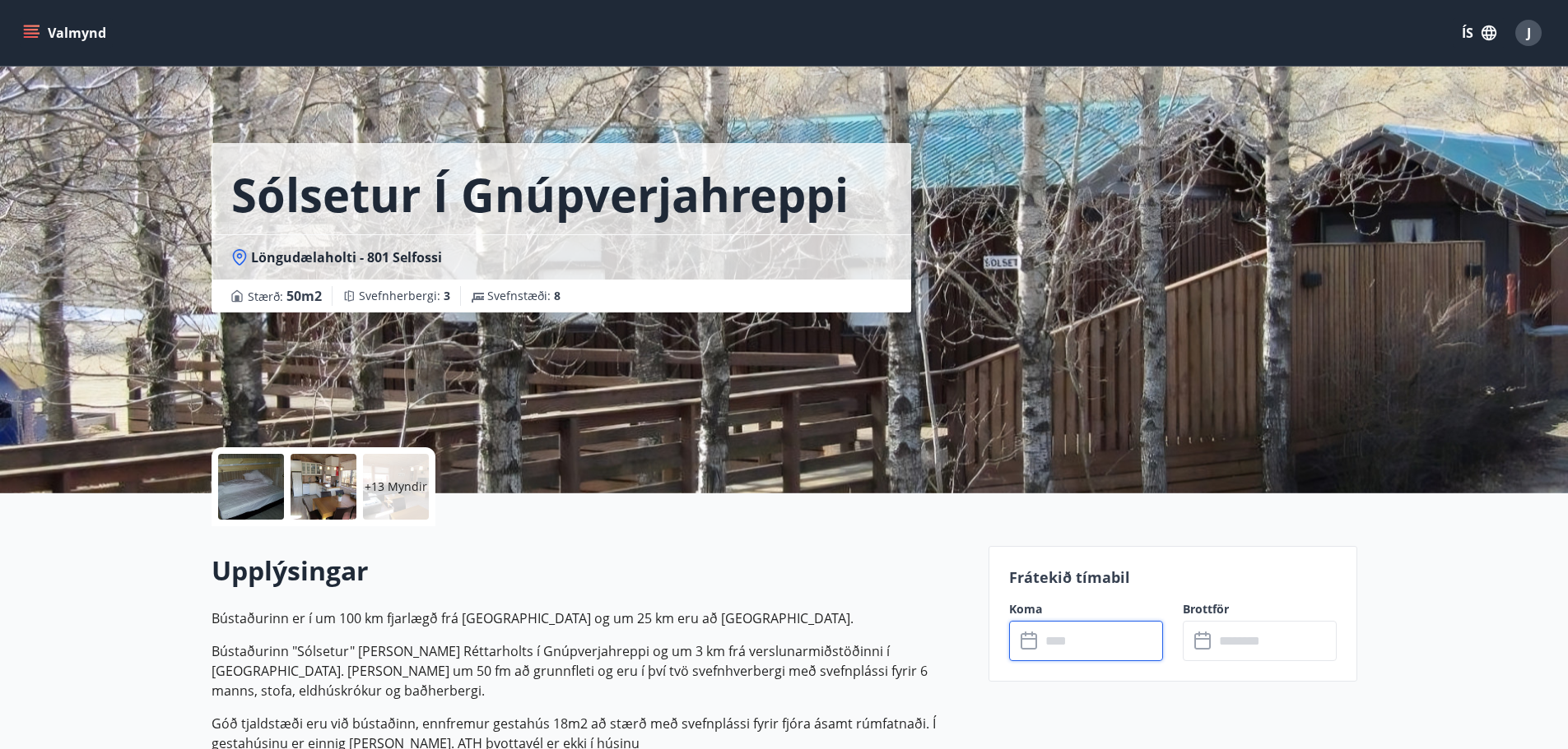
click at [1122, 643] on input "text" at bounding box center [1101, 640] width 123 height 40
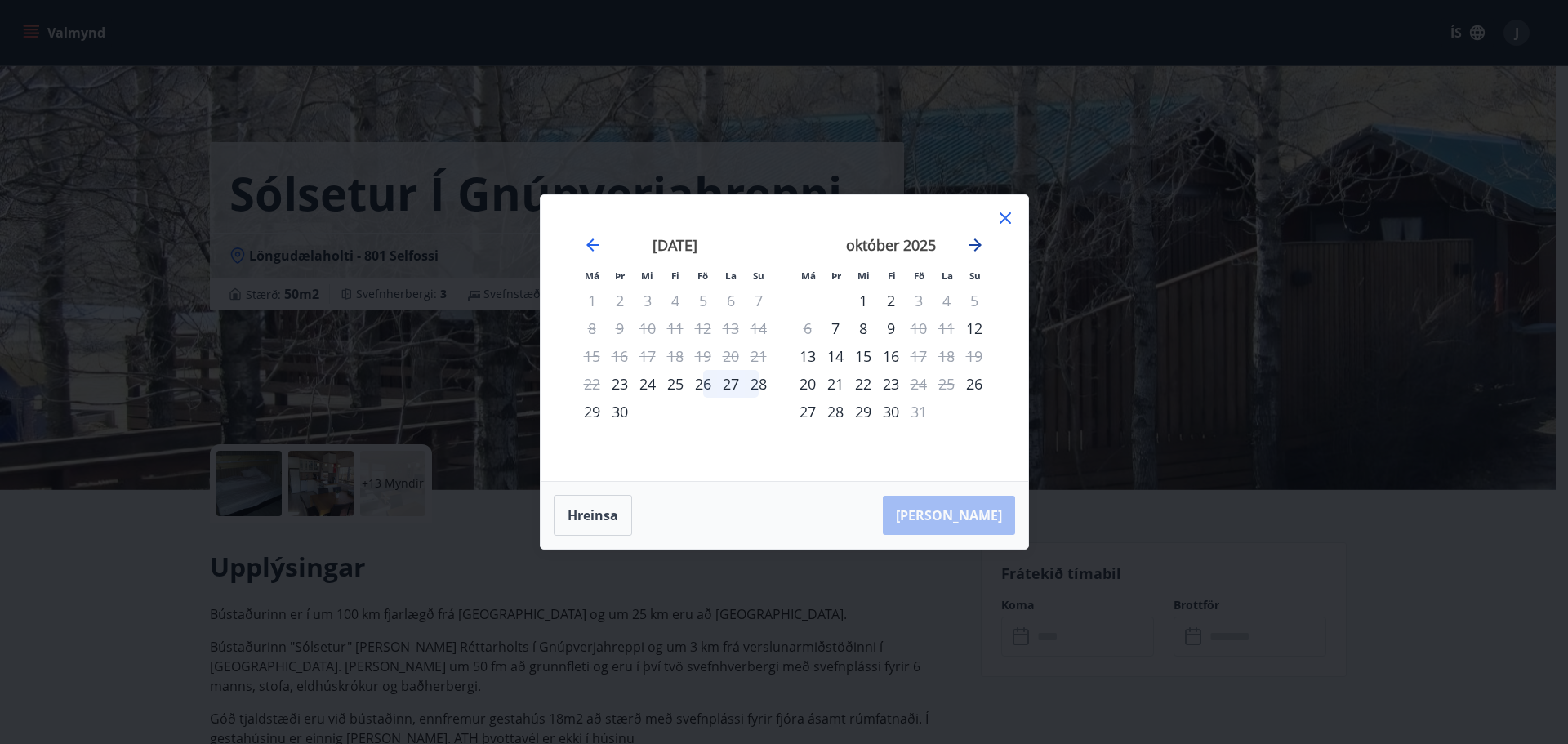
click at [976, 251] on icon "Move forward to switch to the next month." at bounding box center [976, 245] width 20 height 20
click at [1010, 216] on icon at bounding box center [1006, 218] width 20 height 20
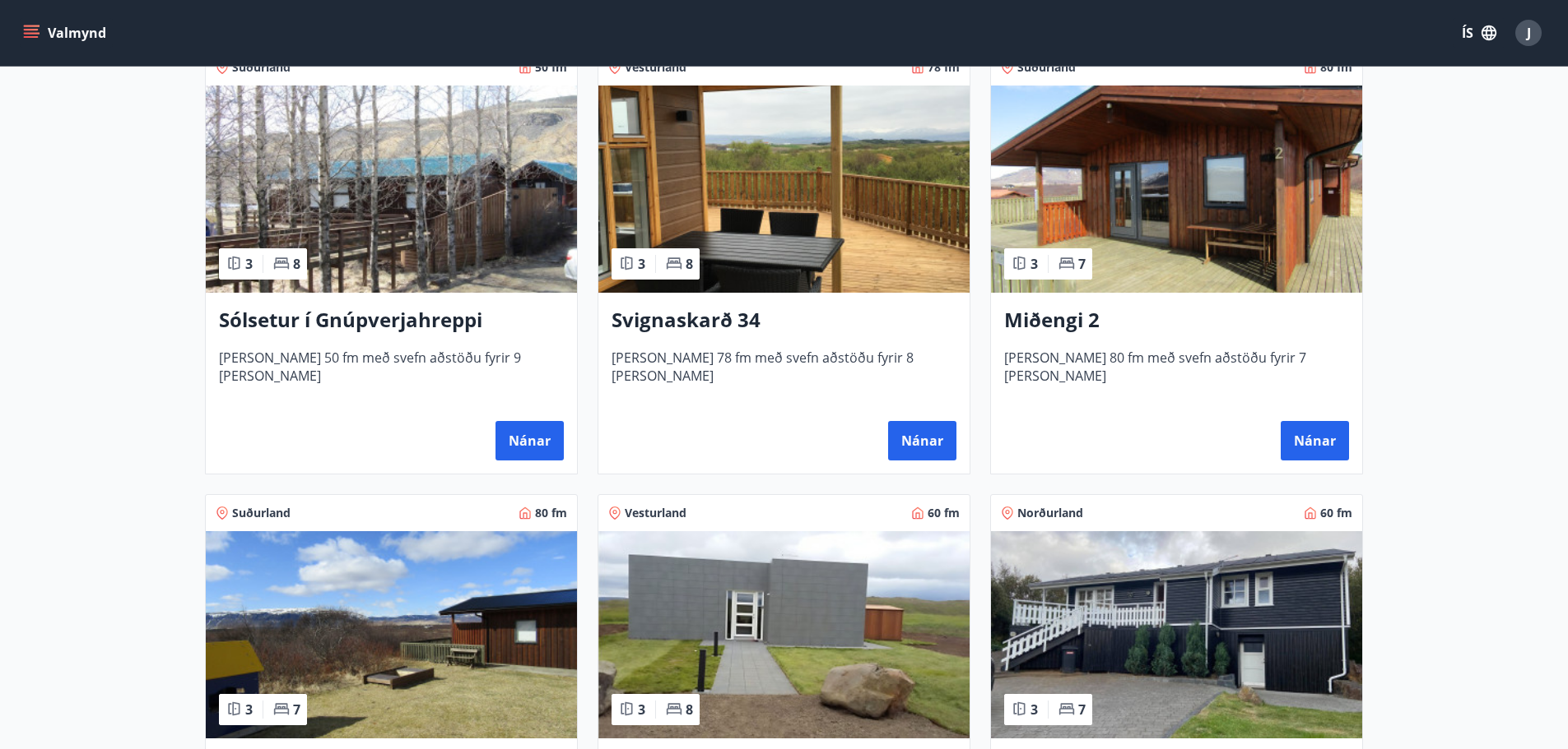
scroll to position [658, 0]
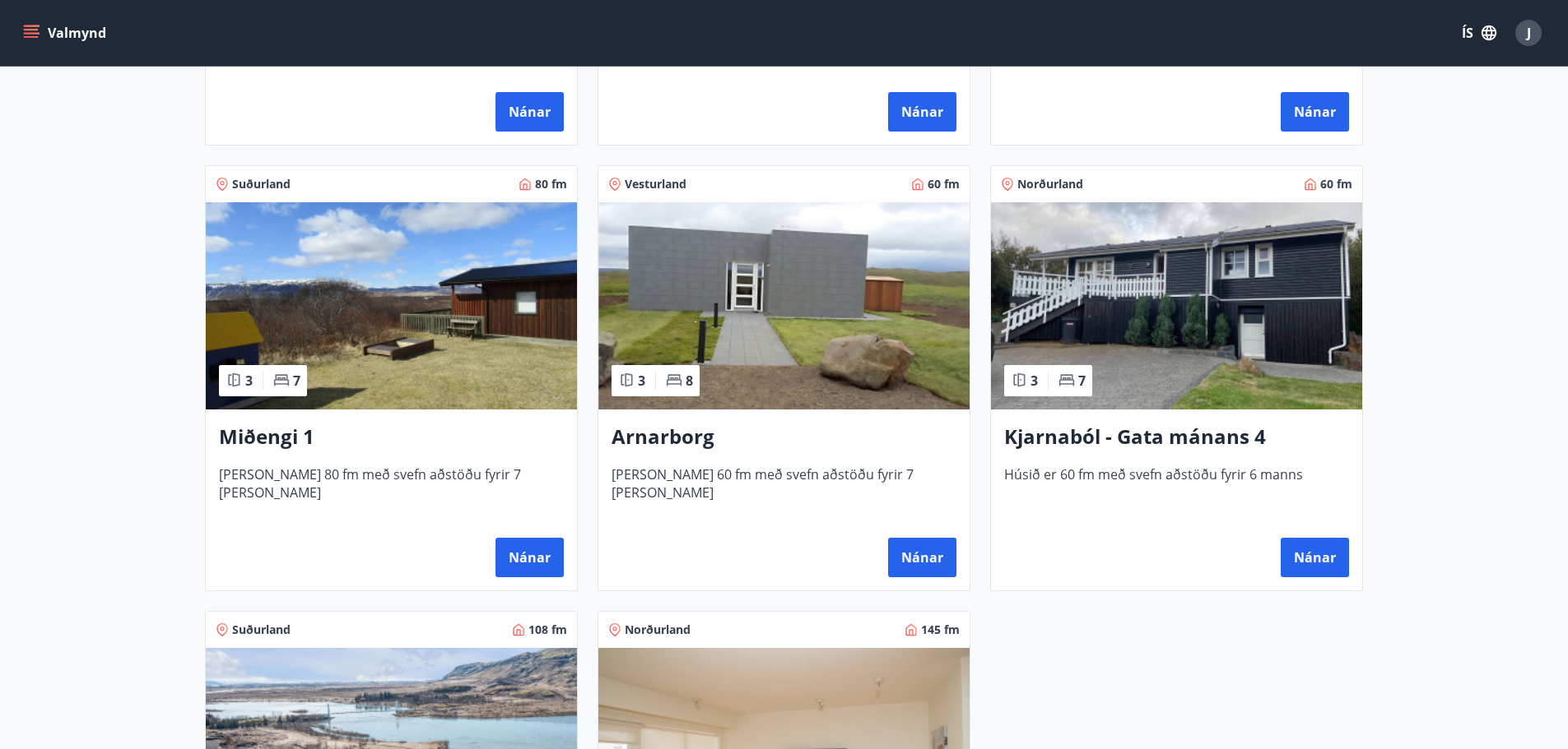
click at [942, 182] on span "60 fm" at bounding box center [943, 184] width 32 height 16
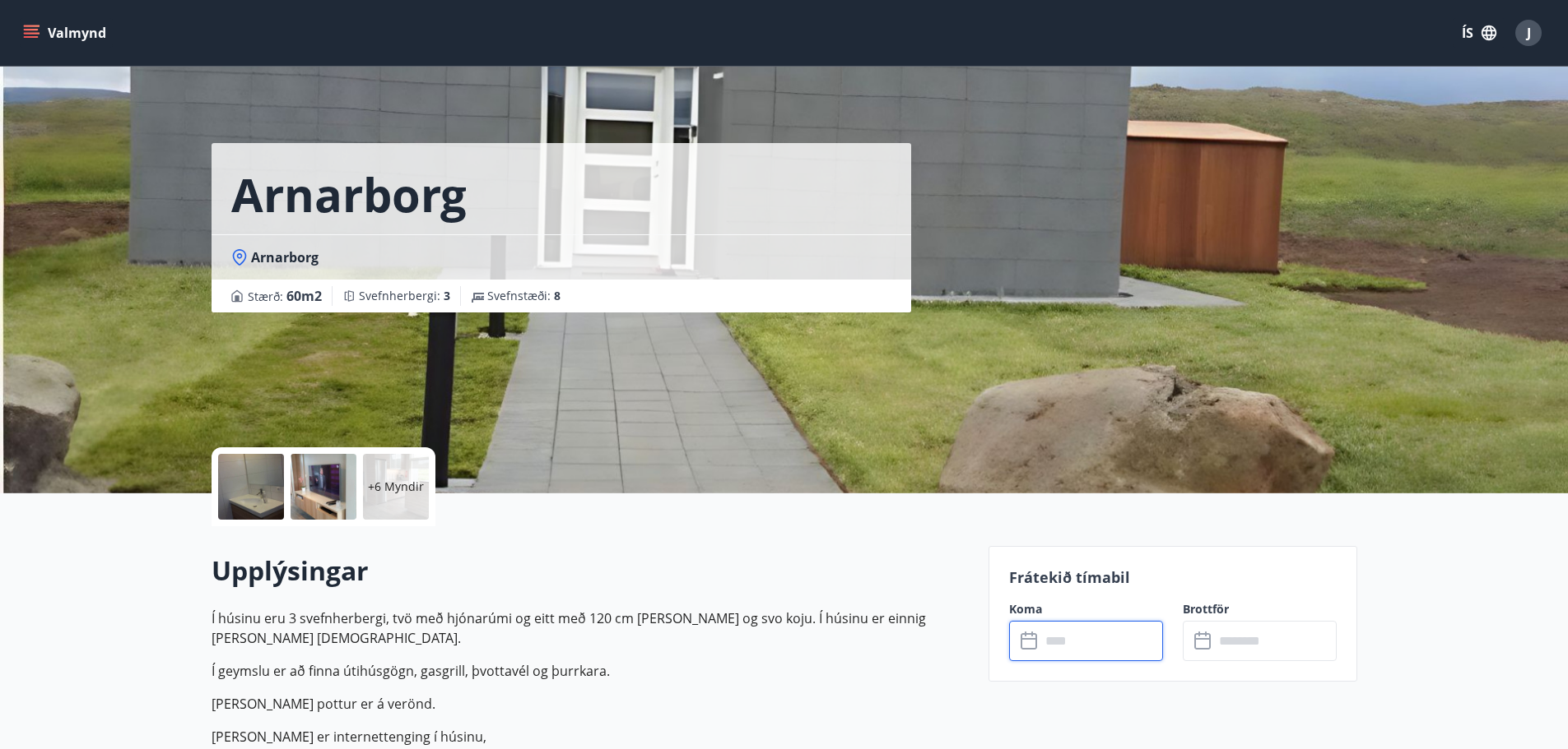
click at [1092, 647] on input "text" at bounding box center [1101, 640] width 123 height 40
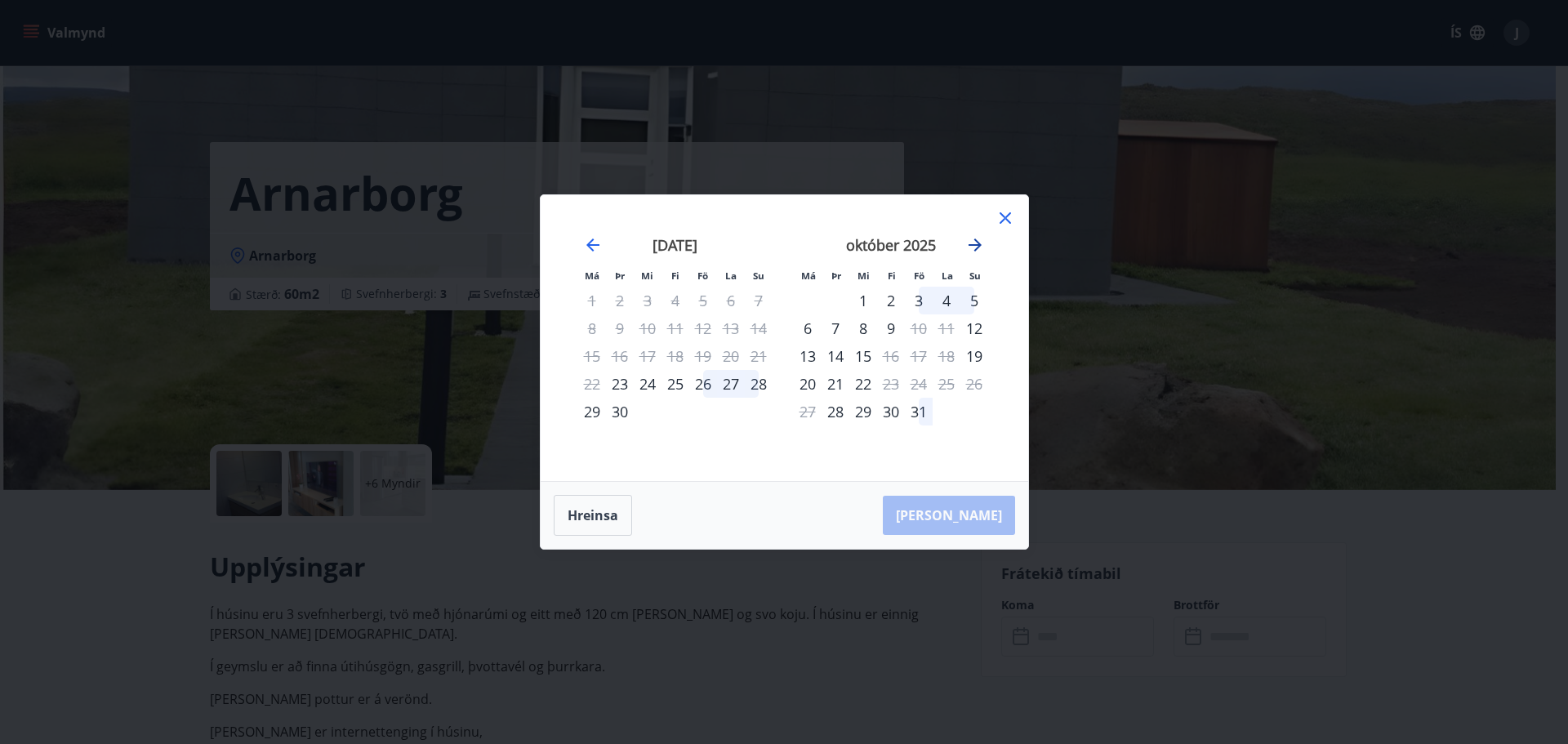
click at [975, 241] on icon "Move forward to switch to the next month." at bounding box center [975, 245] width 13 height 13
click at [706, 411] on div "31" at bounding box center [703, 411] width 28 height 28
click at [947, 299] on div "1" at bounding box center [946, 300] width 28 height 28
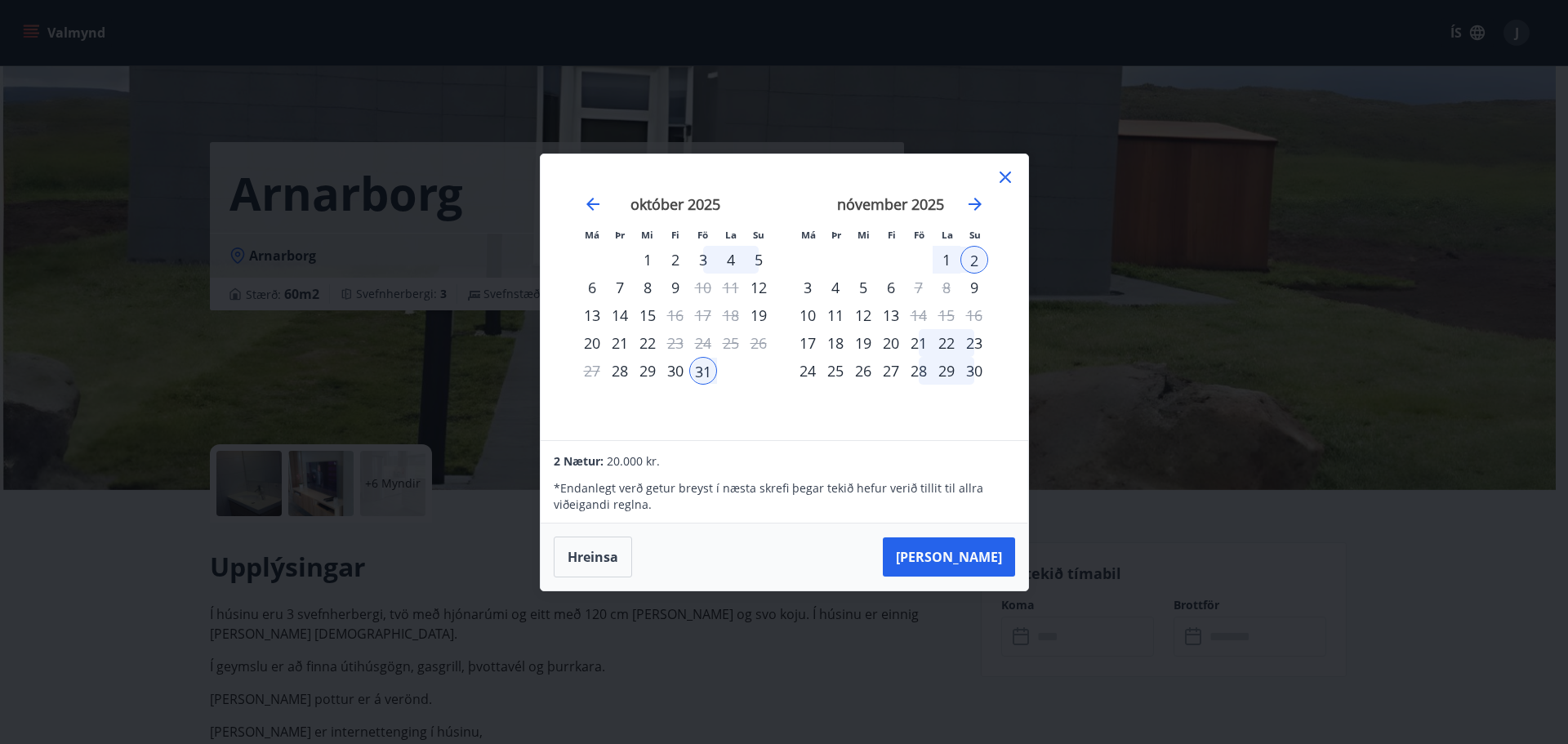
click at [948, 259] on div "1" at bounding box center [946, 259] width 28 height 28
click at [968, 560] on button "[PERSON_NAME]" at bounding box center [949, 557] width 133 height 39
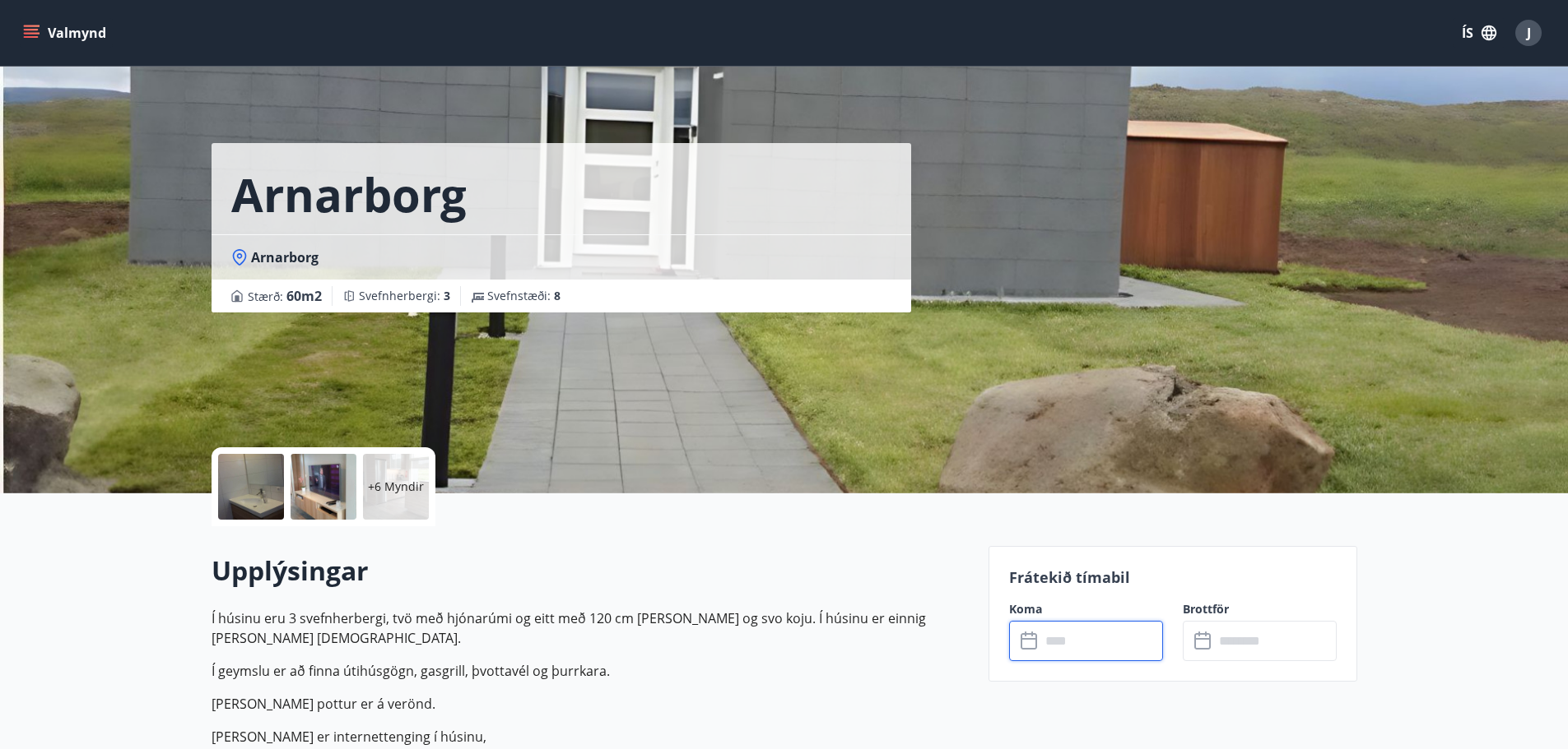
type input "******"
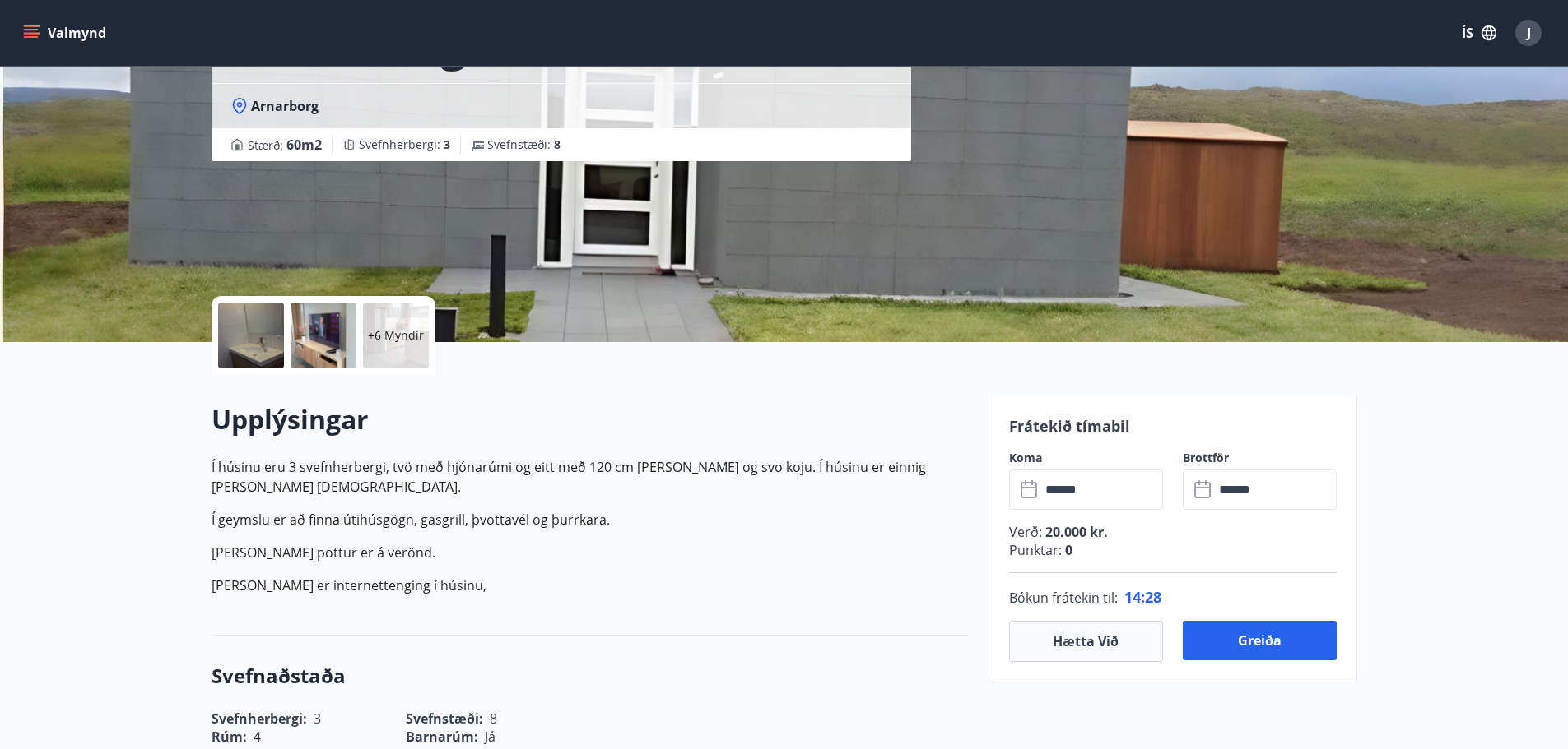
scroll to position [329, 0]
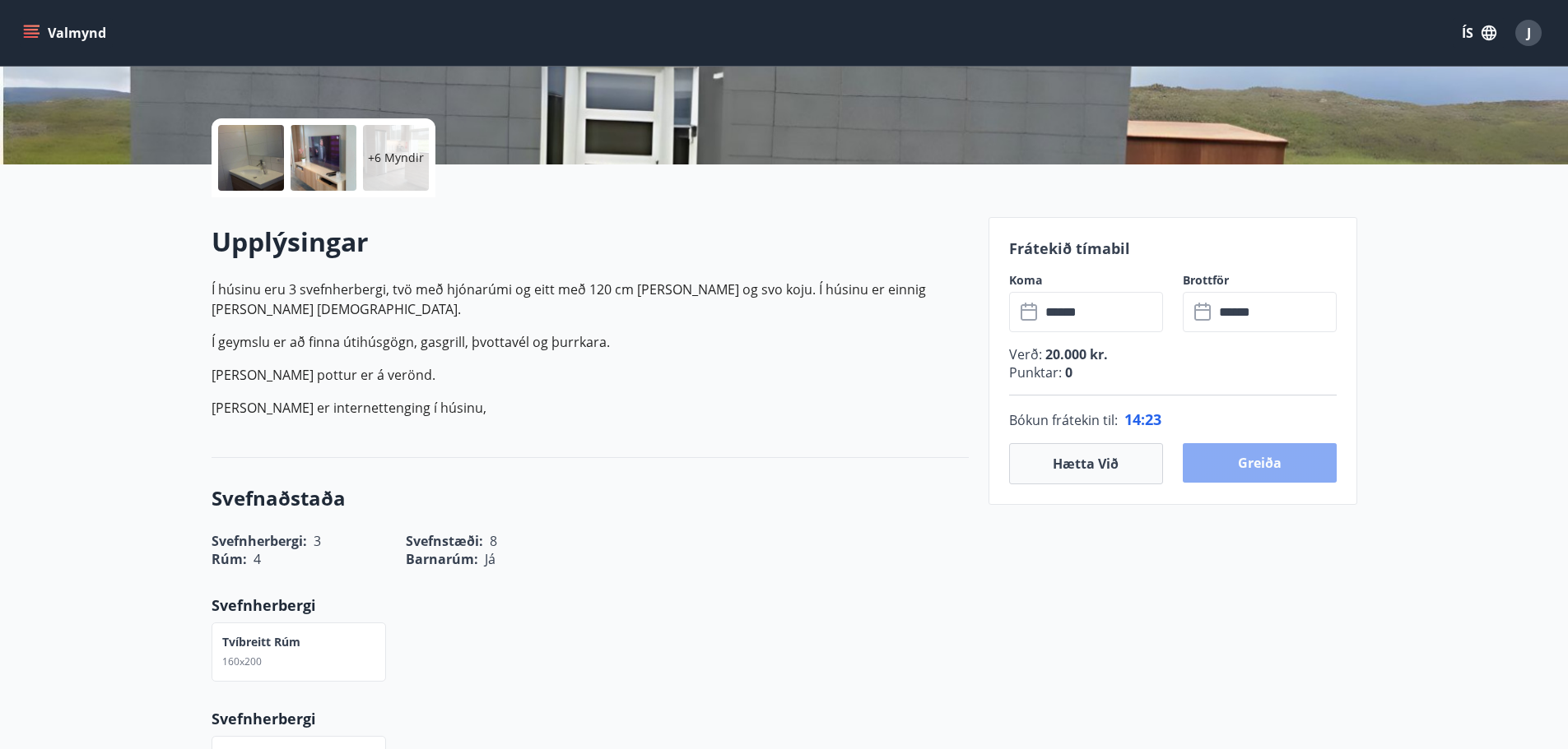
click at [1247, 470] on button "Greiða" at bounding box center [1258, 463] width 153 height 39
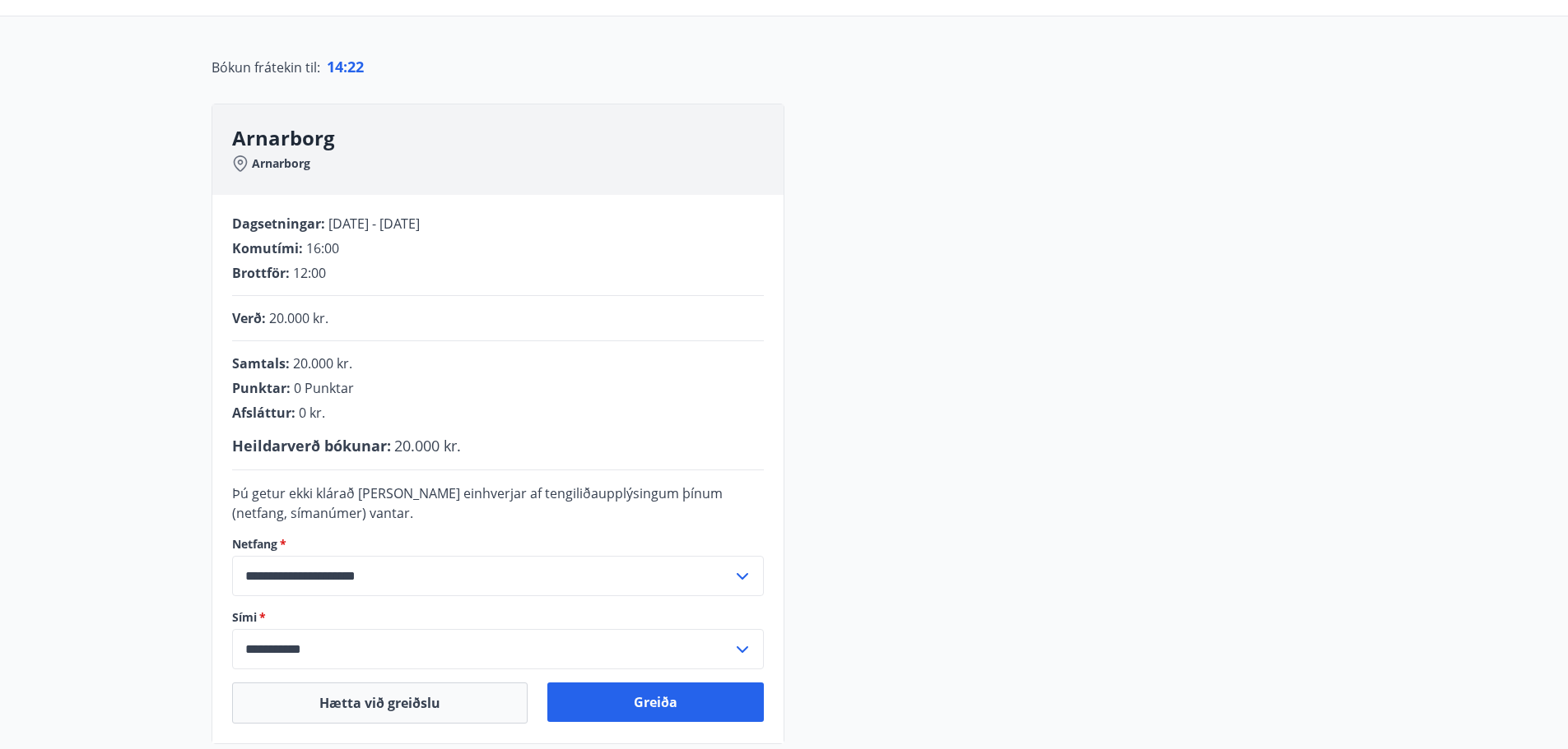
scroll to position [329, 0]
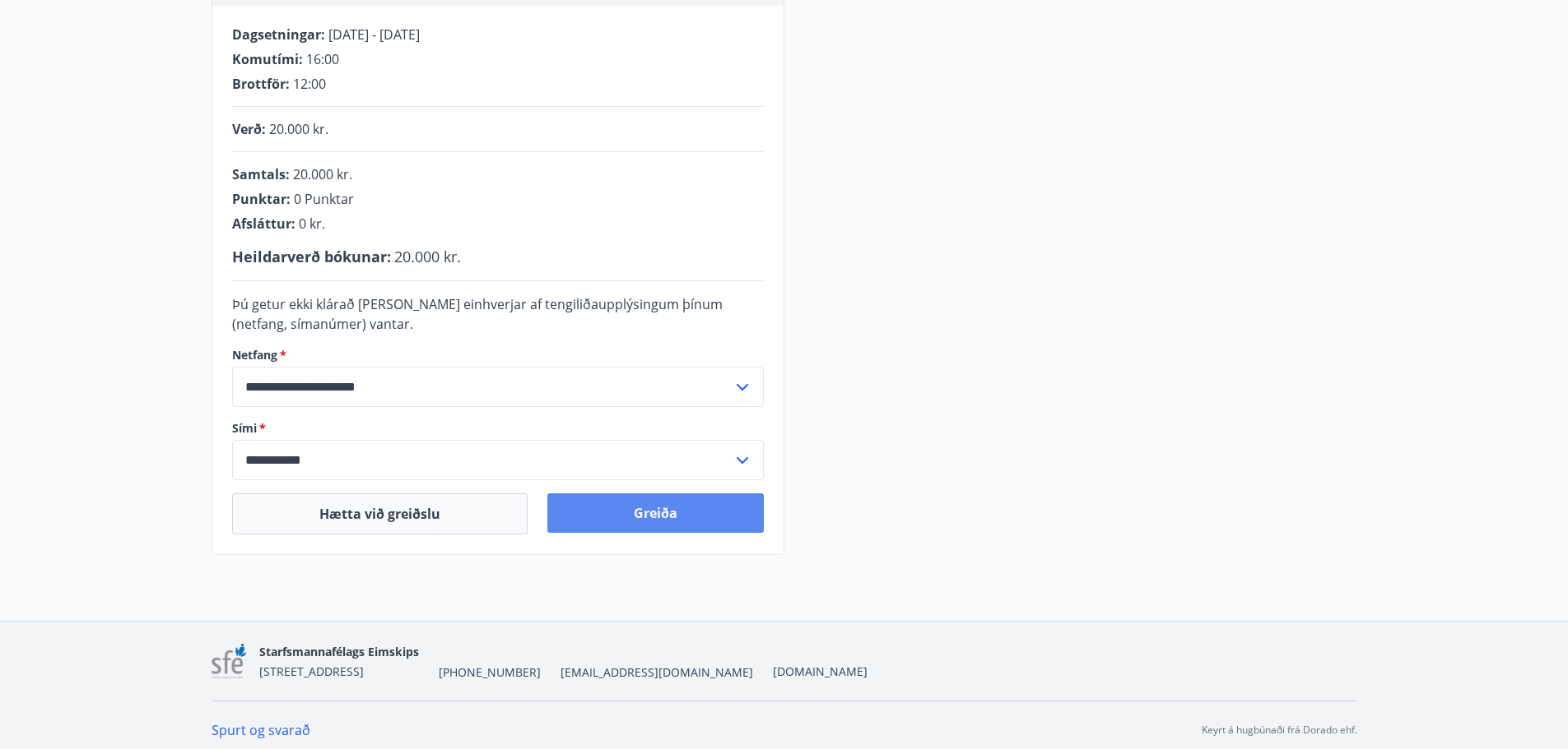
click at [645, 523] on button "Greiða" at bounding box center [655, 513] width 216 height 39
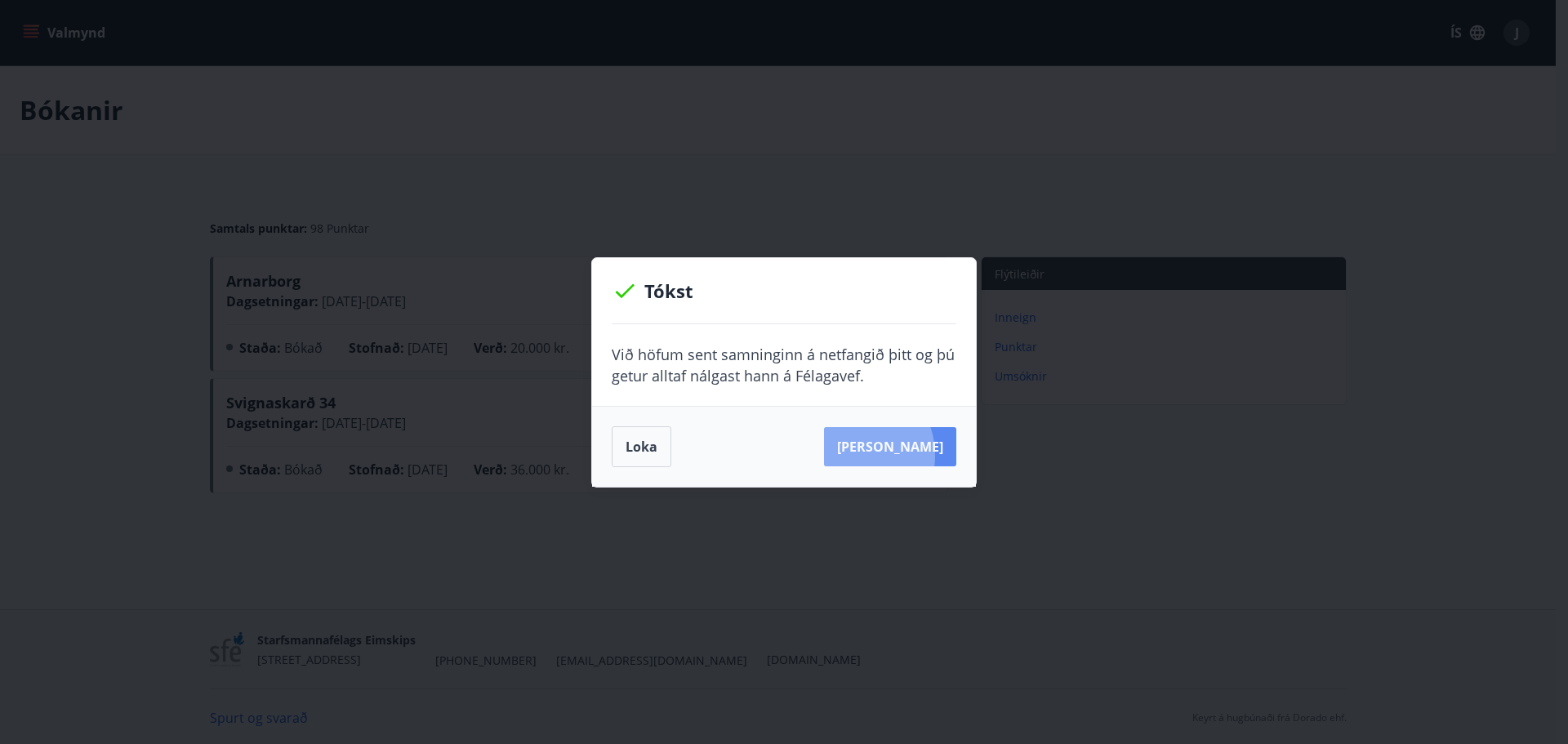
click at [876, 455] on button "[PERSON_NAME]" at bounding box center [890, 446] width 133 height 39
click at [640, 449] on button "Loka" at bounding box center [641, 447] width 60 height 41
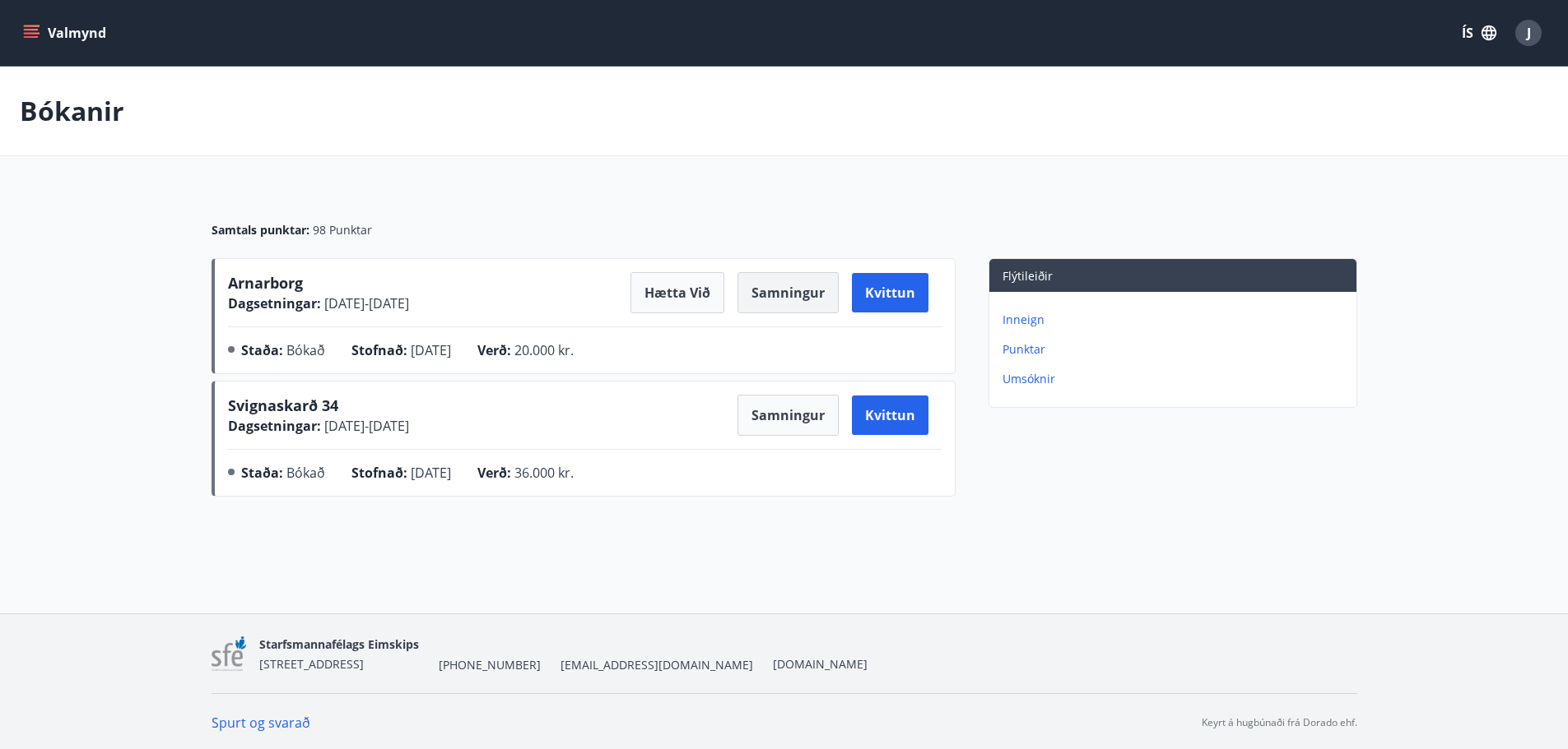
click at [786, 297] on button "Samningur" at bounding box center [787, 292] width 101 height 41
click at [874, 511] on div "Bókanir Samtals punktar : 98 Punktar Arnarborg Dagsetningar : 31.10.2025 - 02.1…" at bounding box center [784, 318] width 1568 height 502
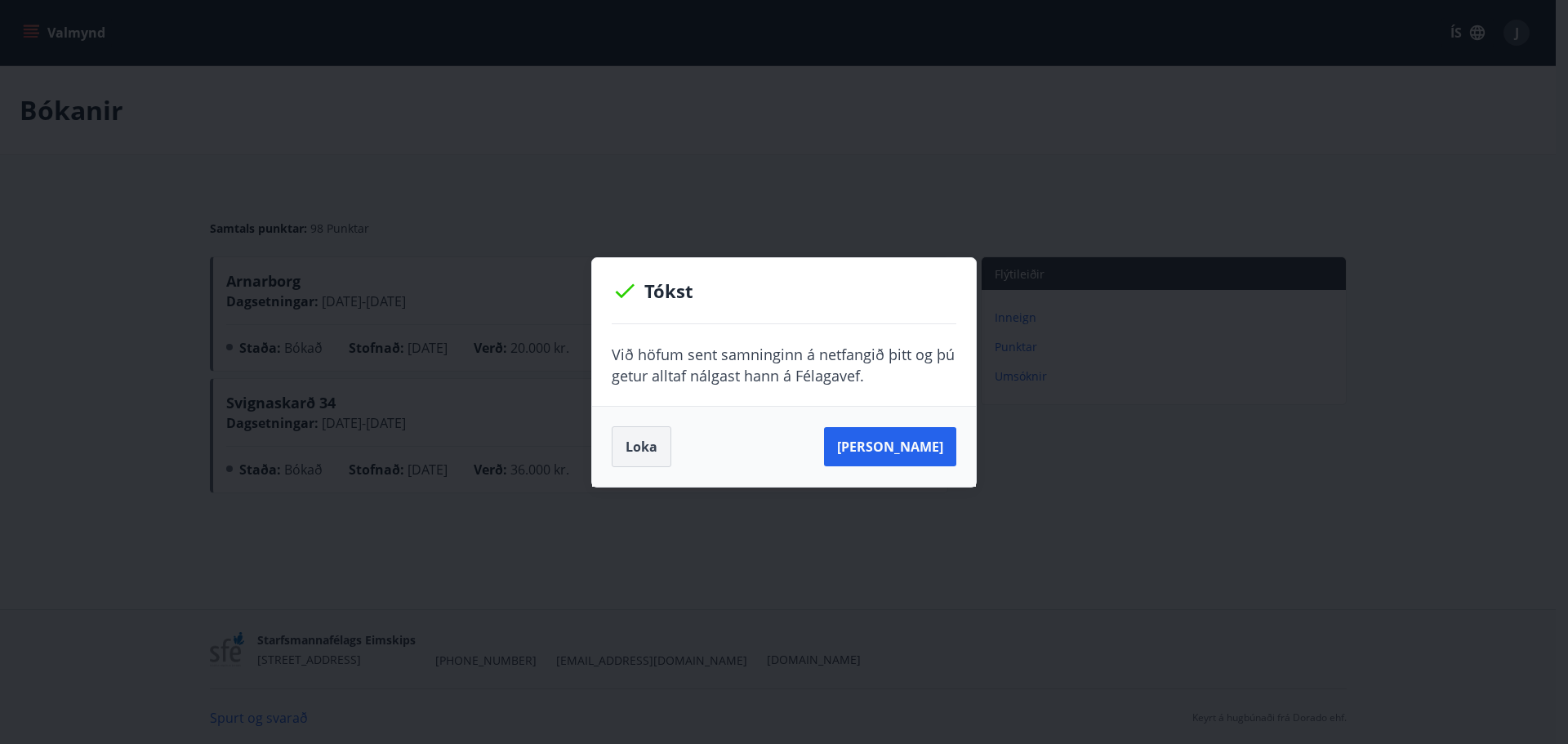
click at [624, 449] on button "Loka" at bounding box center [641, 447] width 60 height 41
click at [636, 455] on button "Loka" at bounding box center [641, 447] width 60 height 41
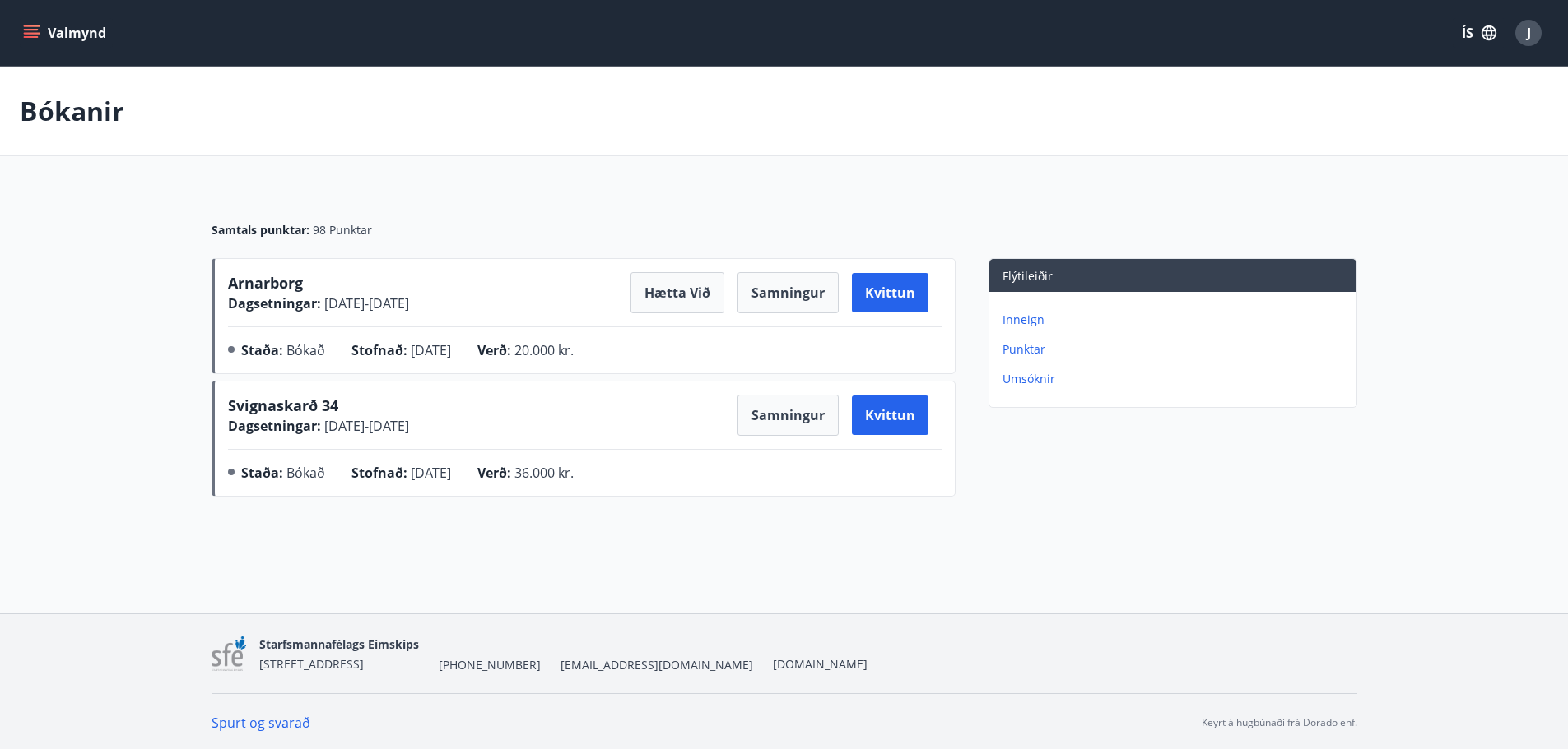
scroll to position [3, 0]
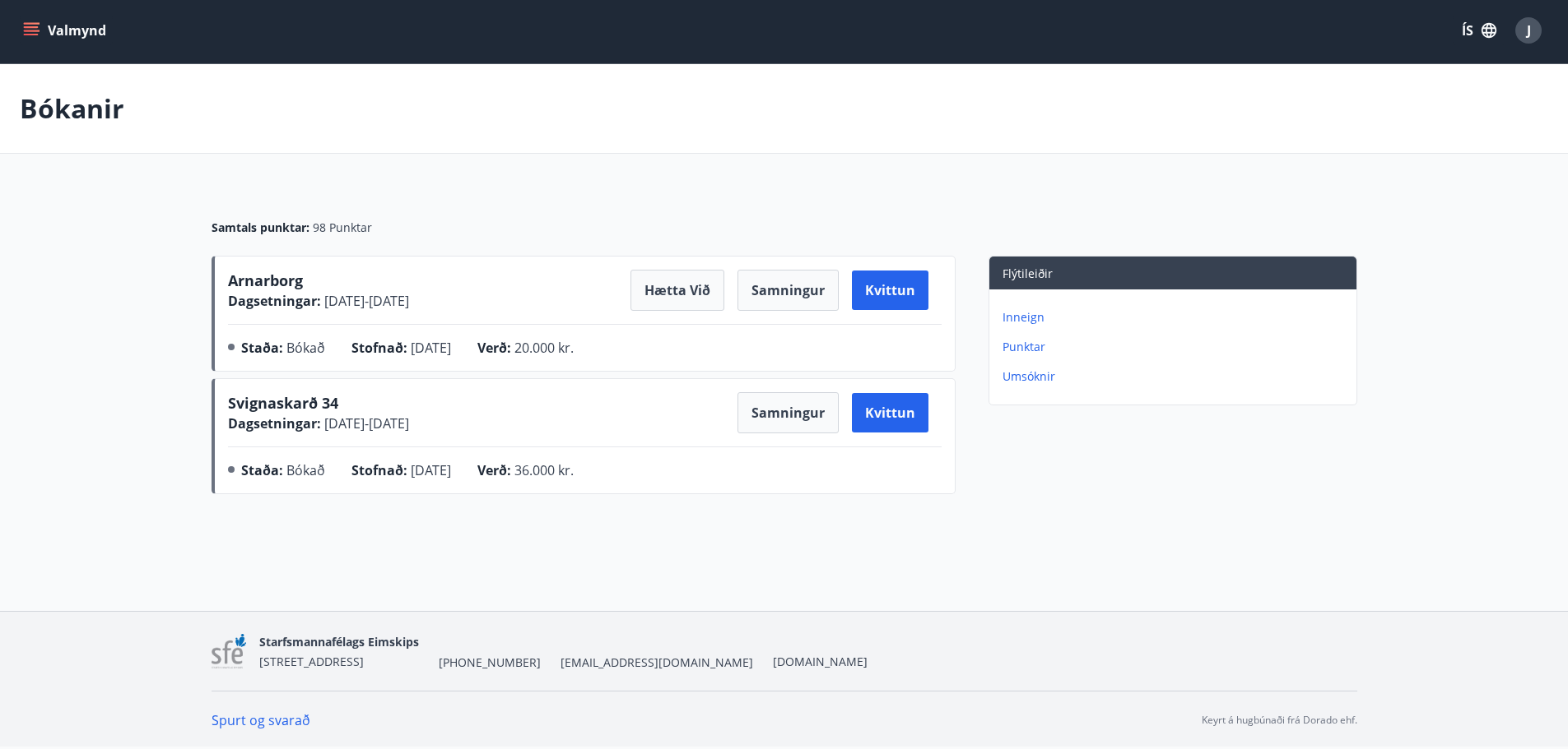
click at [1027, 321] on p "Inneign" at bounding box center [1176, 318] width 347 height 16
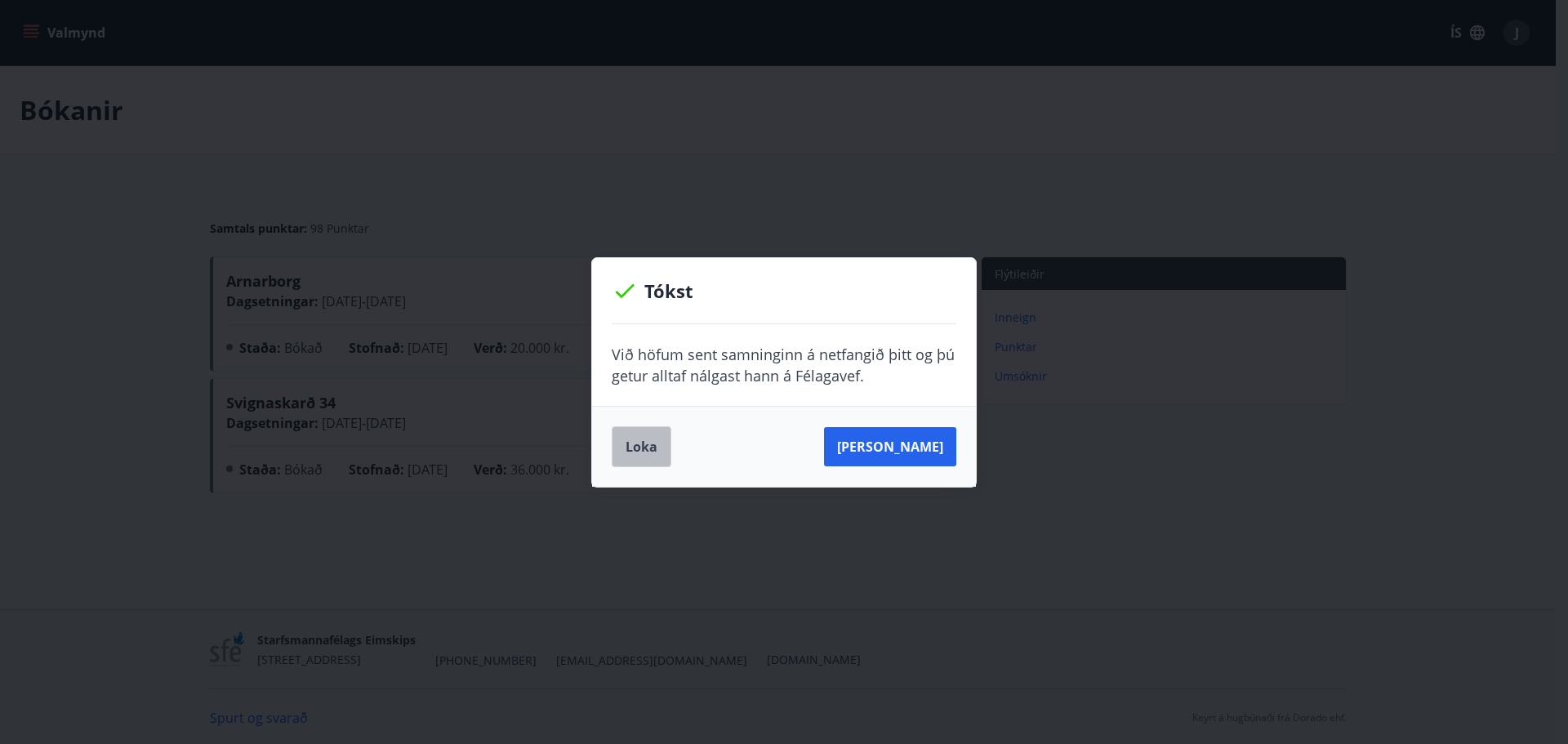
click at [637, 446] on button "Loka" at bounding box center [641, 447] width 60 height 41
click at [630, 453] on button "Loka" at bounding box center [641, 447] width 60 height 41
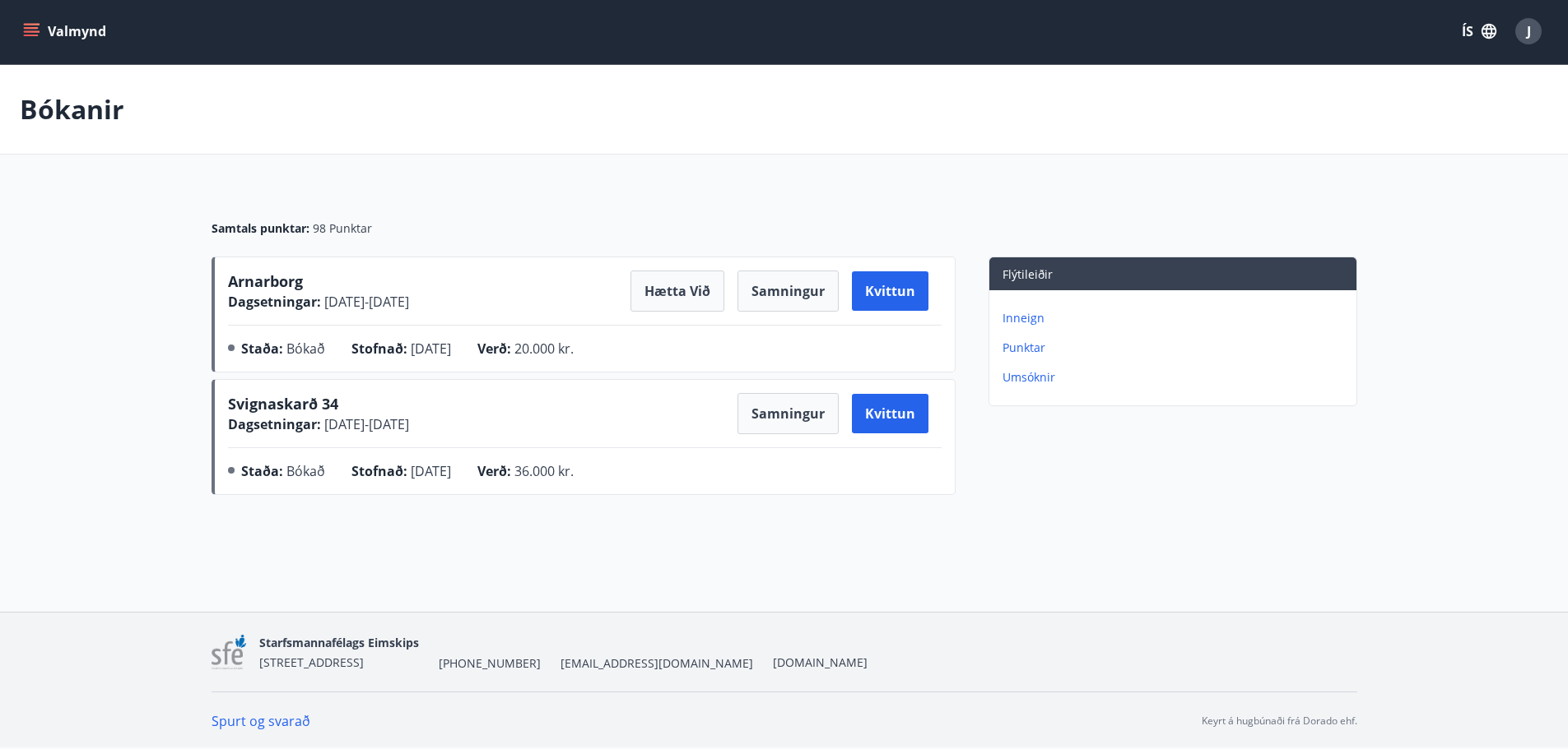
scroll to position [3, 0]
click at [66, 32] on button "Valmynd" at bounding box center [66, 30] width 93 height 30
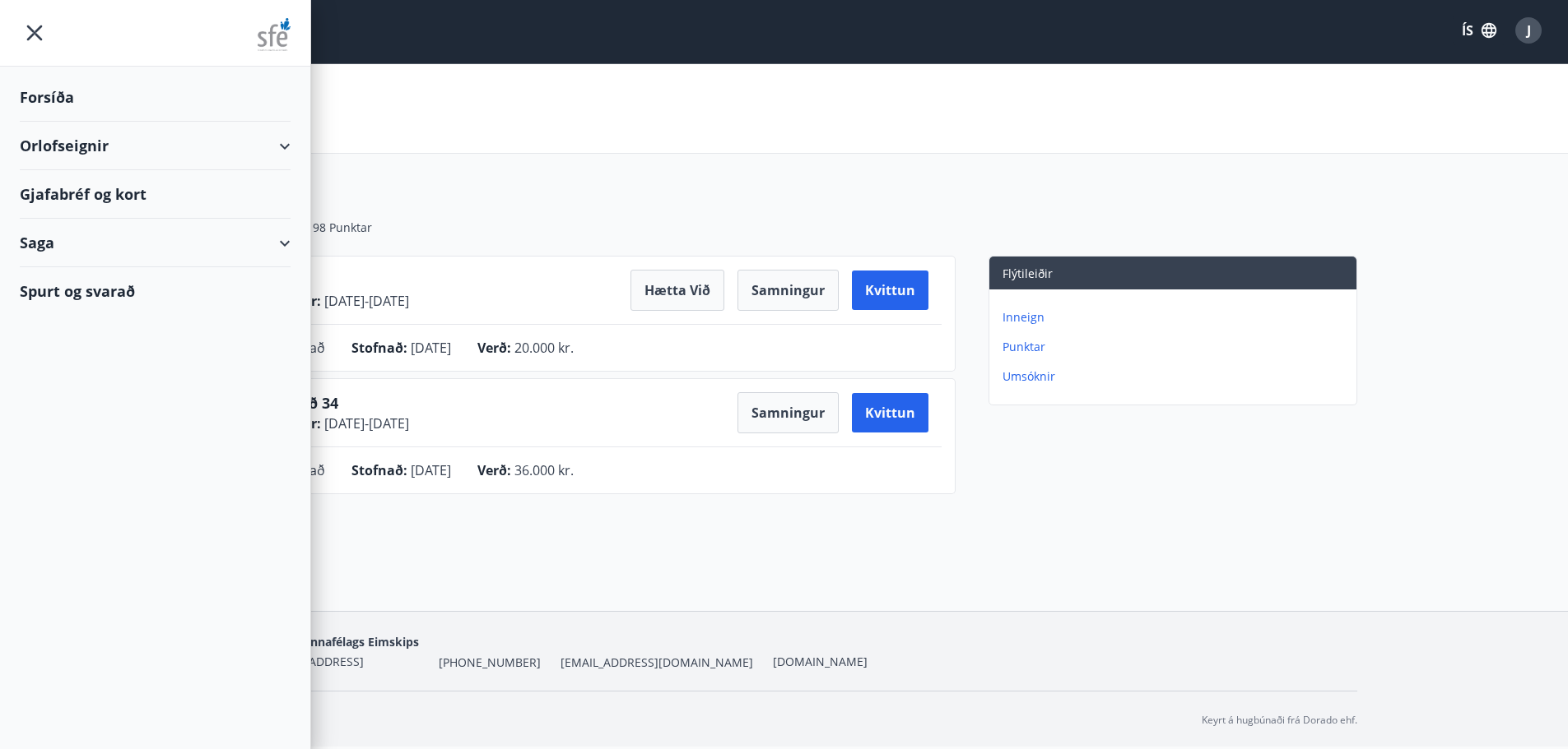
click at [82, 94] on div "Forsíða" at bounding box center [155, 98] width 271 height 48
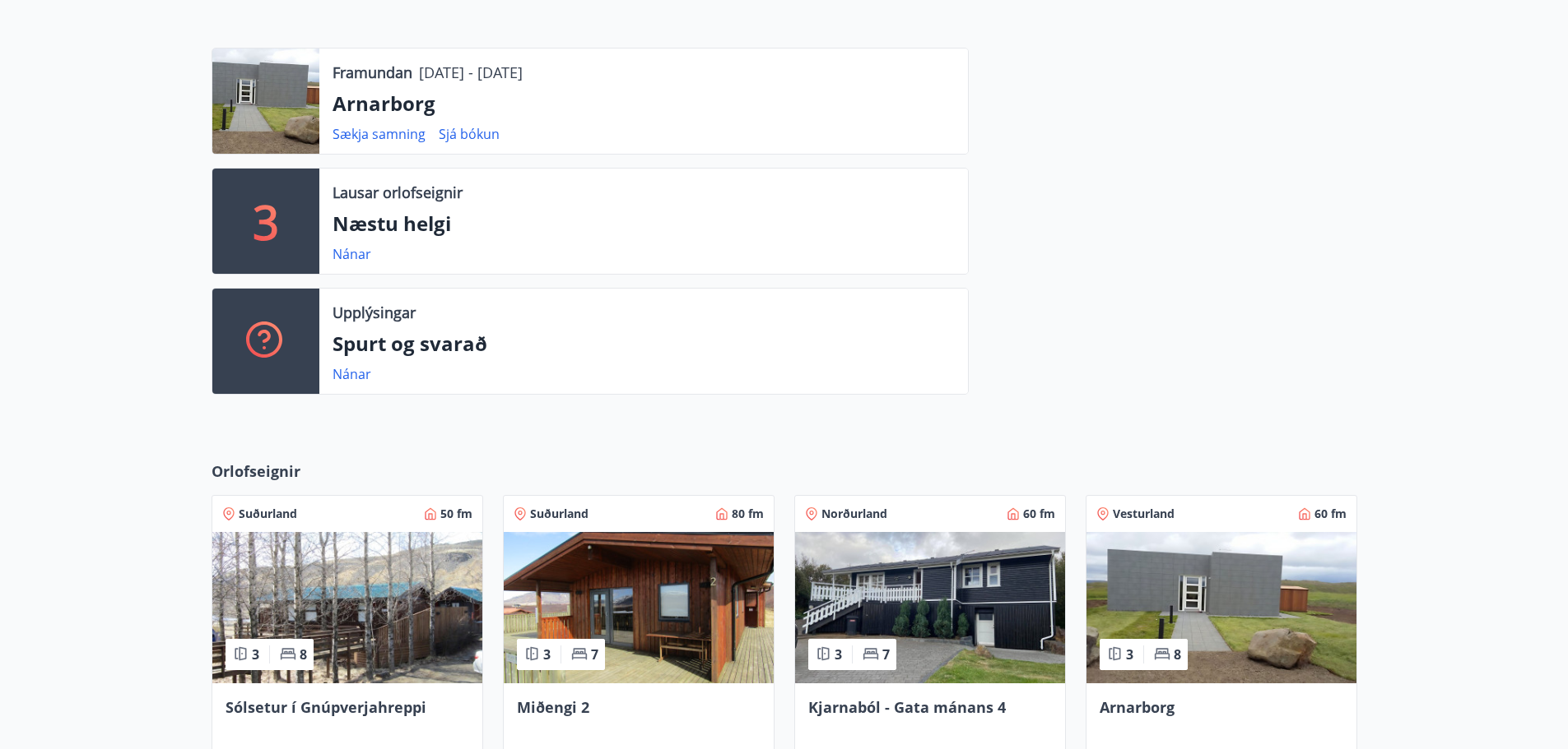
scroll to position [247, 0]
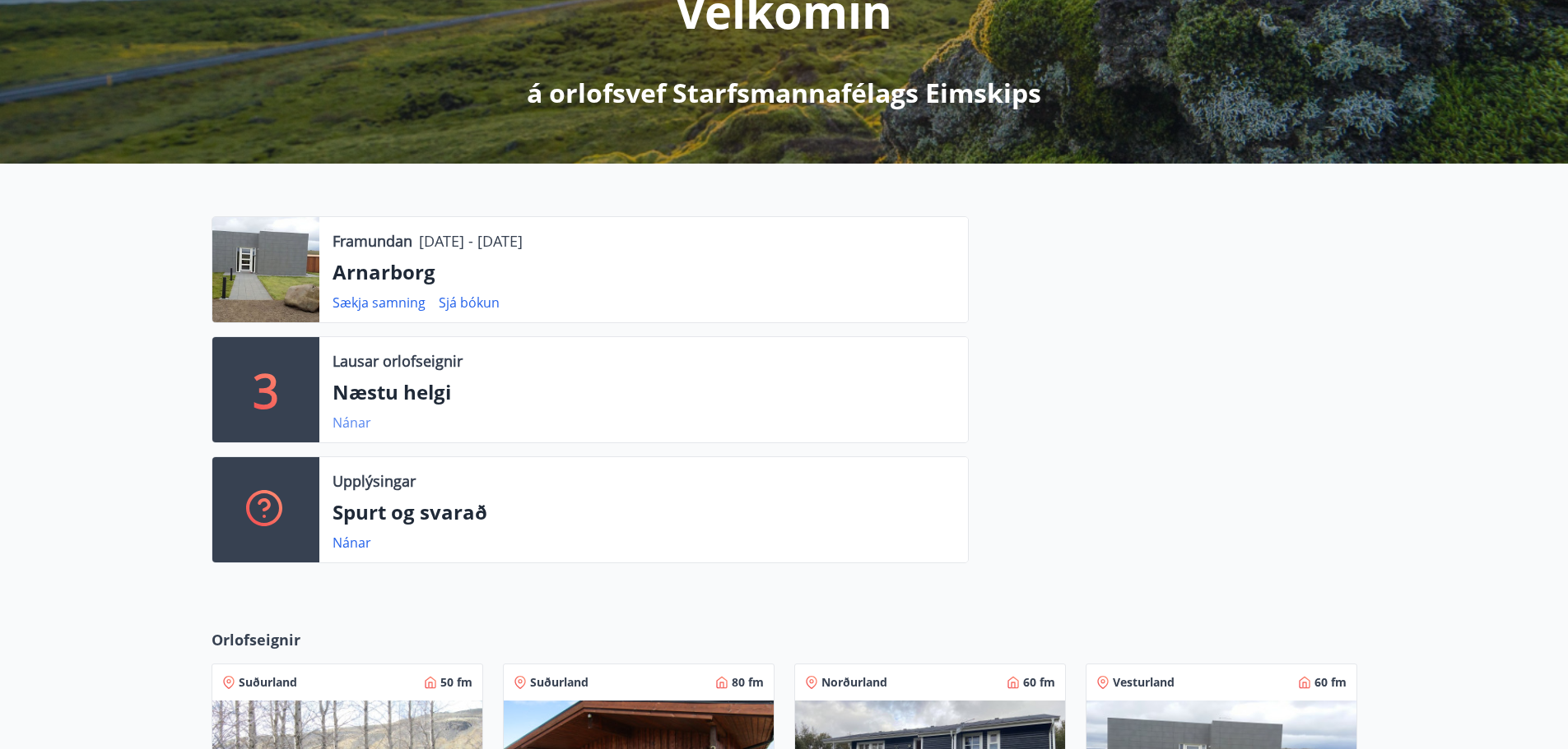
click at [345, 423] on link "Nánar" at bounding box center [351, 422] width 39 height 18
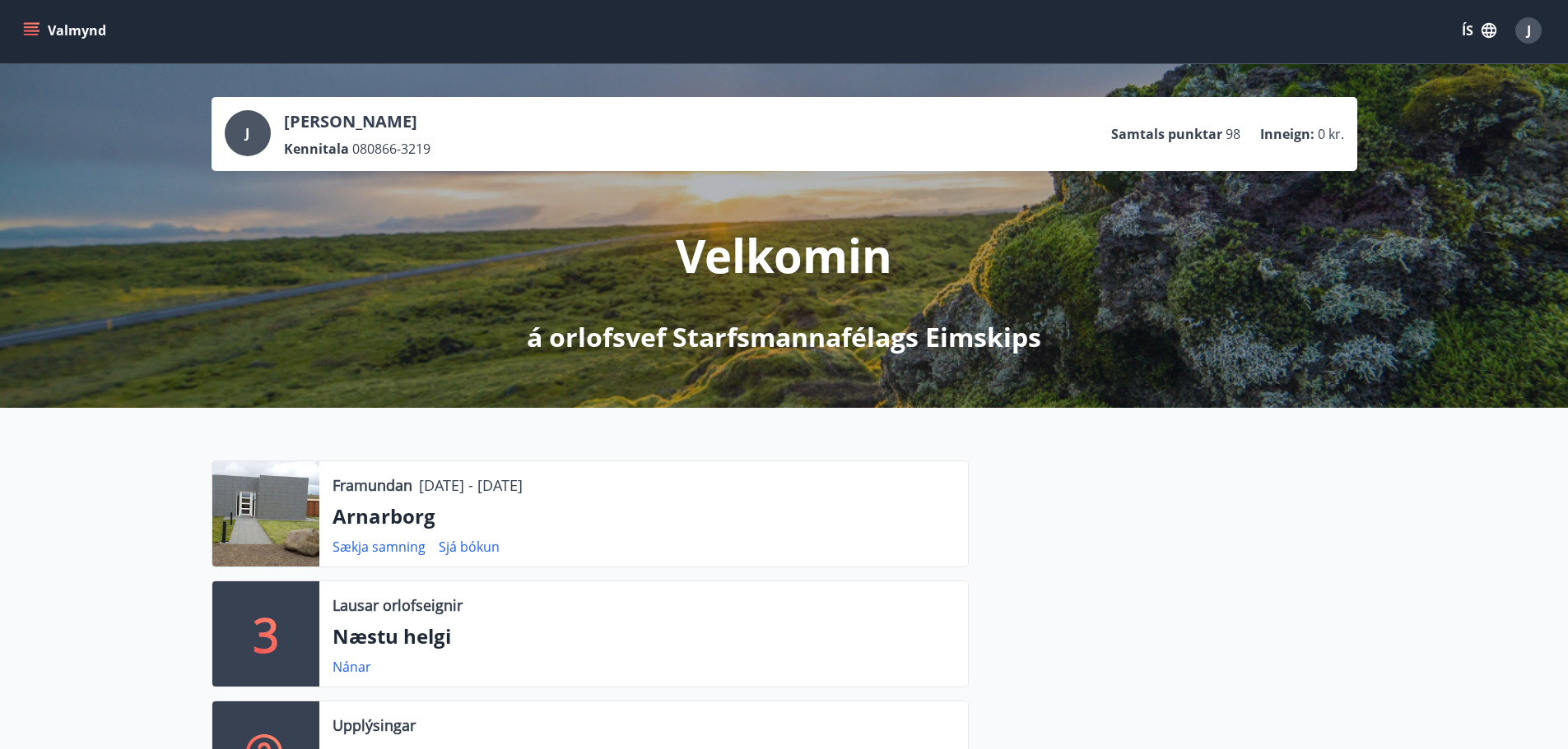
scroll to position [167, 0]
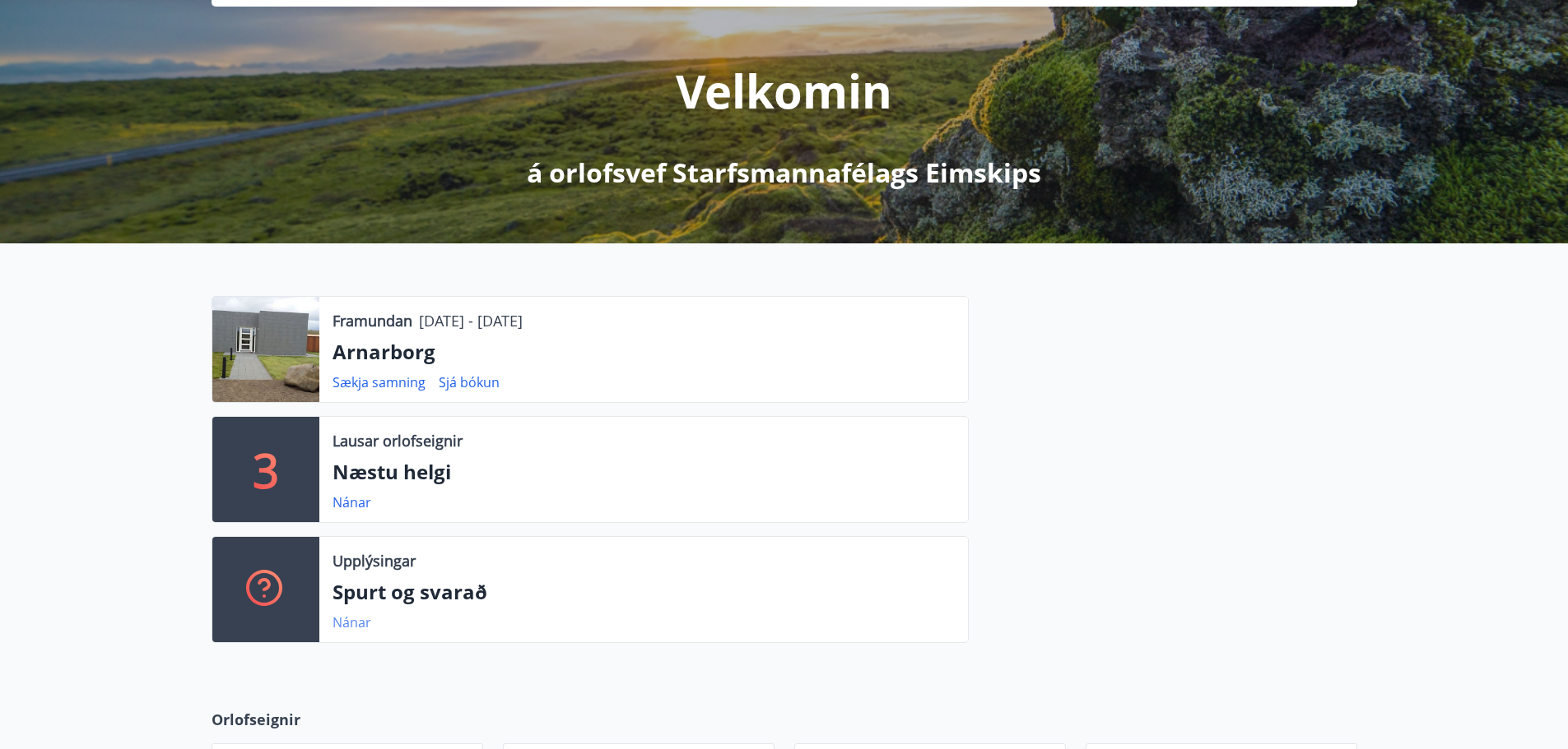
click at [337, 624] on link "Nánar" at bounding box center [351, 623] width 39 height 18
